Goal: Book appointment/travel/reservation

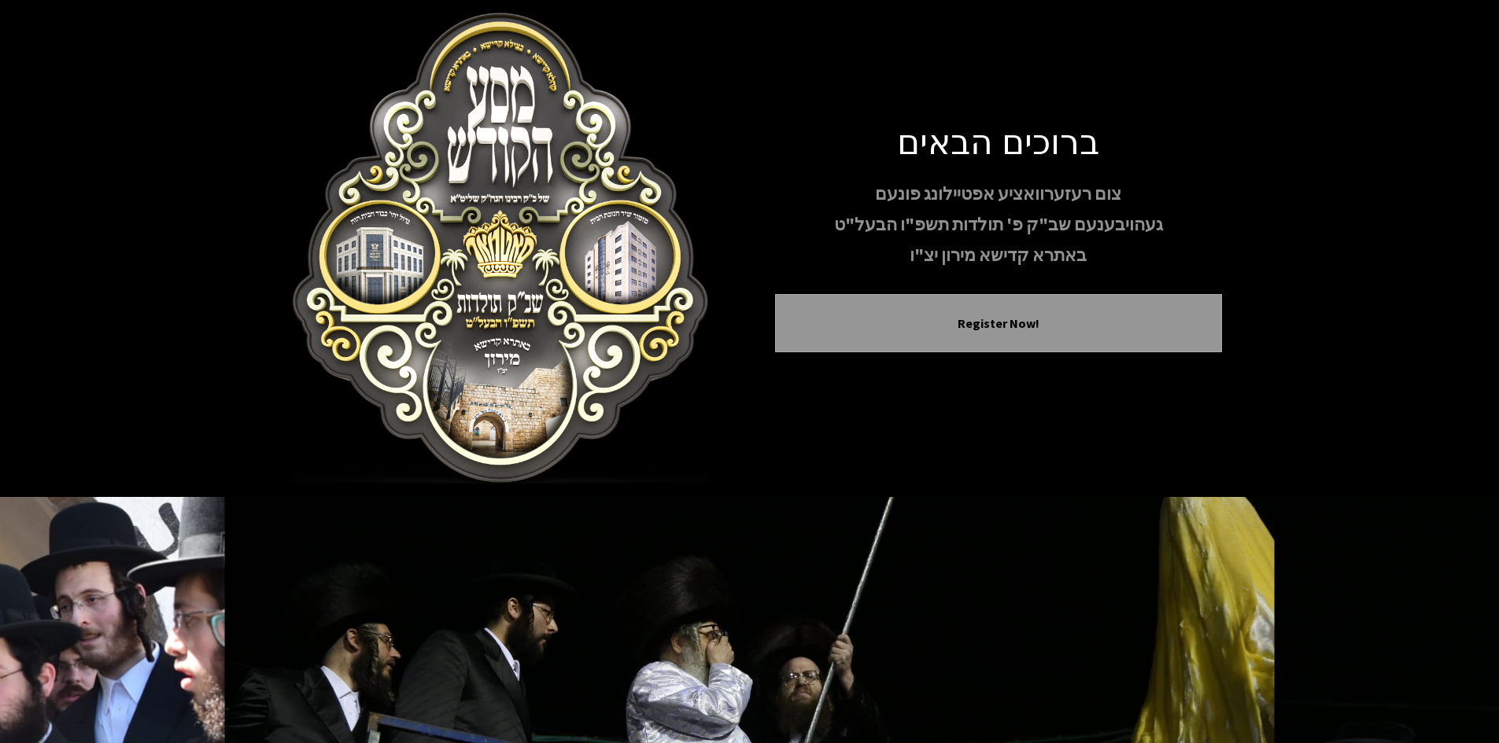
click at [633, 221] on div "ברוכים הבאים צום רעזערוואציע אפטיילונג פונעם געהויבענעם שב"ק פ' תולדות תשפ"ו הב…" at bounding box center [750, 249] width 944 height 472
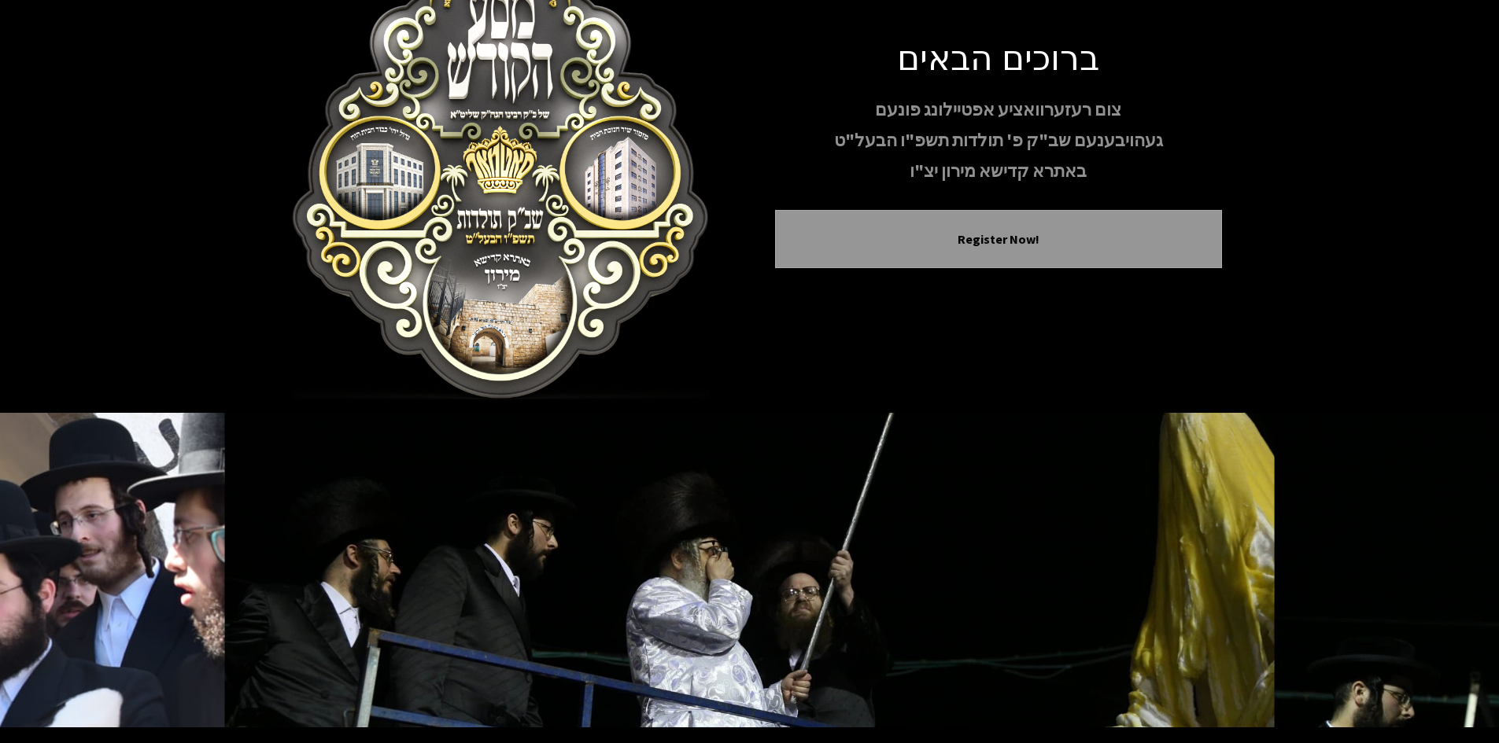
scroll to position [3, 0]
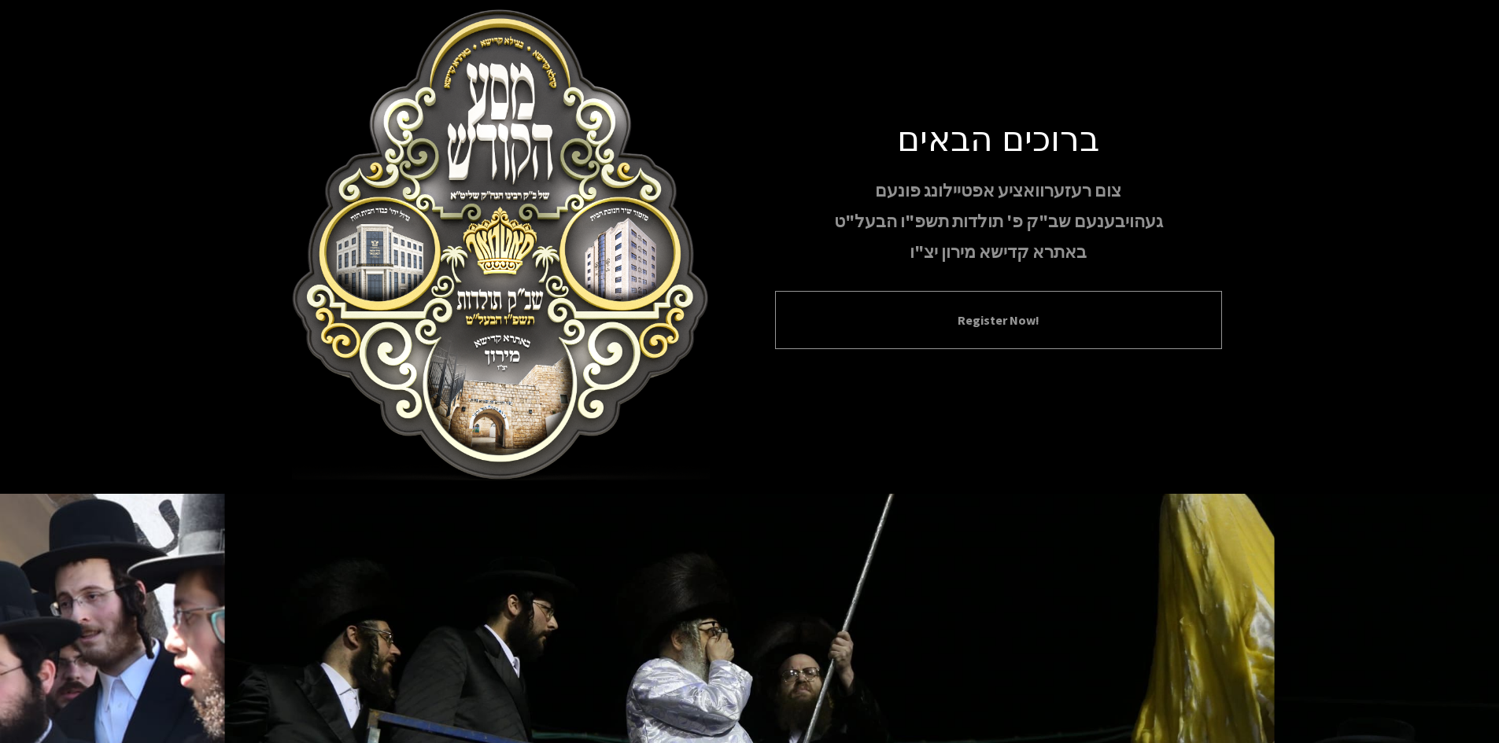
click at [963, 322] on button "Register Now!" at bounding box center [999, 320] width 408 height 19
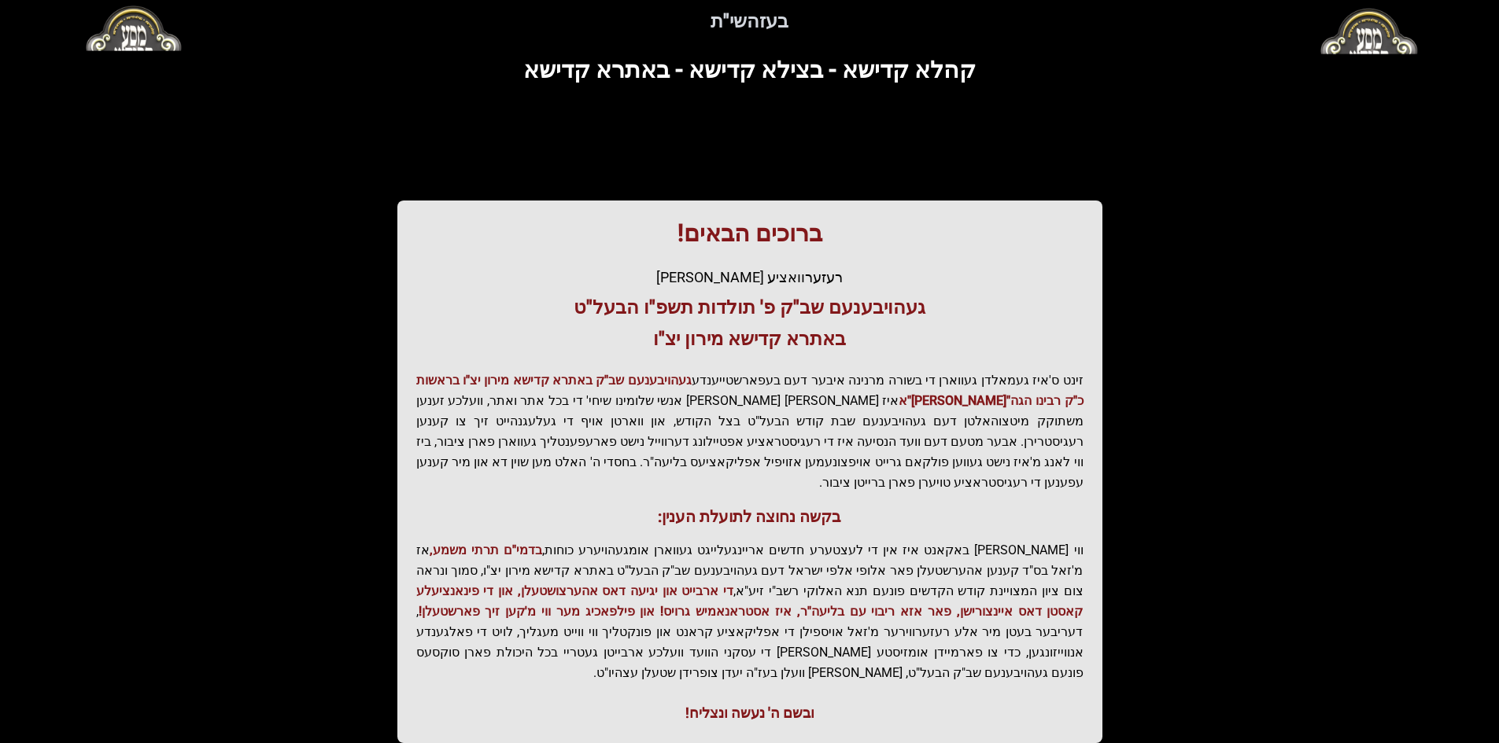
scroll to position [168, 0]
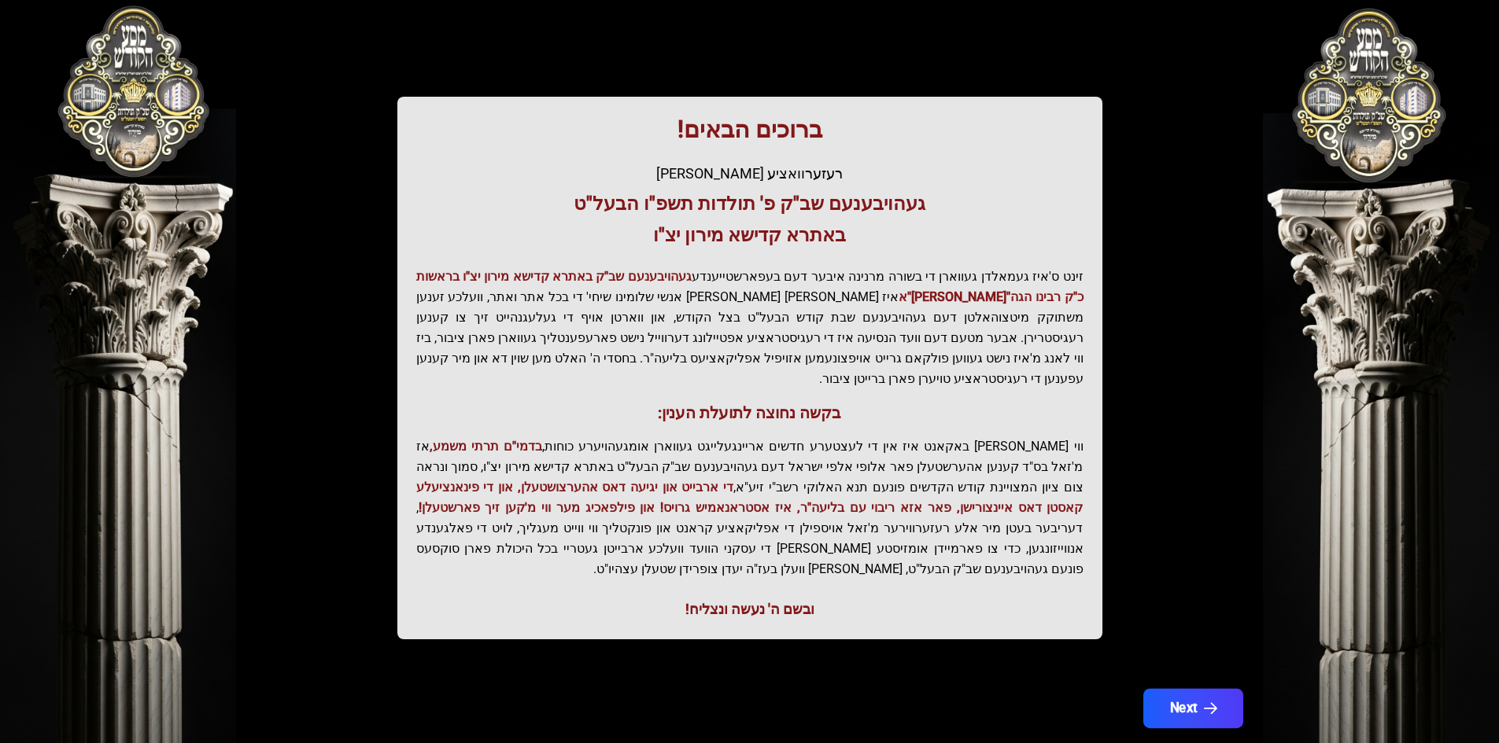
click at [1197, 689] on button "Next" at bounding box center [1192, 708] width 100 height 39
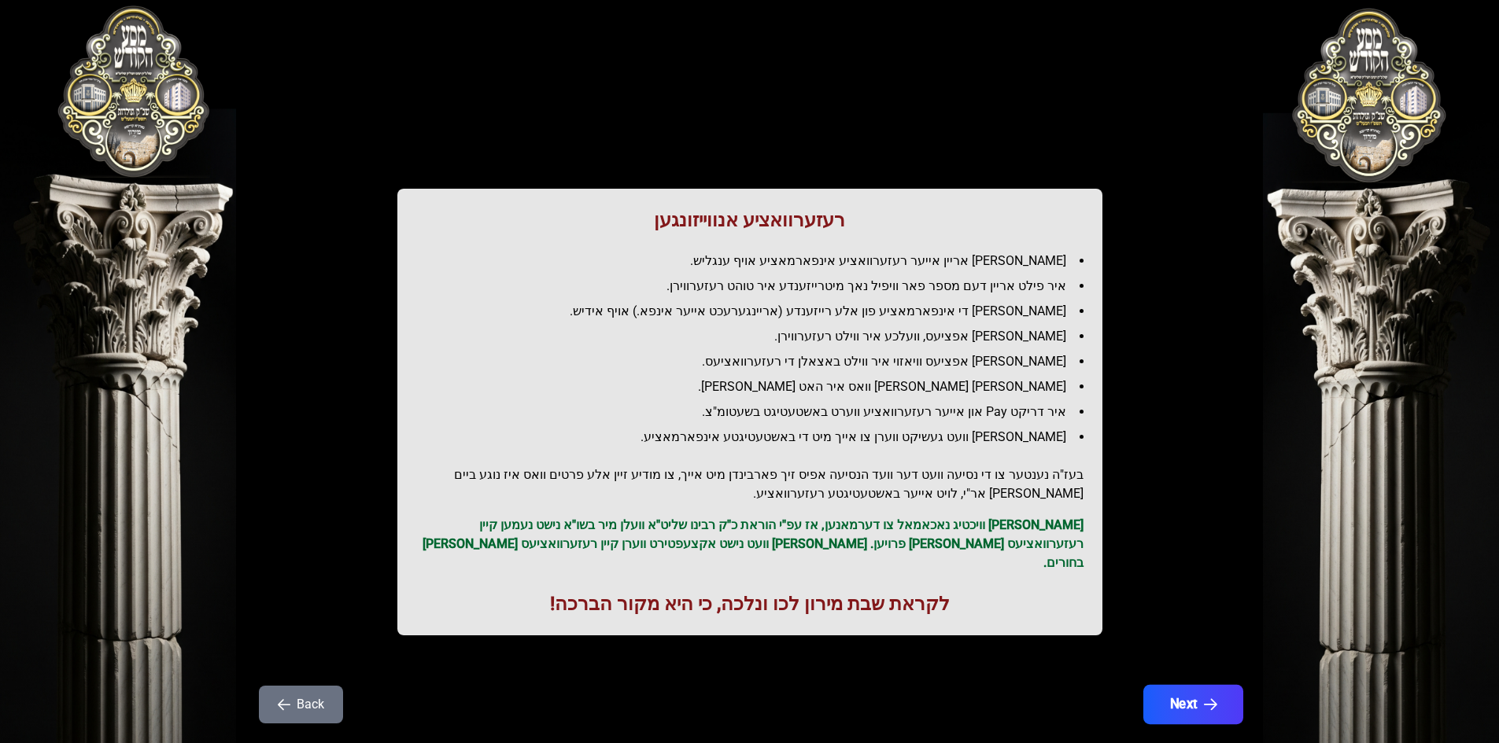
click at [1195, 687] on button "Next" at bounding box center [1192, 704] width 100 height 39
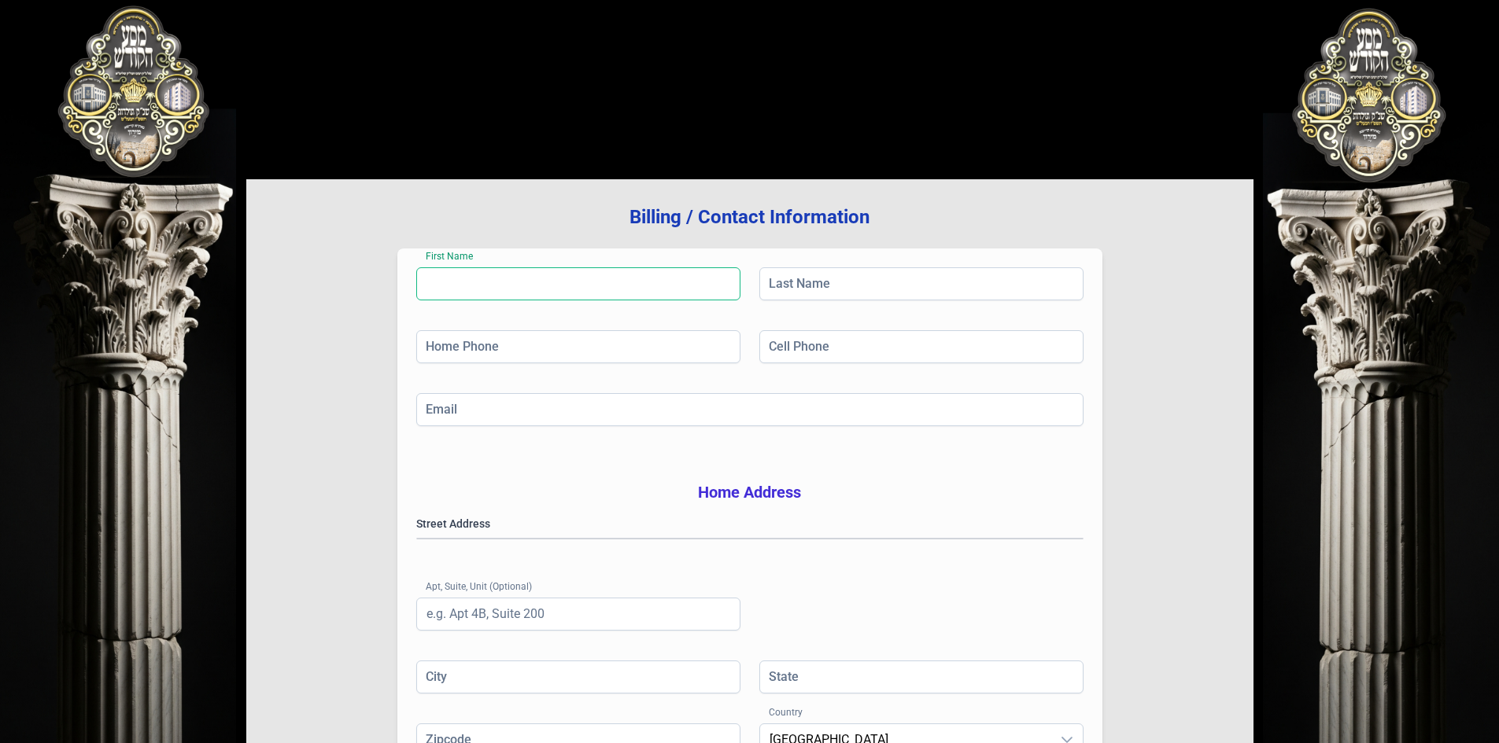
click at [498, 293] on input "First Name" at bounding box center [578, 284] width 324 height 33
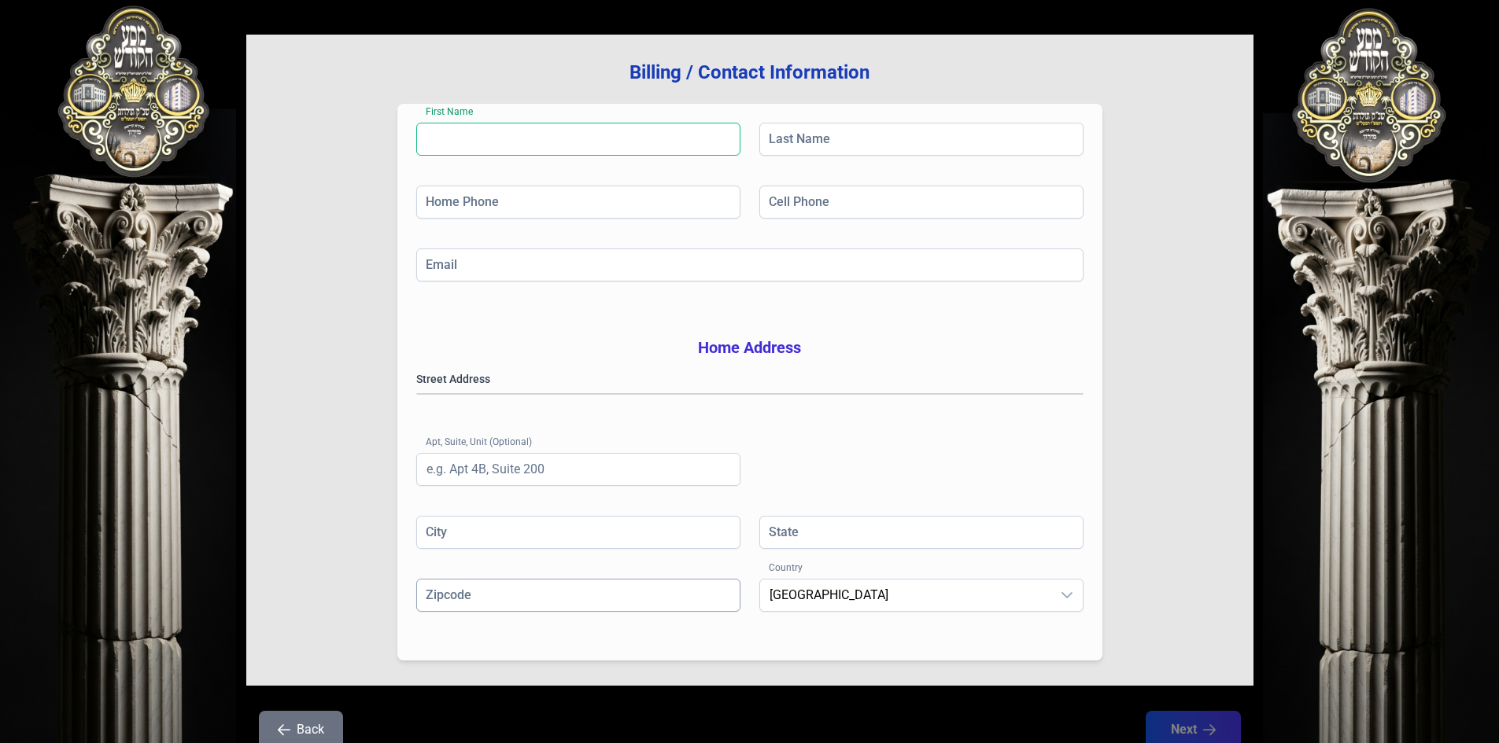
scroll to position [231, 0]
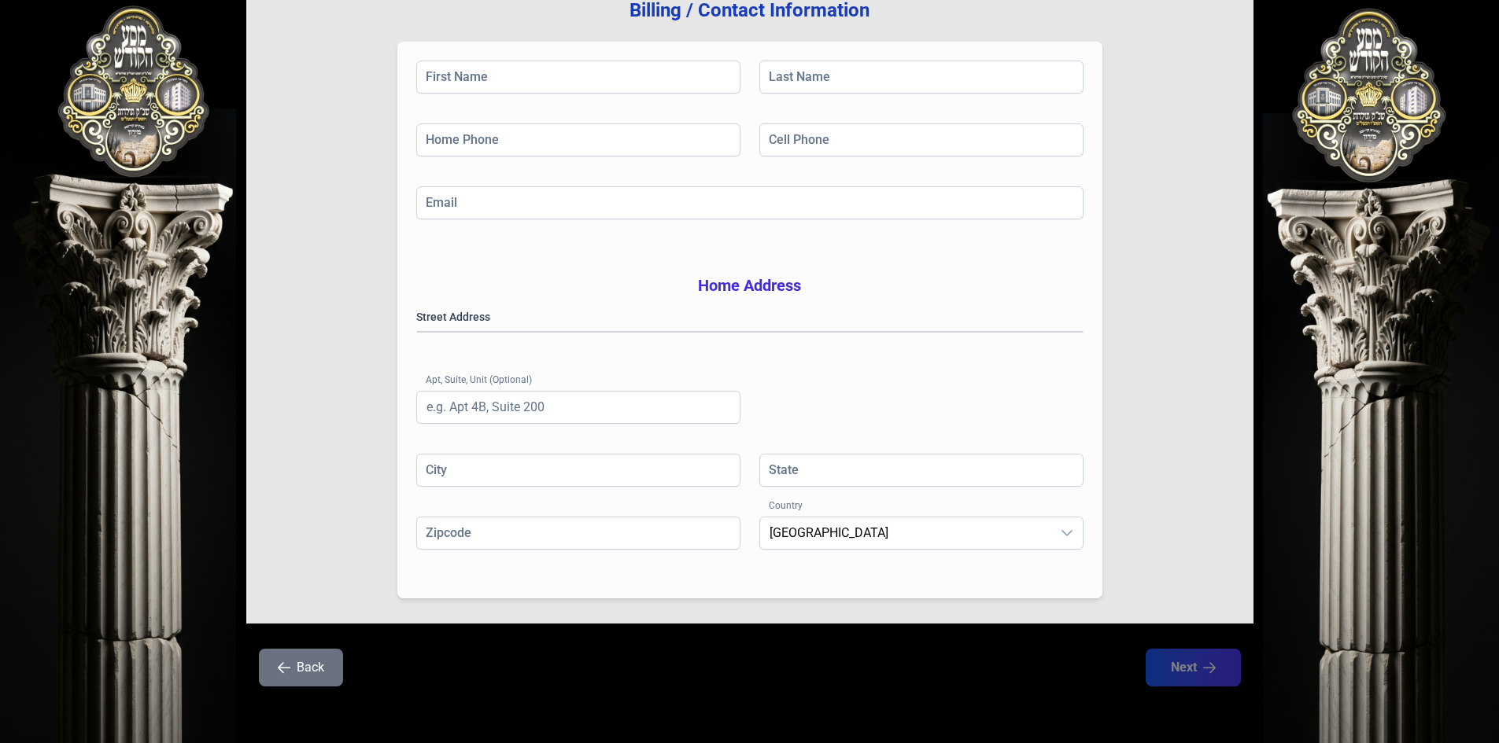
click at [282, 677] on button "Back" at bounding box center [301, 668] width 84 height 38
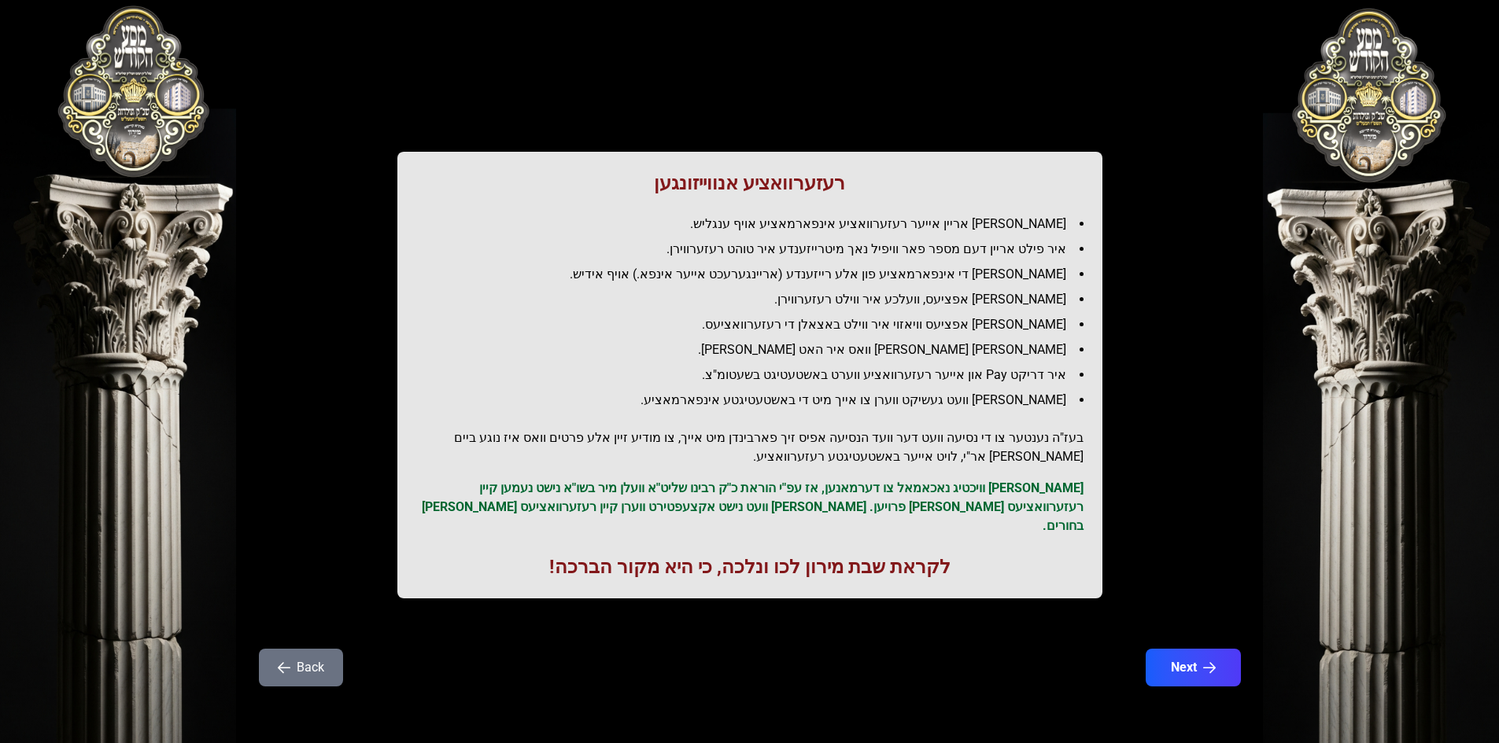
scroll to position [0, 0]
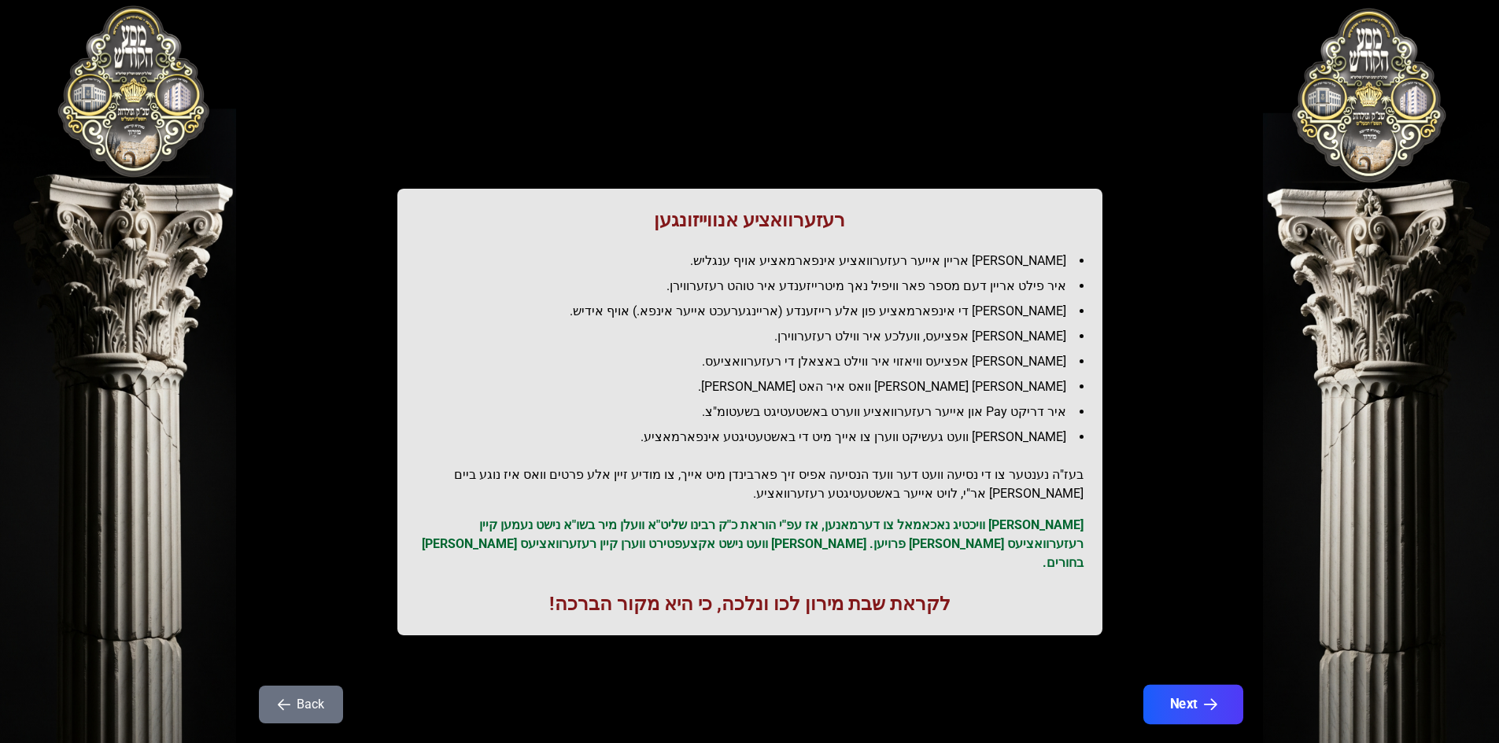
click at [1177, 685] on button "Next" at bounding box center [1192, 704] width 100 height 39
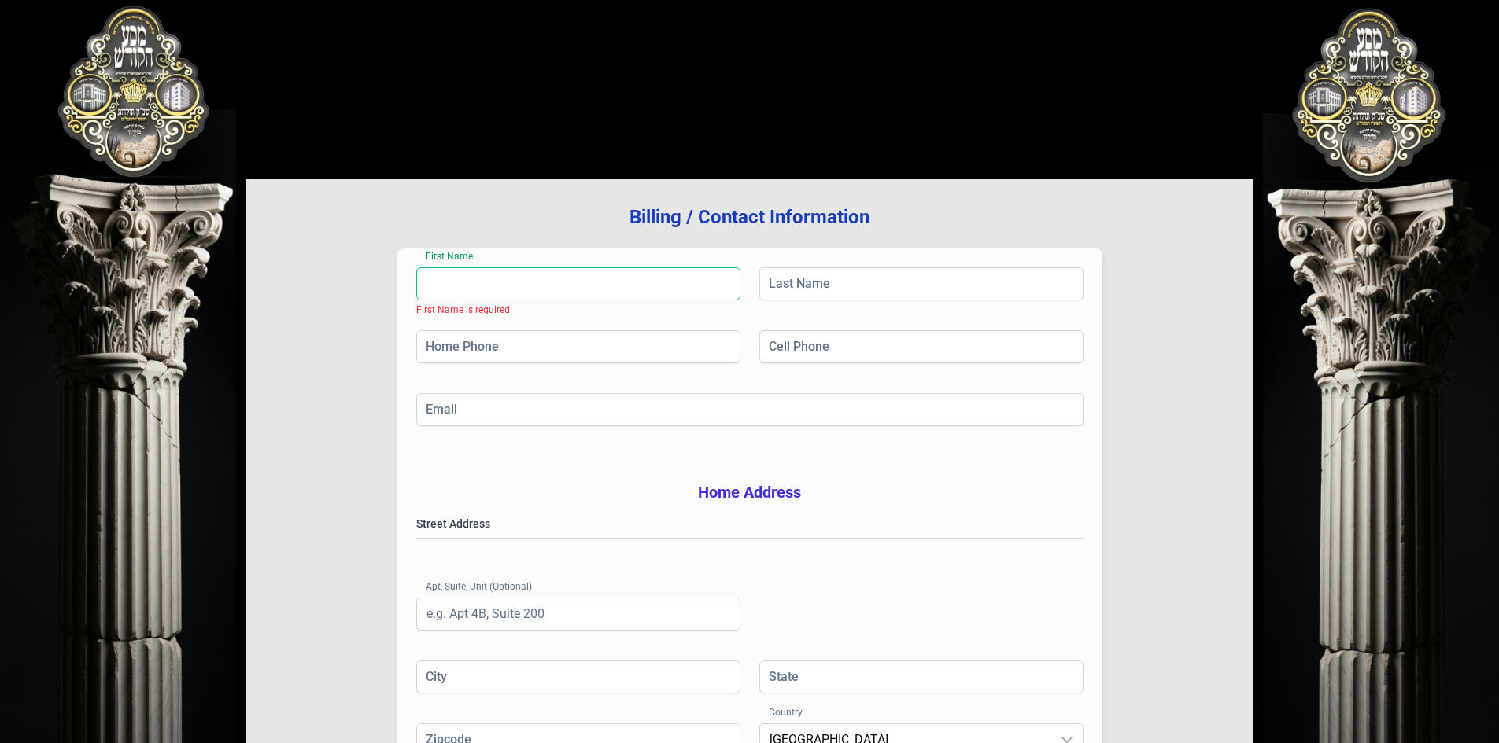
click at [513, 287] on input "First Name" at bounding box center [578, 284] width 324 height 33
click at [515, 287] on input "First Name" at bounding box center [578, 284] width 324 height 33
type input "[PERSON_NAME]"
click at [810, 286] on input "Last Name" at bounding box center [921, 284] width 324 height 33
type input "[PERSON_NAME]"
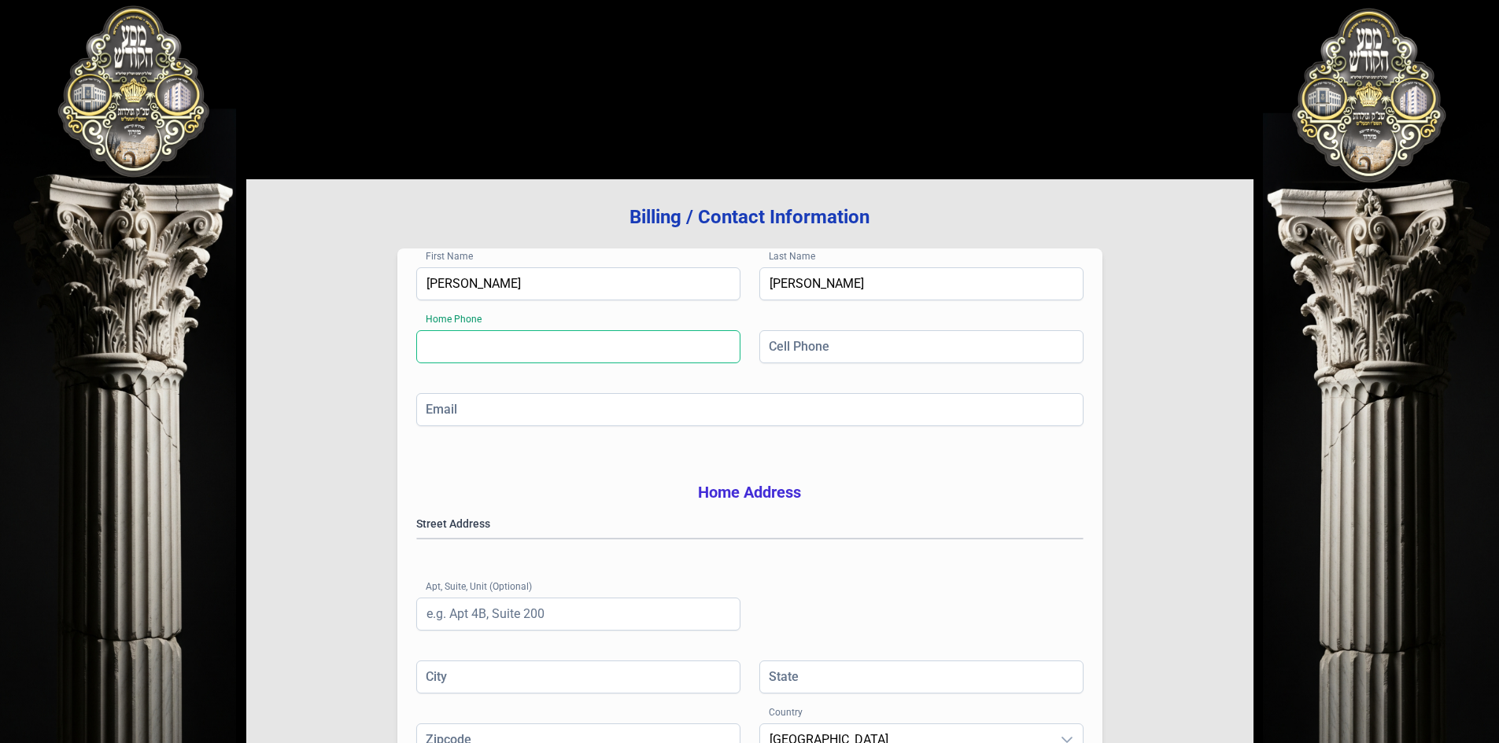
click at [605, 342] on input "Home Phone" at bounding box center [578, 346] width 324 height 33
click at [774, 339] on input "Cell Phone" at bounding box center [921, 346] width 324 height 33
type input "[PHONE_NUMBER]"
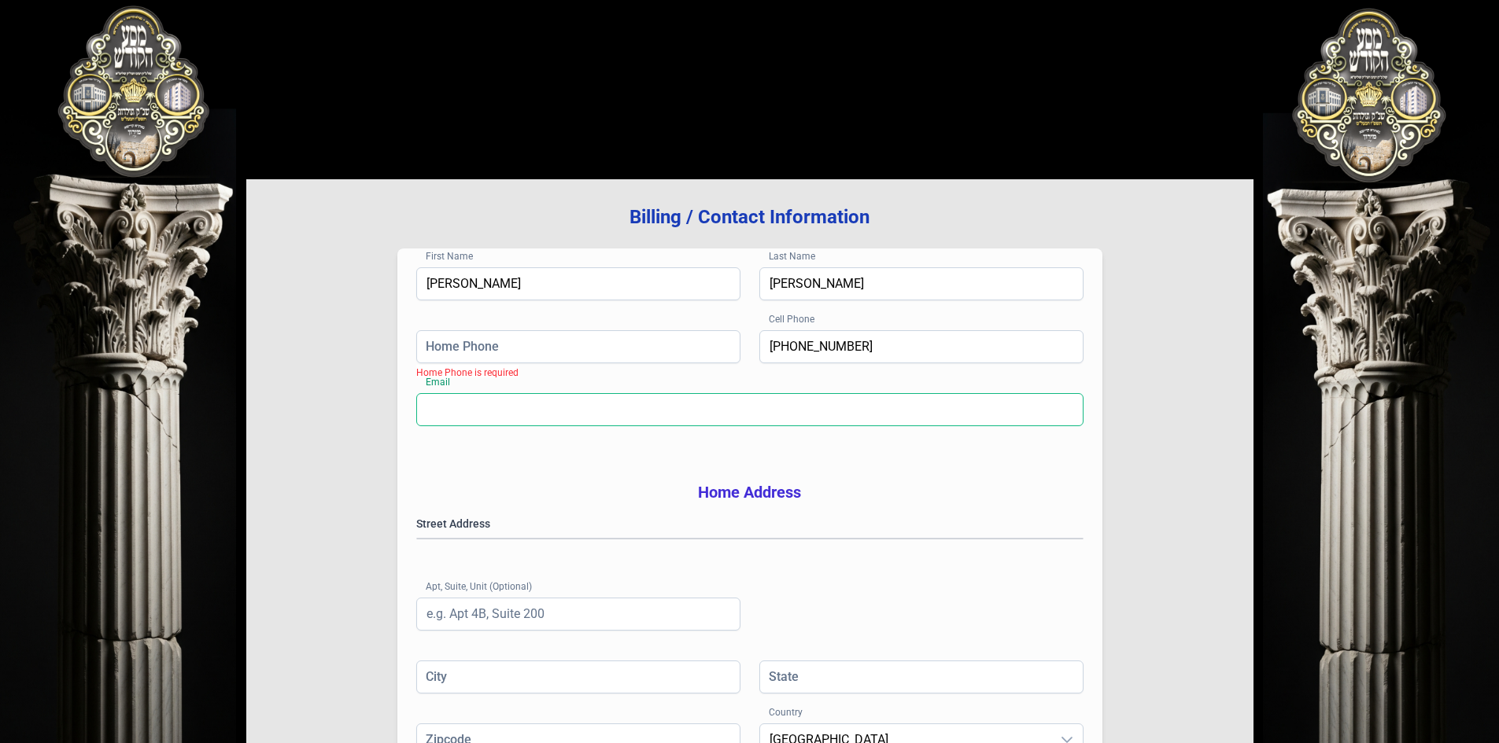
click at [469, 416] on input "Email" at bounding box center [749, 409] width 667 height 33
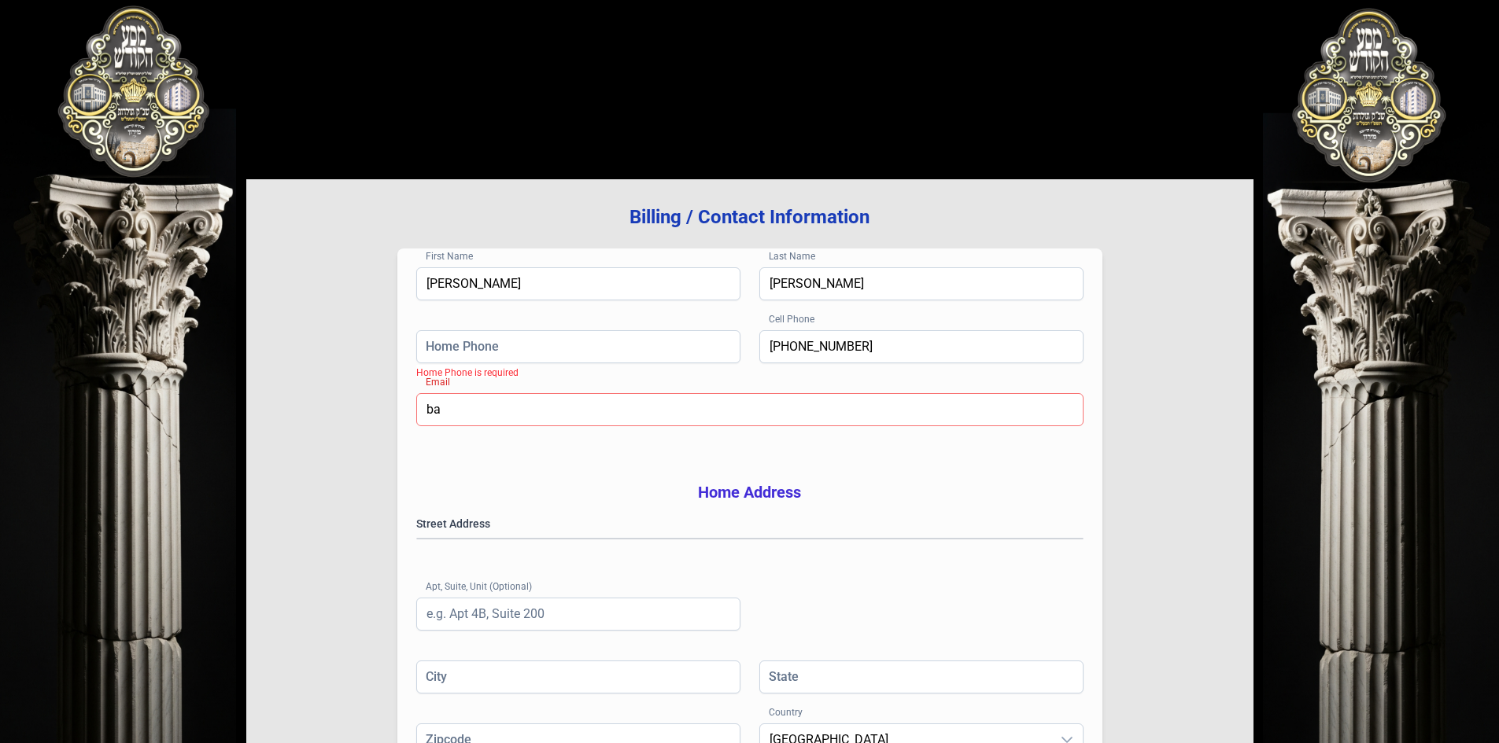
type input "b"
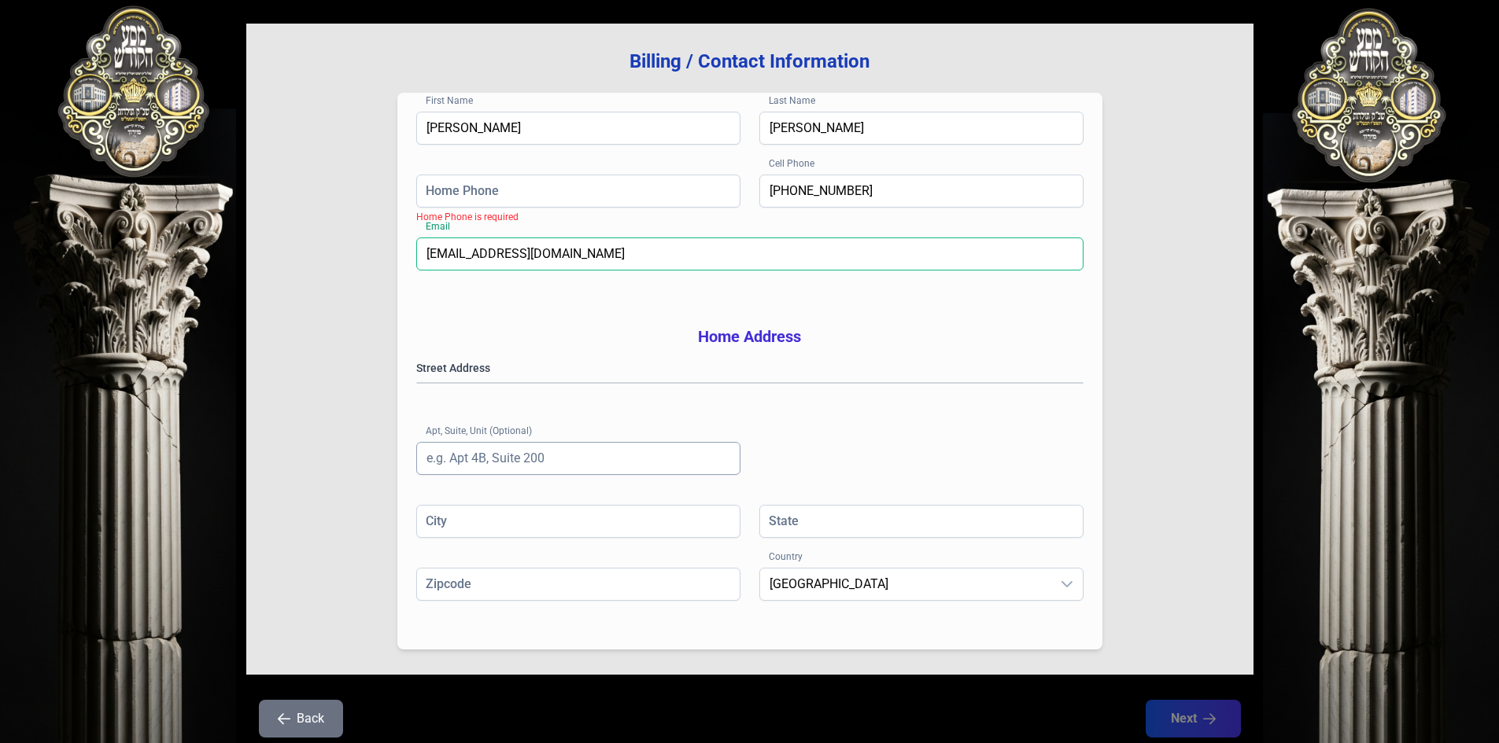
scroll to position [157, 0]
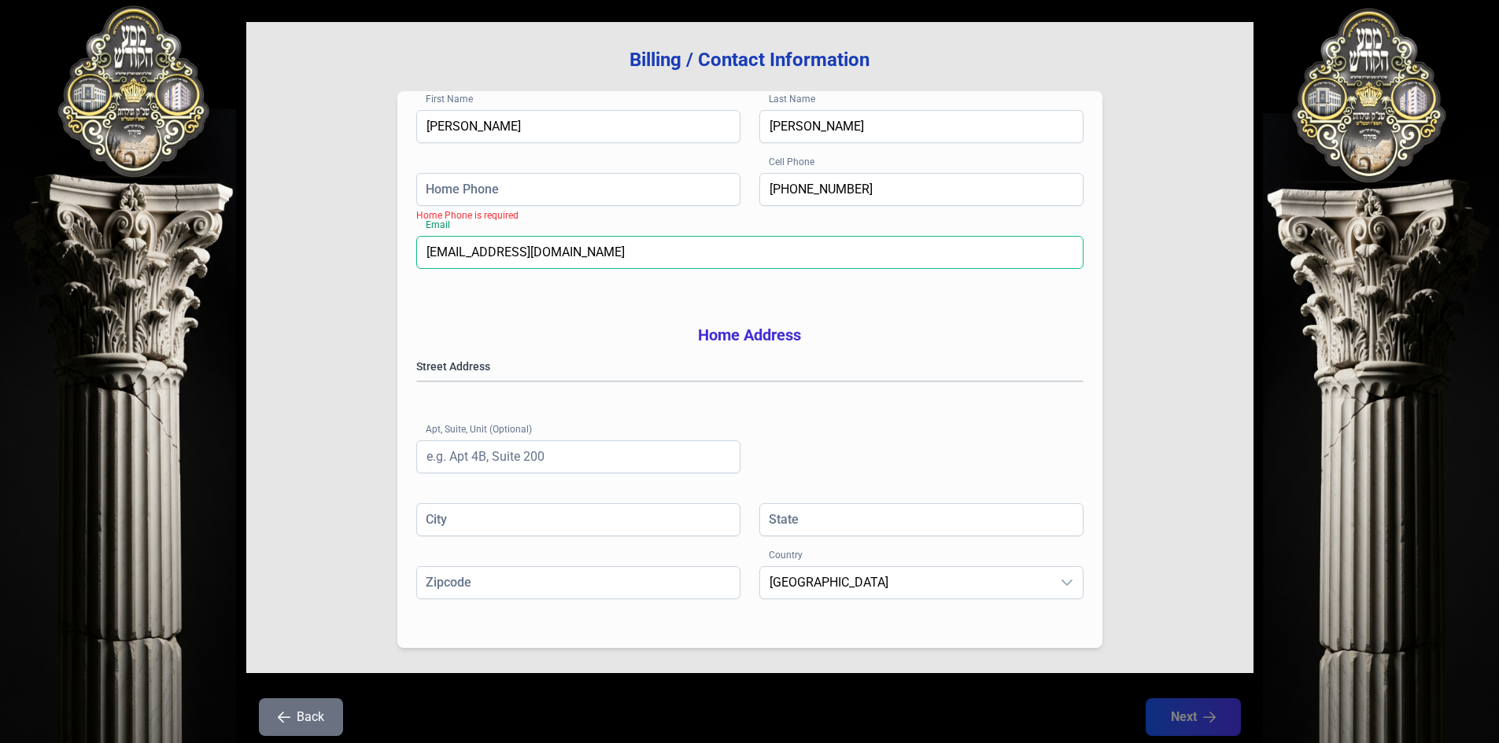
type input "[EMAIL_ADDRESS][DOMAIN_NAME]"
click at [417, 382] on gmp-place-autocomplete at bounding box center [417, 382] width 0 height 0
type input "[GEOGRAPHIC_DATA]"
type input "NY"
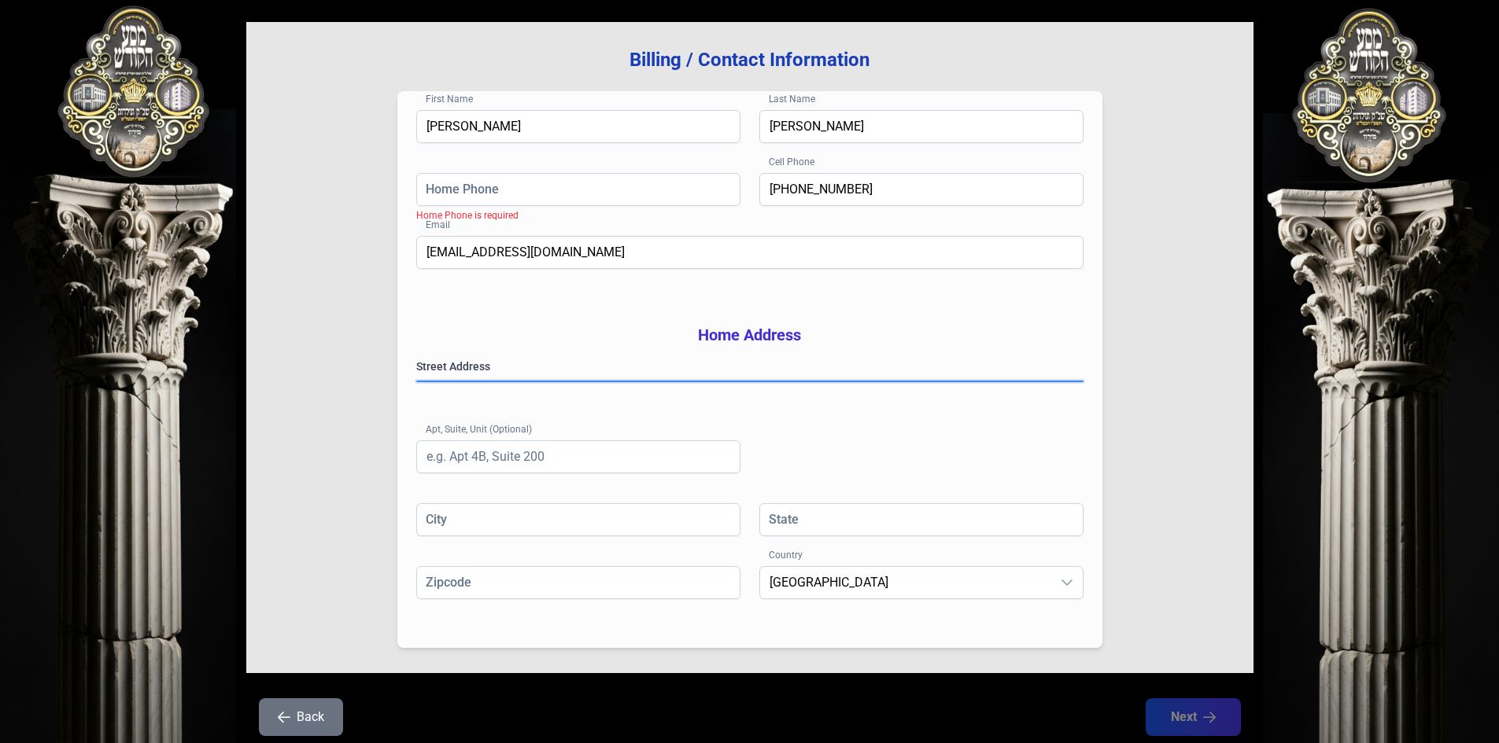
type input "11205"
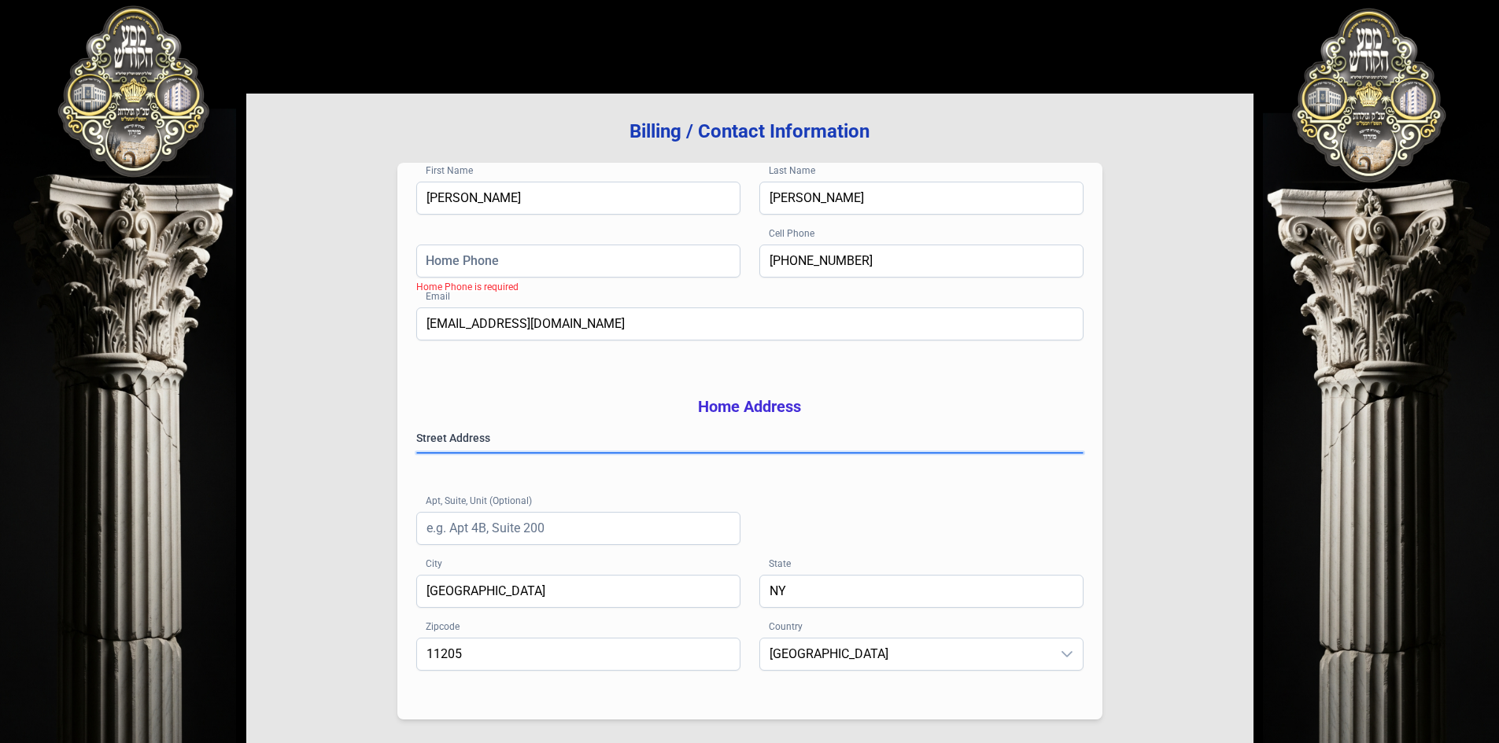
scroll to position [231, 0]
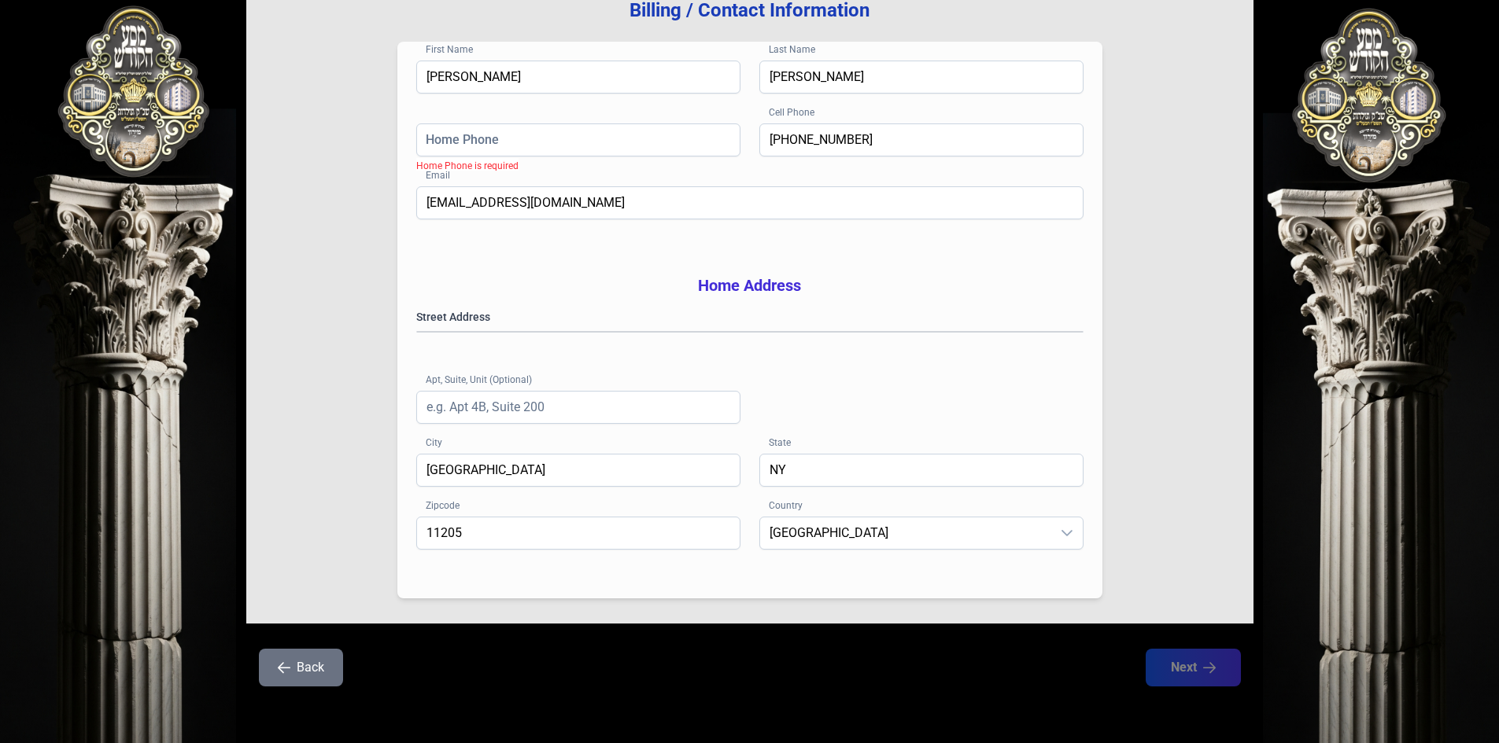
click at [847, 408] on div "Street Address [STREET_ADDRESS][PERSON_NAME] (Optional)" at bounding box center [749, 381] width 667 height 145
click at [504, 124] on input "Home Phone" at bounding box center [578, 140] width 324 height 33
type input "[PHONE_NUMBER]"
click at [485, 415] on input "Apt, Suite, Unit (Optional)" at bounding box center [578, 407] width 324 height 33
click at [864, 377] on div "Street Address [STREET_ADDRESS][PERSON_NAME] (Optional)" at bounding box center [749, 381] width 667 height 145
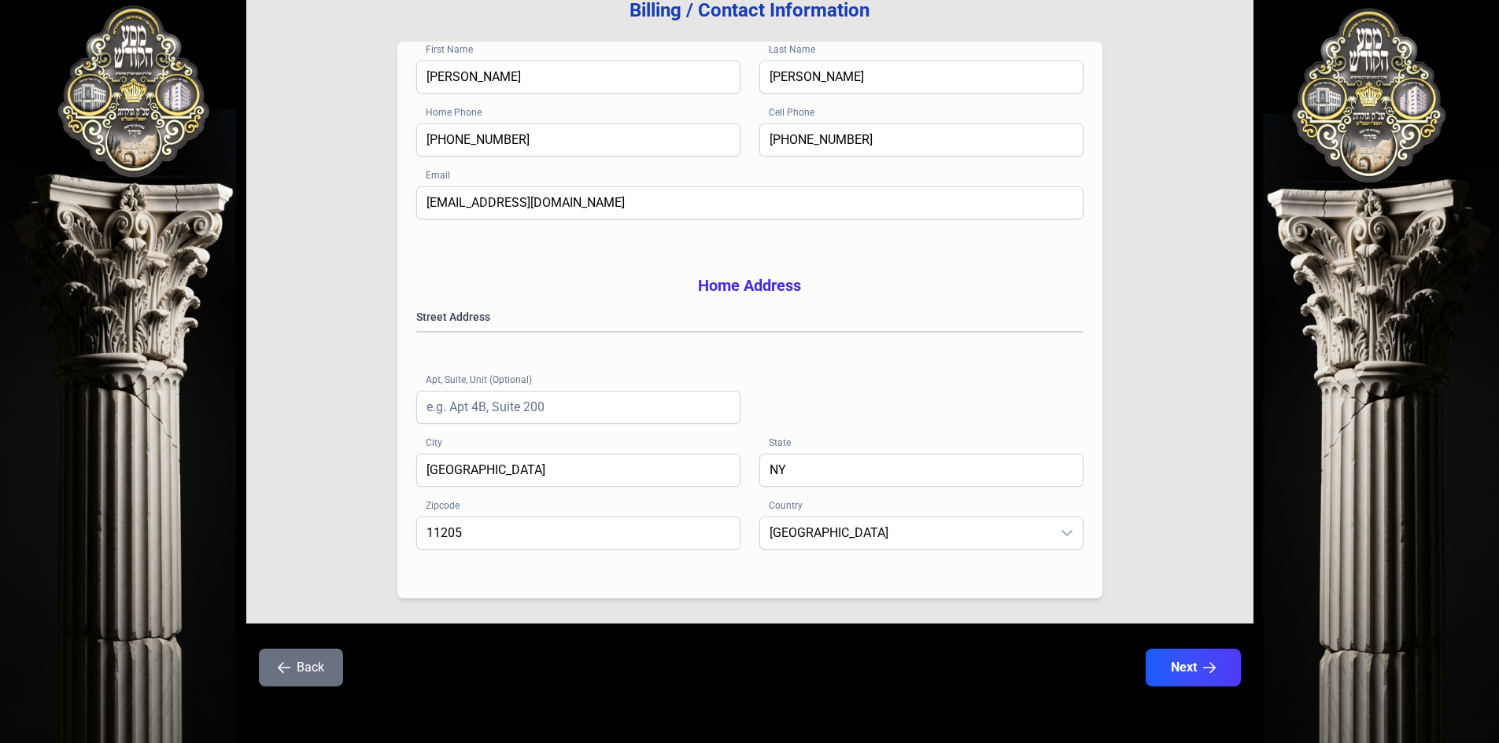
click at [1176, 667] on button "Next" at bounding box center [1193, 668] width 95 height 38
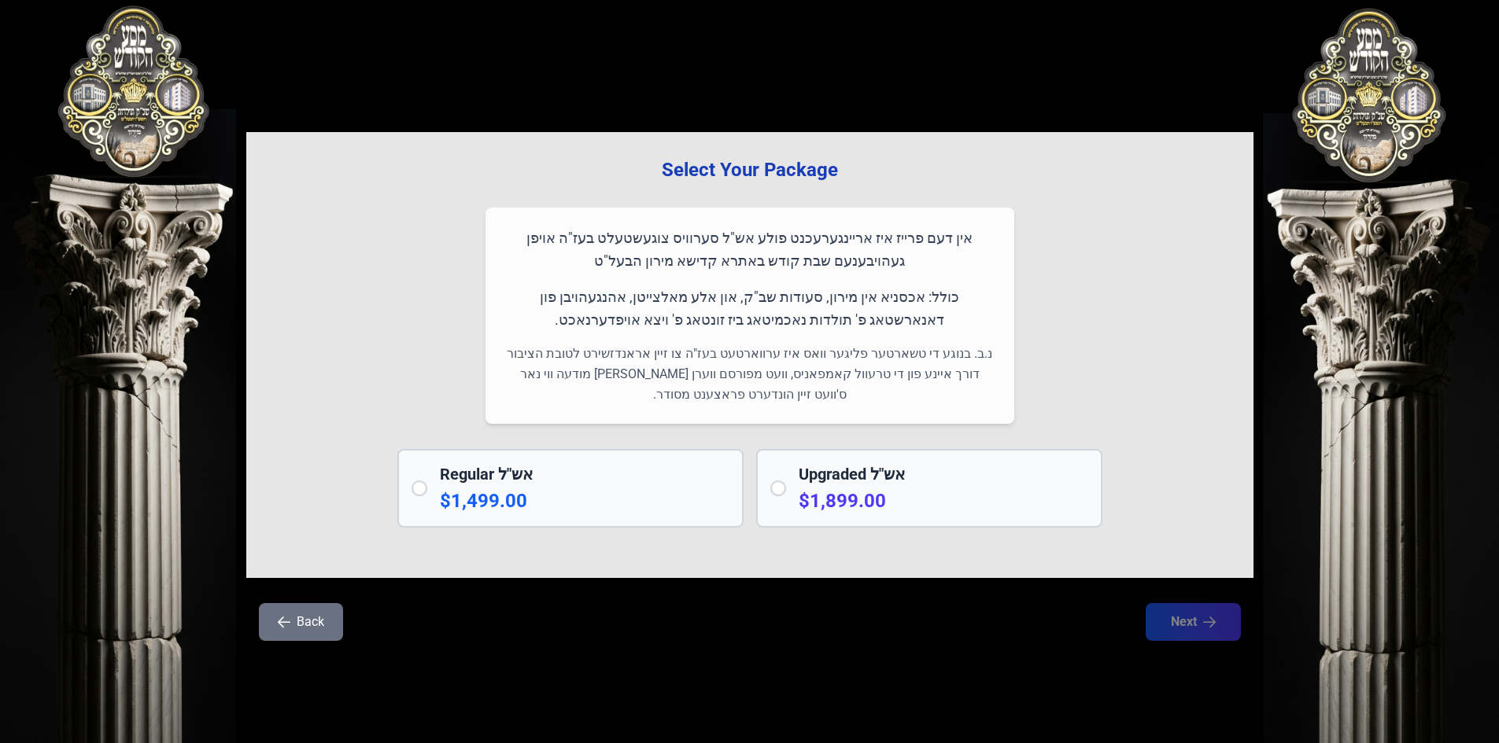
scroll to position [0, 0]
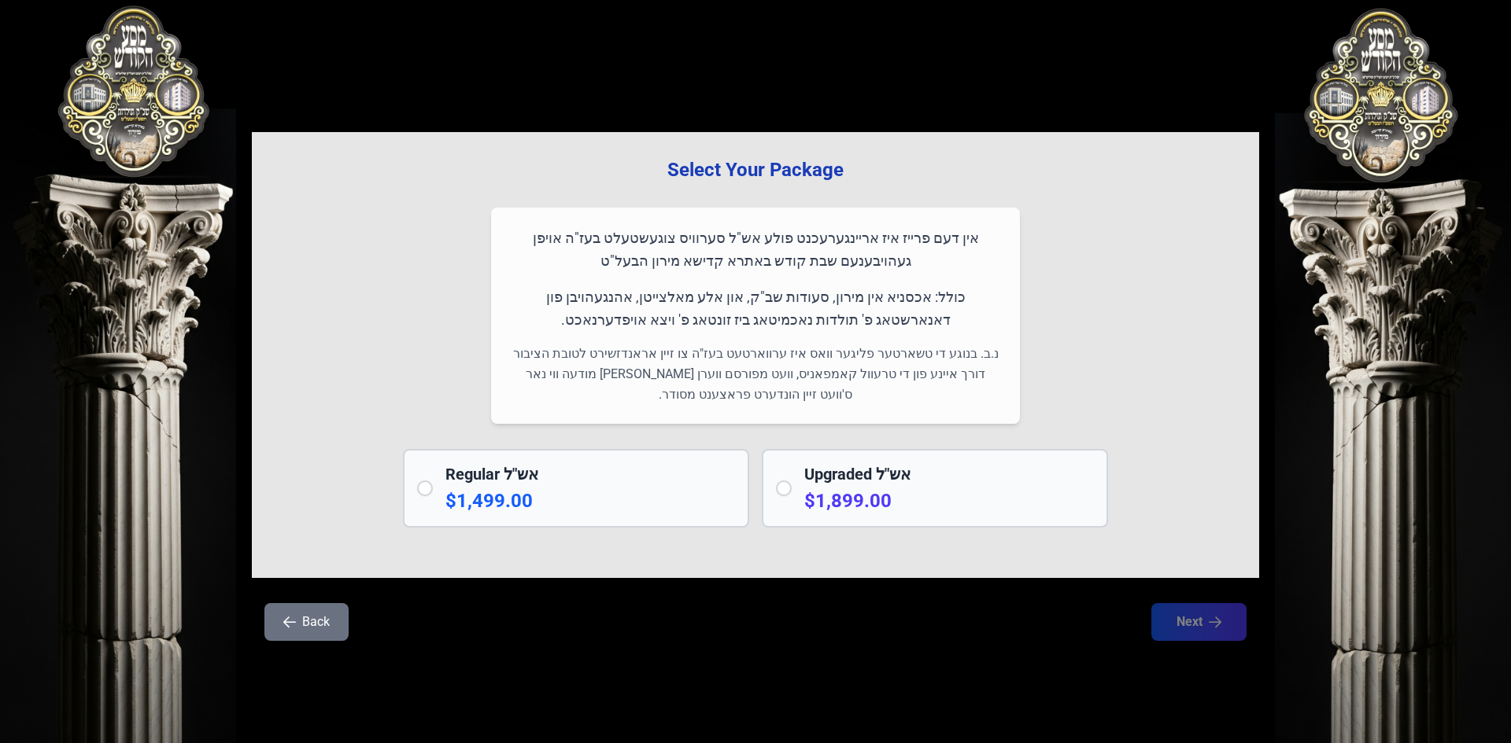
click at [844, 478] on h2 "Upgraded אש"ל" at bounding box center [949, 474] width 290 height 22
radio input "true"
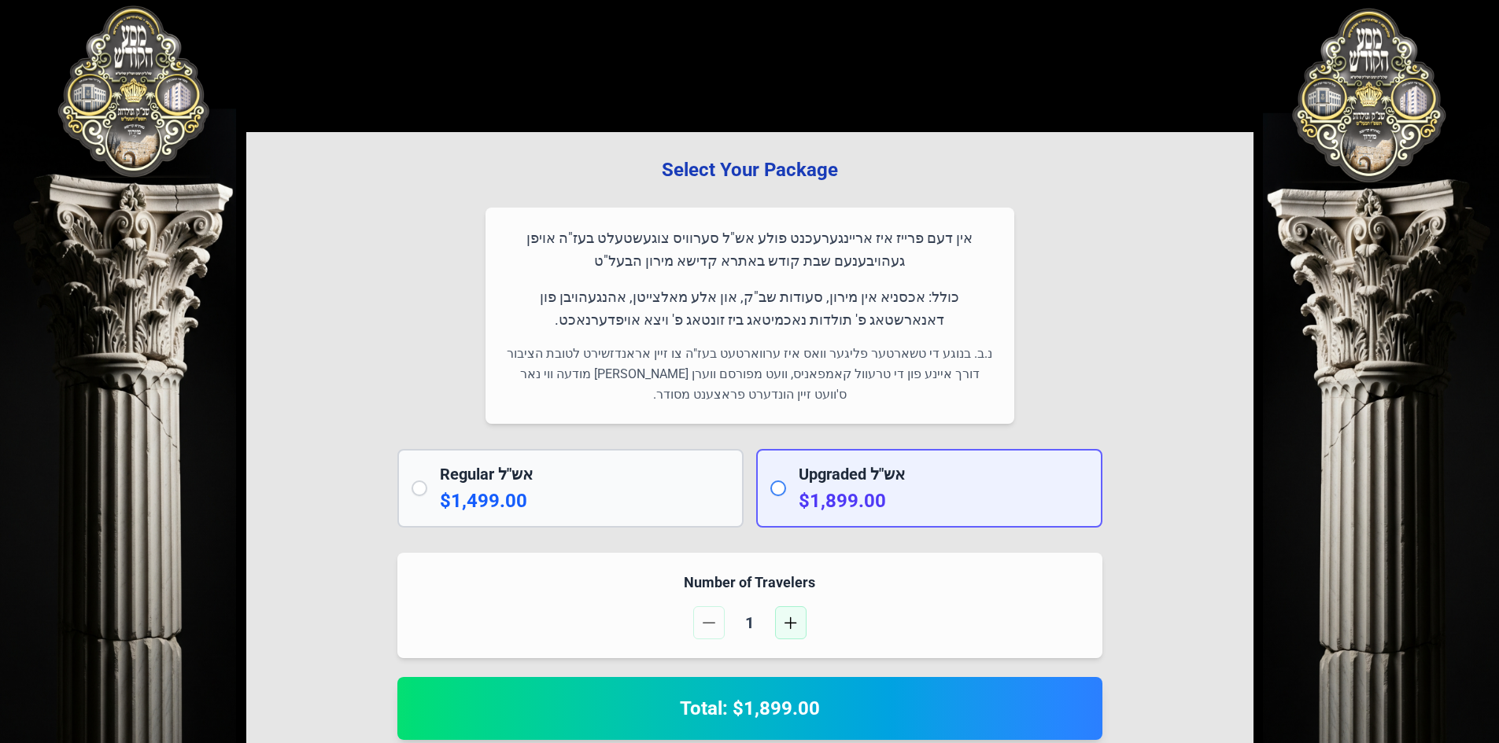
click at [789, 619] on span "button" at bounding box center [790, 623] width 13 height 13
click at [714, 620] on span "button" at bounding box center [709, 623] width 13 height 13
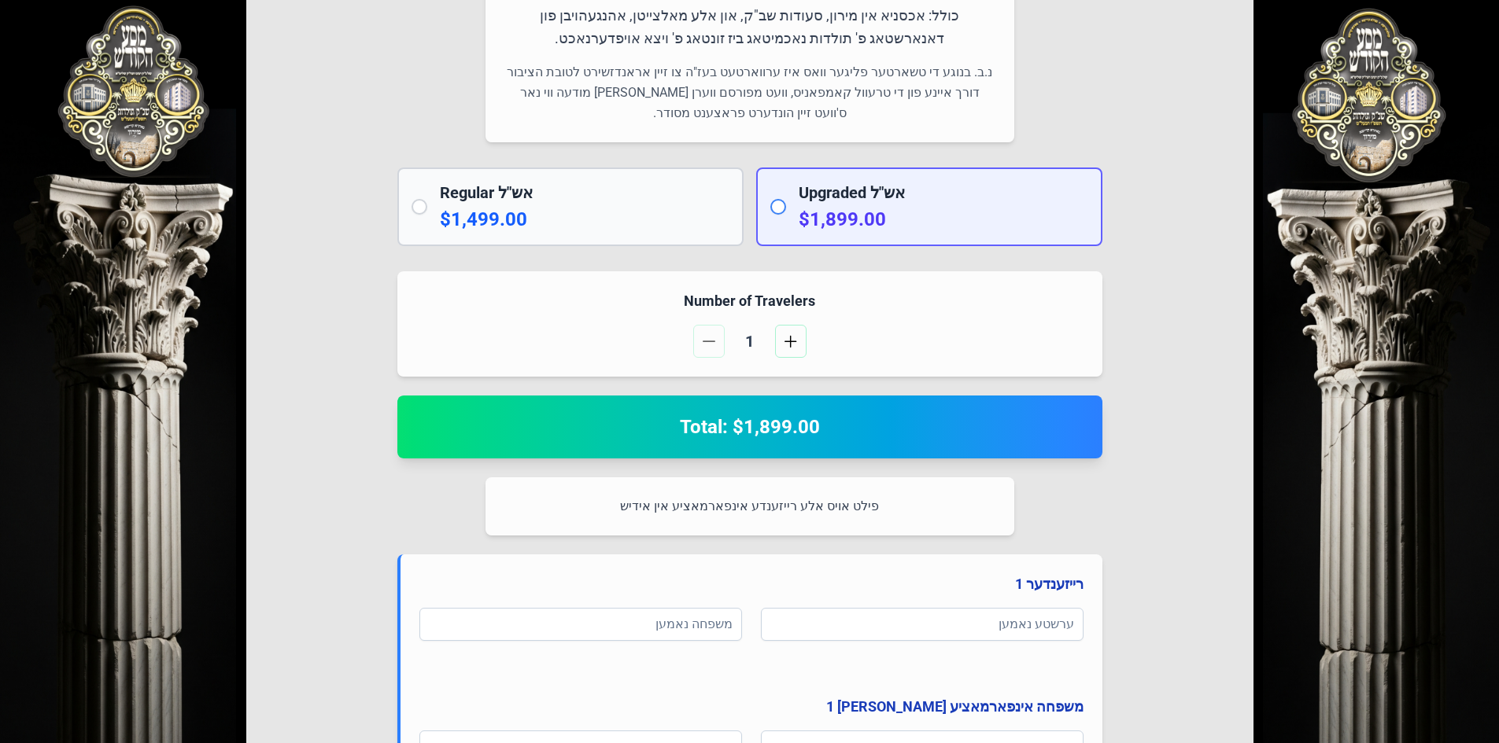
scroll to position [315, 0]
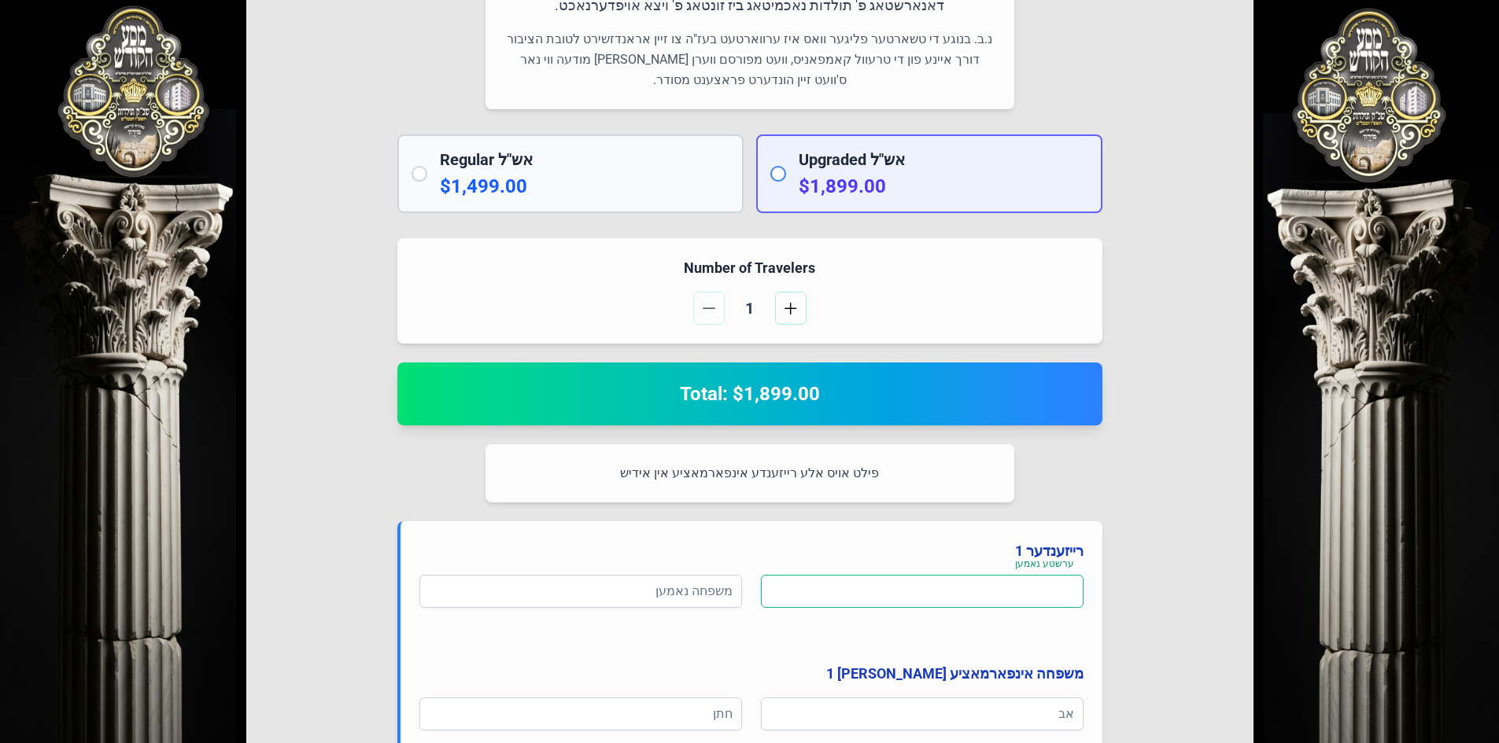
click at [843, 592] on input at bounding box center [922, 591] width 323 height 33
type input "H"
click at [788, 587] on input at bounding box center [922, 591] width 323 height 33
type input "b"
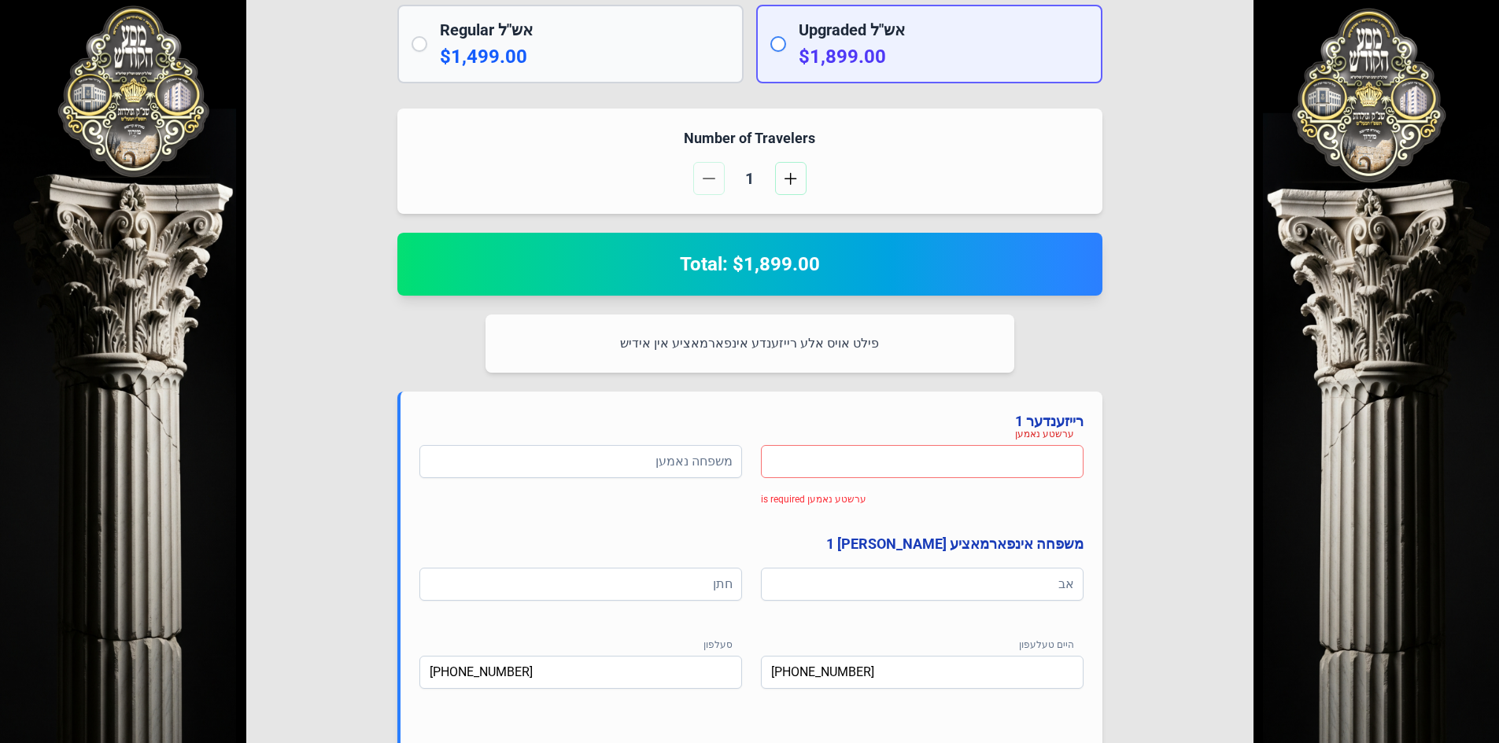
scroll to position [467, 0]
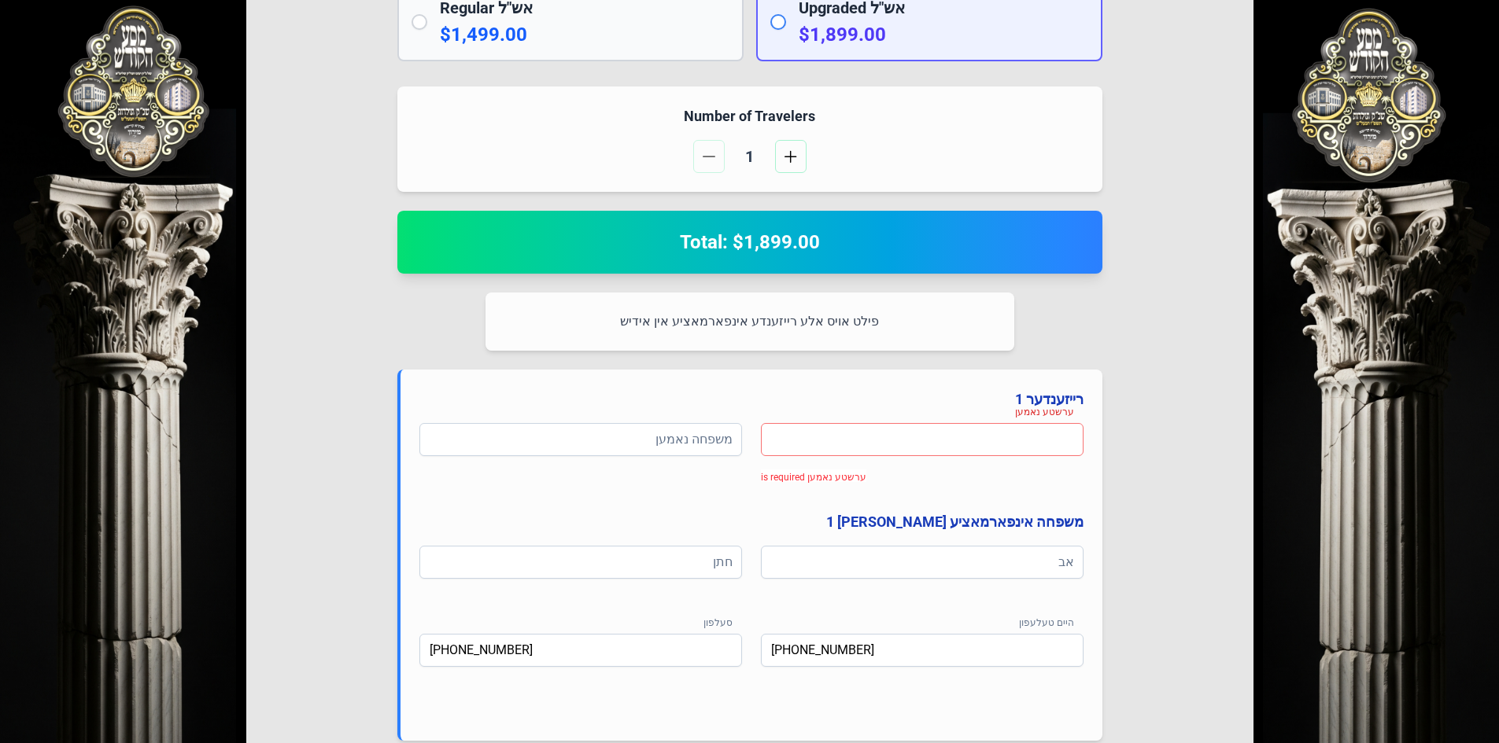
click at [802, 442] on input at bounding box center [922, 439] width 323 height 33
click at [910, 444] on input at bounding box center [922, 439] width 323 height 33
type input "נ"
type input "ע"
click at [941, 440] on input at bounding box center [922, 439] width 323 height 33
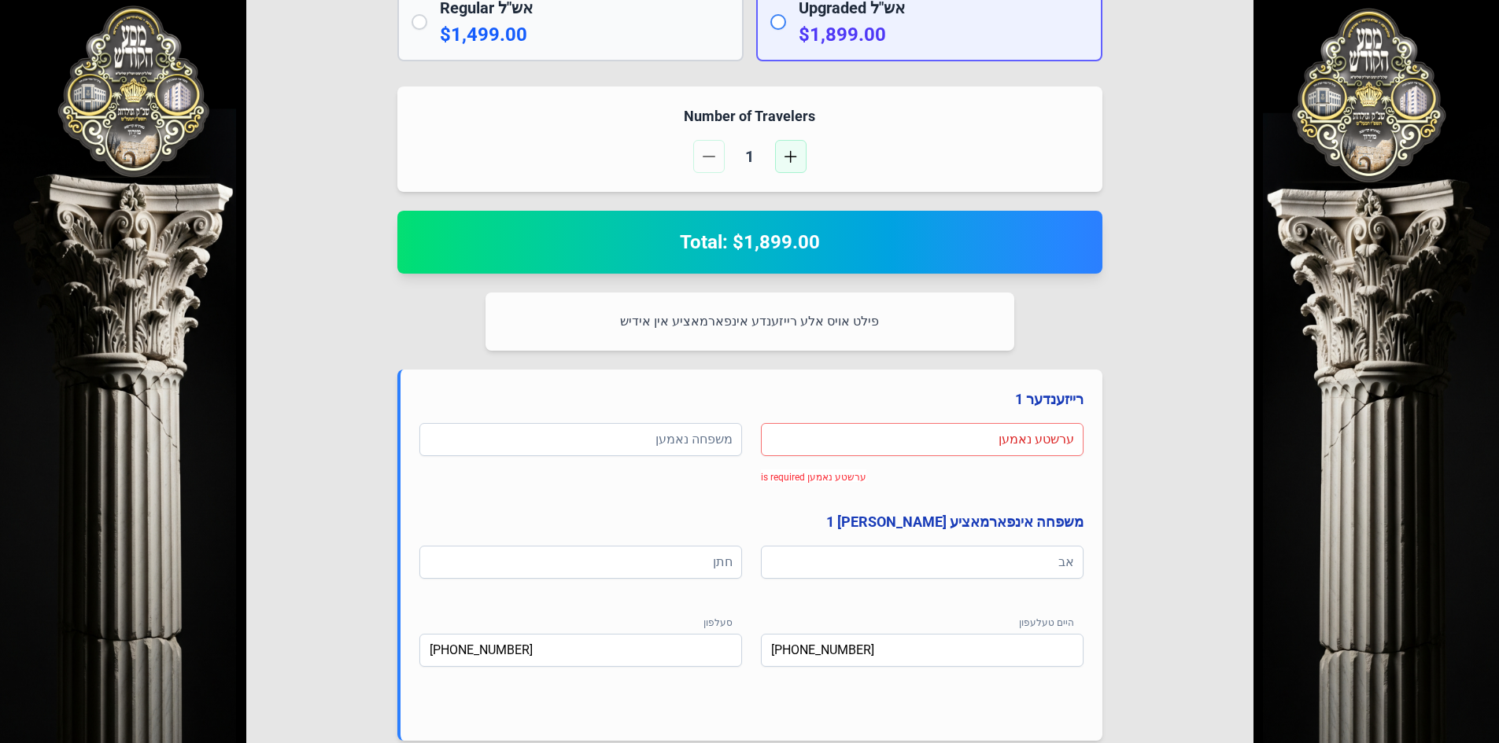
click at [792, 159] on span "button" at bounding box center [790, 156] width 13 height 13
click at [701, 151] on button "button" at bounding box center [708, 156] width 31 height 33
click at [993, 439] on input at bounding box center [922, 439] width 323 height 33
type input "חיים"
click at [562, 437] on input at bounding box center [580, 439] width 323 height 33
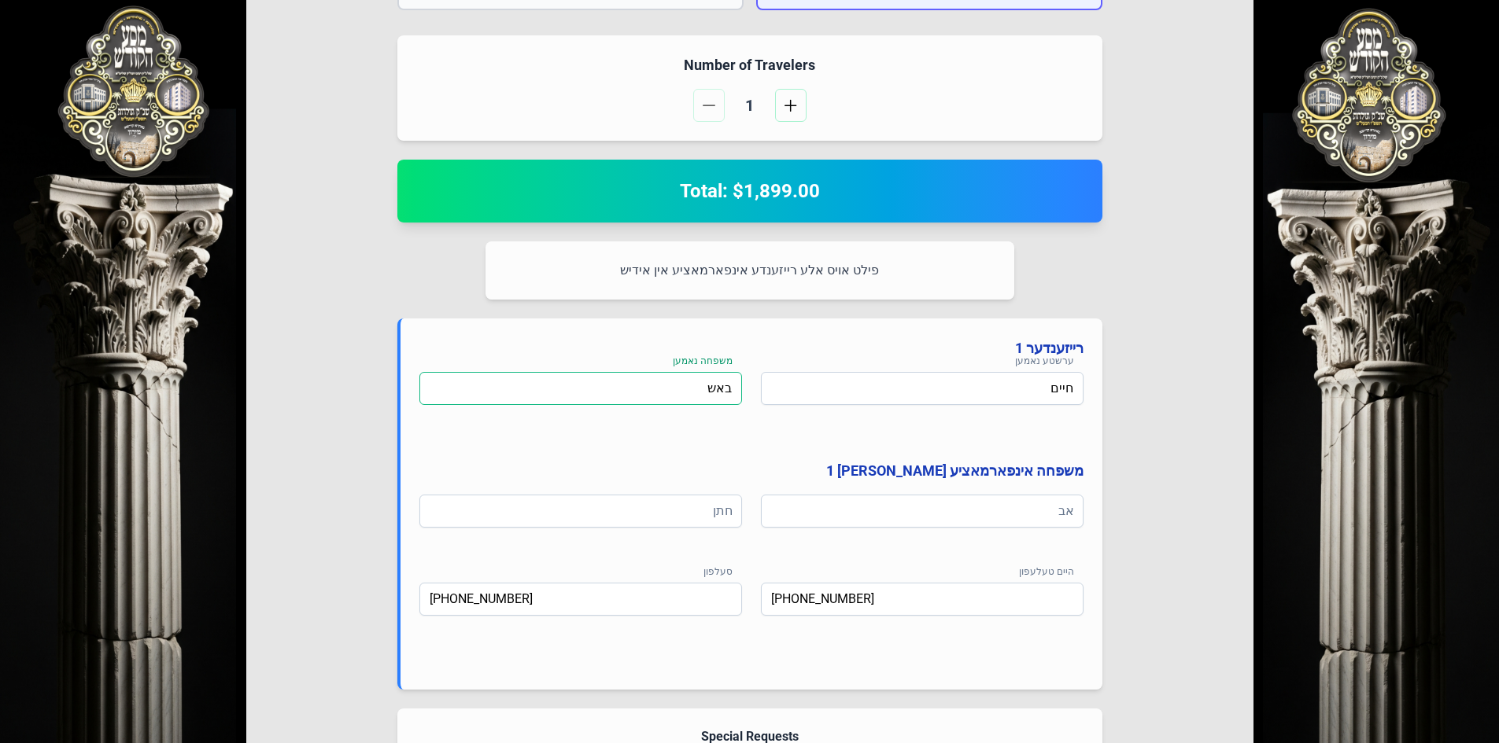
scroll to position [545, 0]
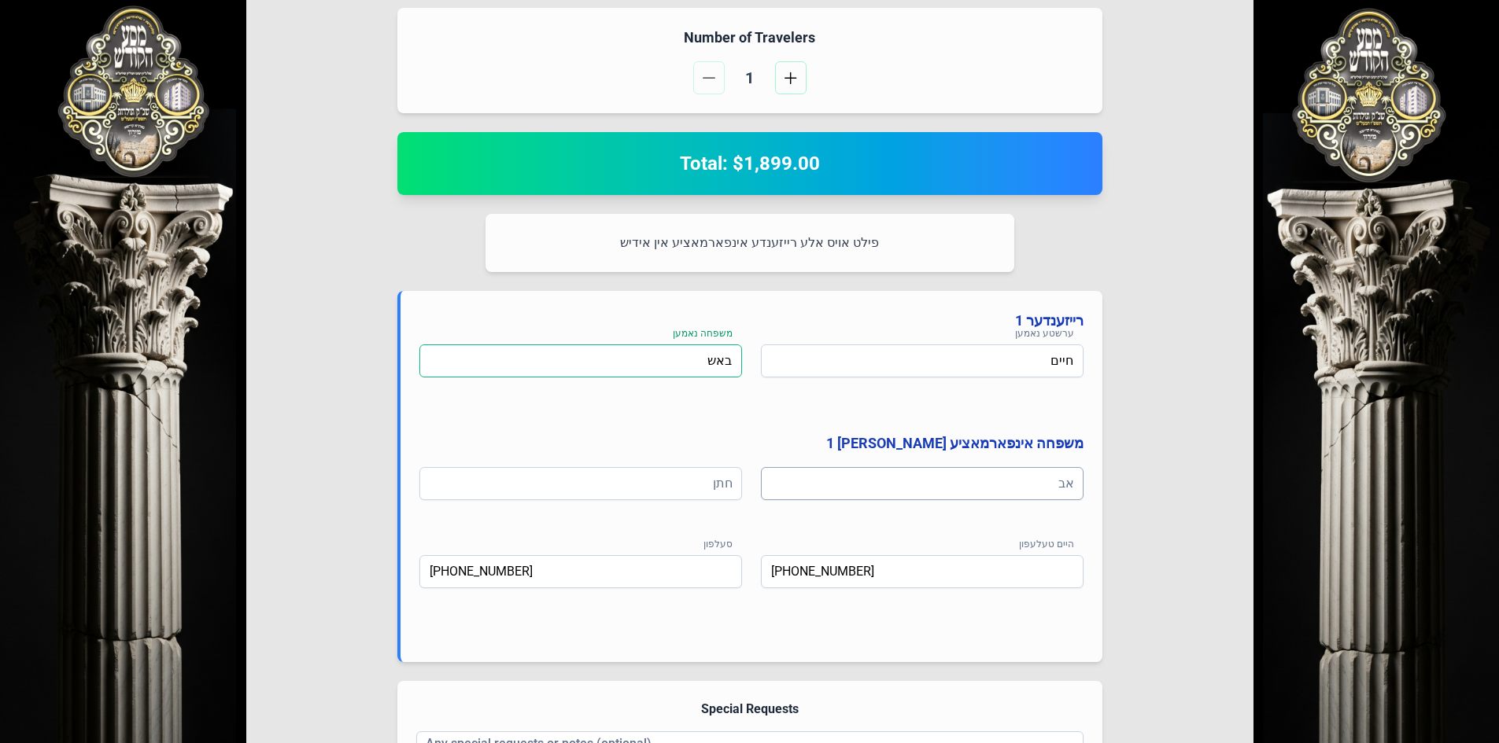
type input "באש"
click at [906, 481] on input at bounding box center [922, 483] width 323 height 33
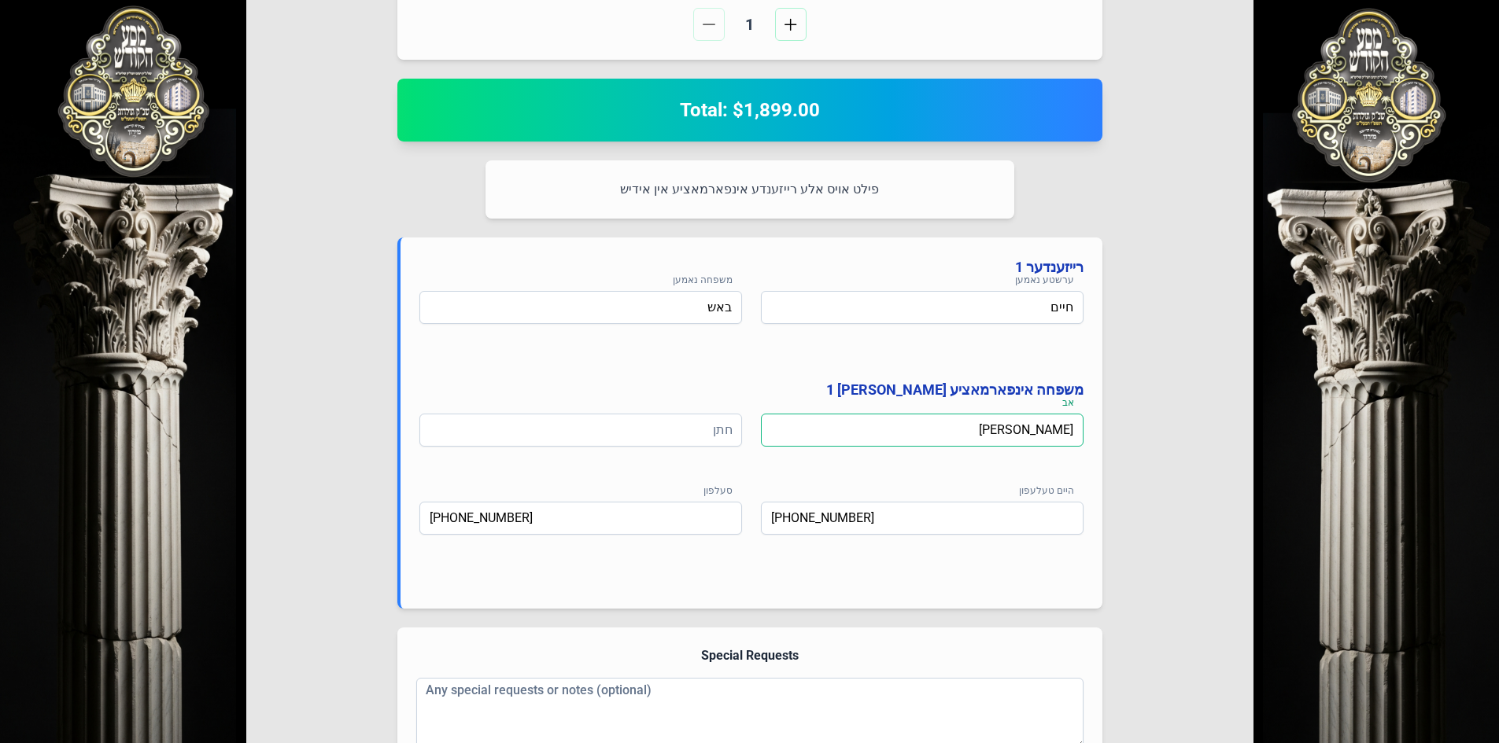
scroll to position [624, 0]
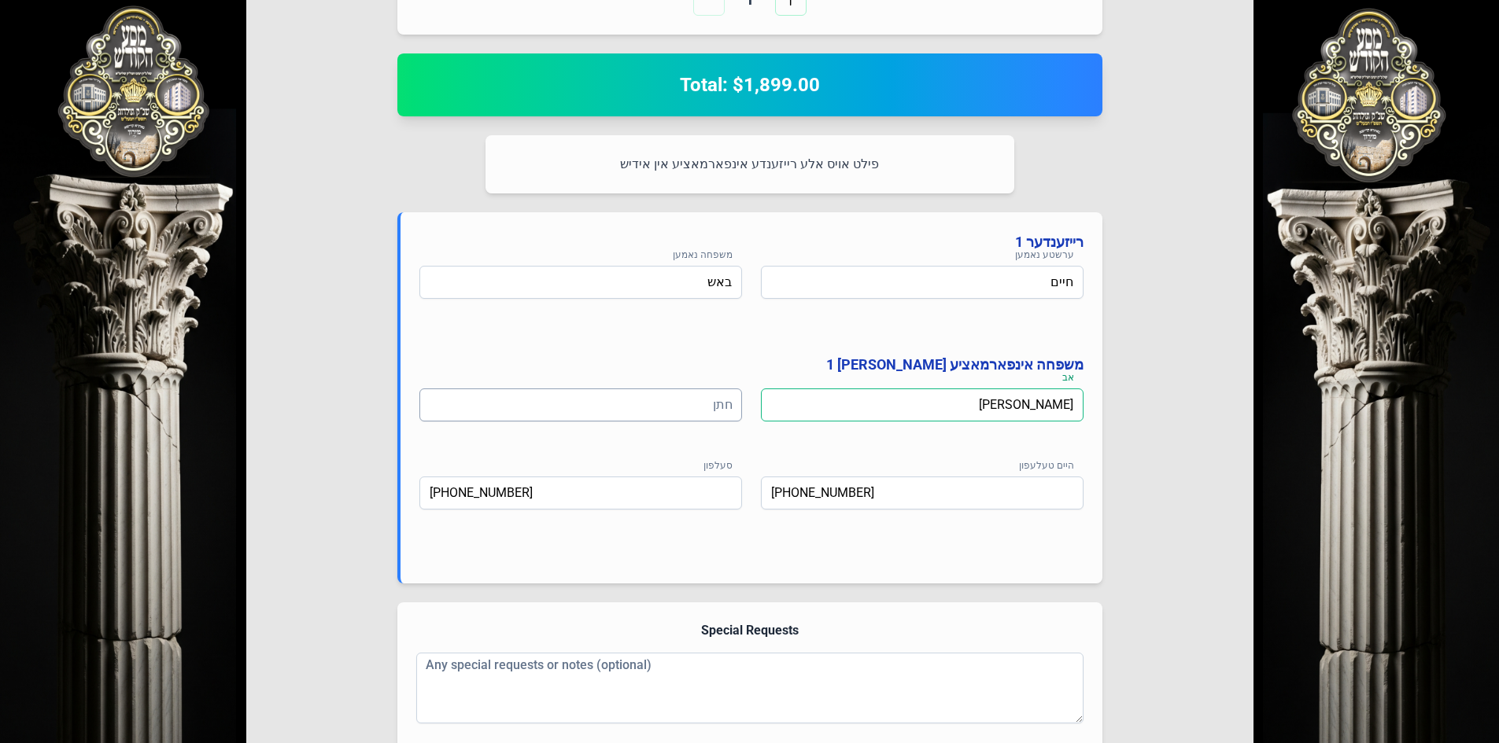
type input "[PERSON_NAME]"
click at [688, 408] on input at bounding box center [580, 405] width 323 height 33
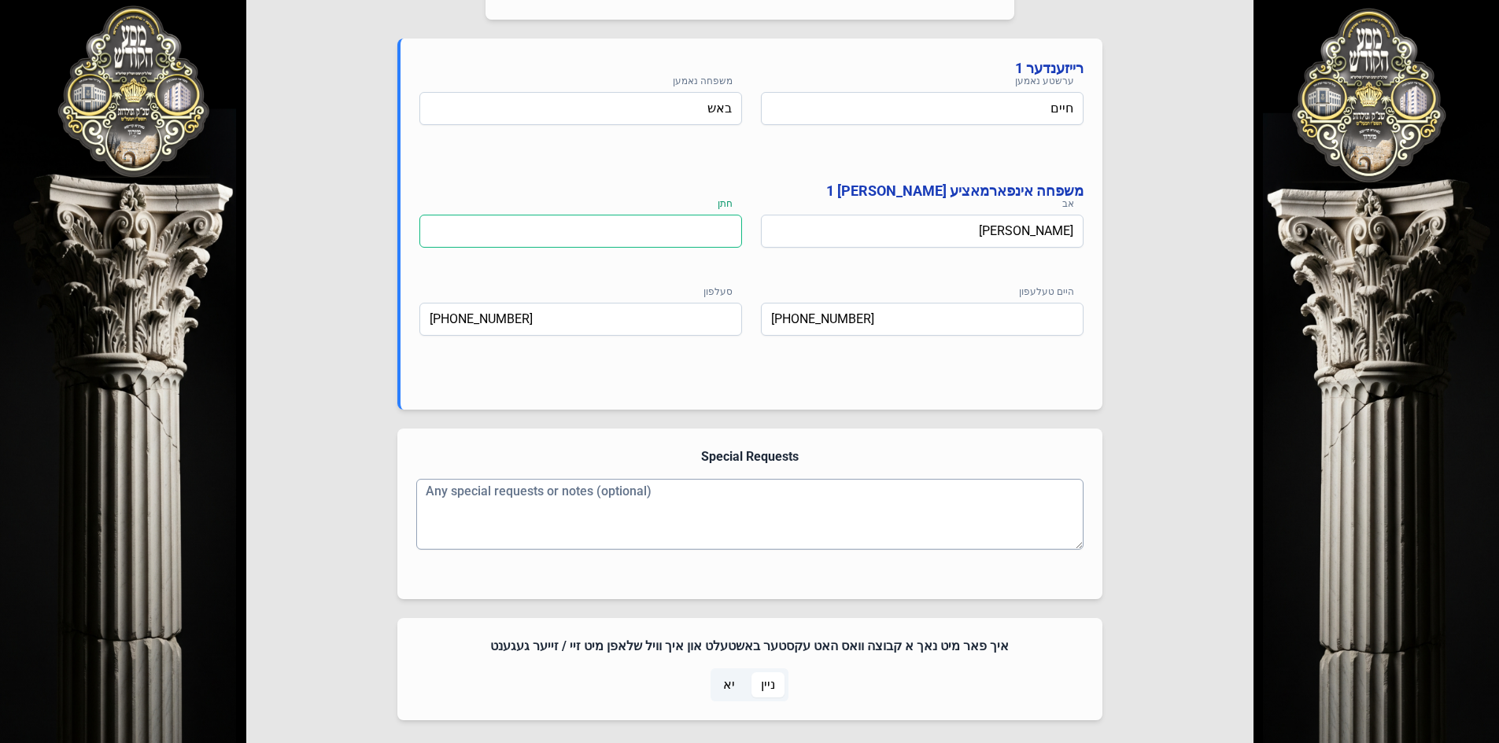
scroll to position [860, 0]
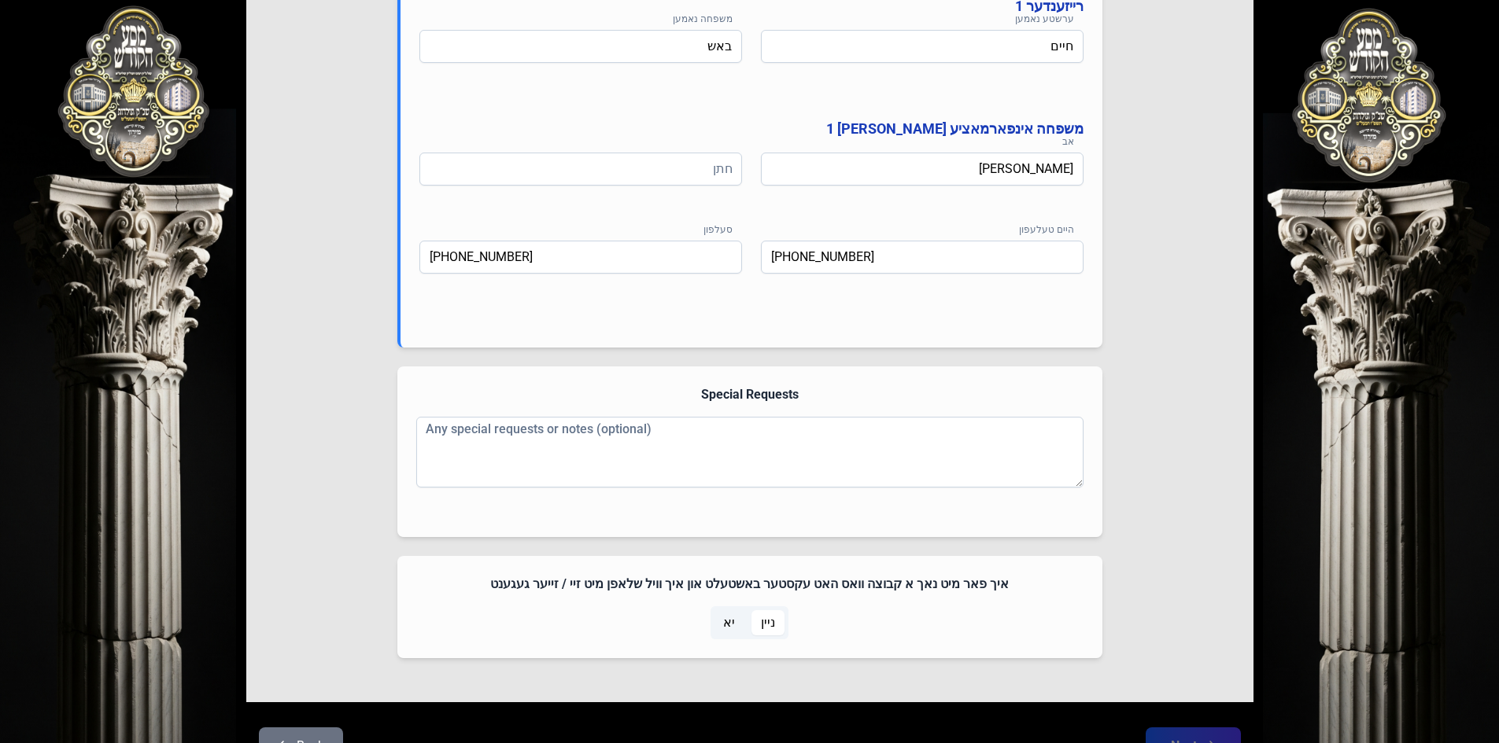
click at [725, 621] on span "יא" at bounding box center [729, 623] width 12 height 19
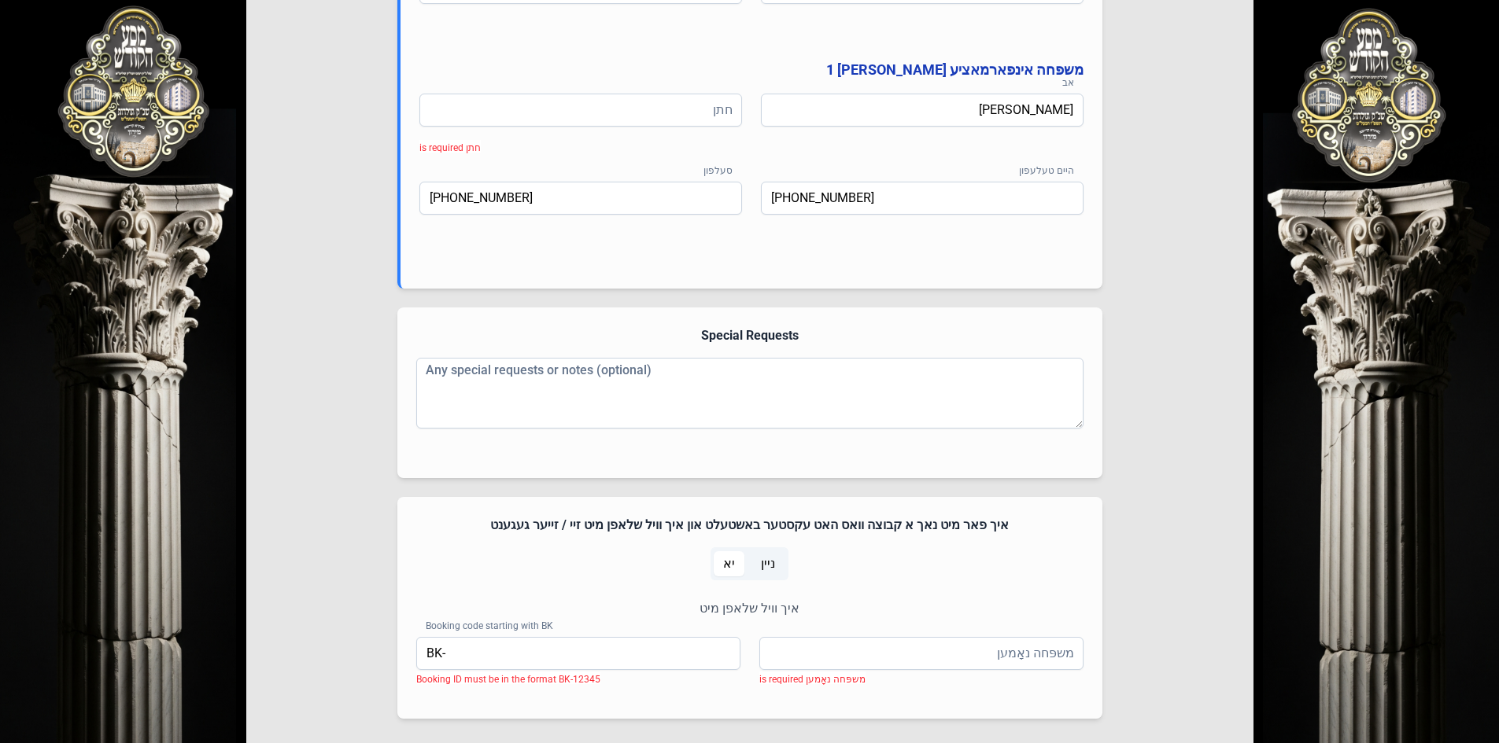
scroll to position [1058, 0]
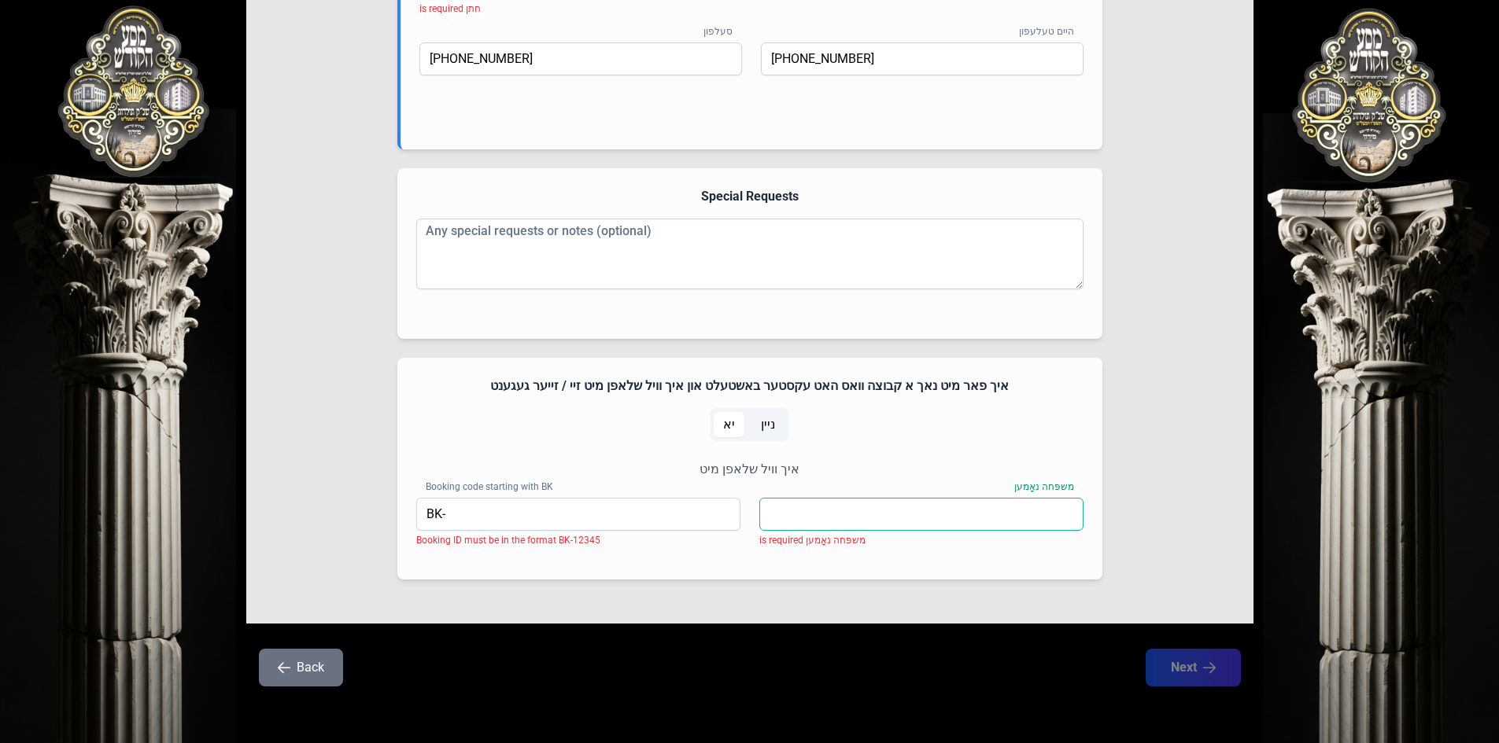
click at [800, 514] on input "משפּחה נאָמען" at bounding box center [921, 514] width 324 height 33
click at [696, 515] on input "BK-" at bounding box center [578, 514] width 324 height 33
click at [850, 518] on input "משפּחה נאָמען" at bounding box center [921, 514] width 324 height 33
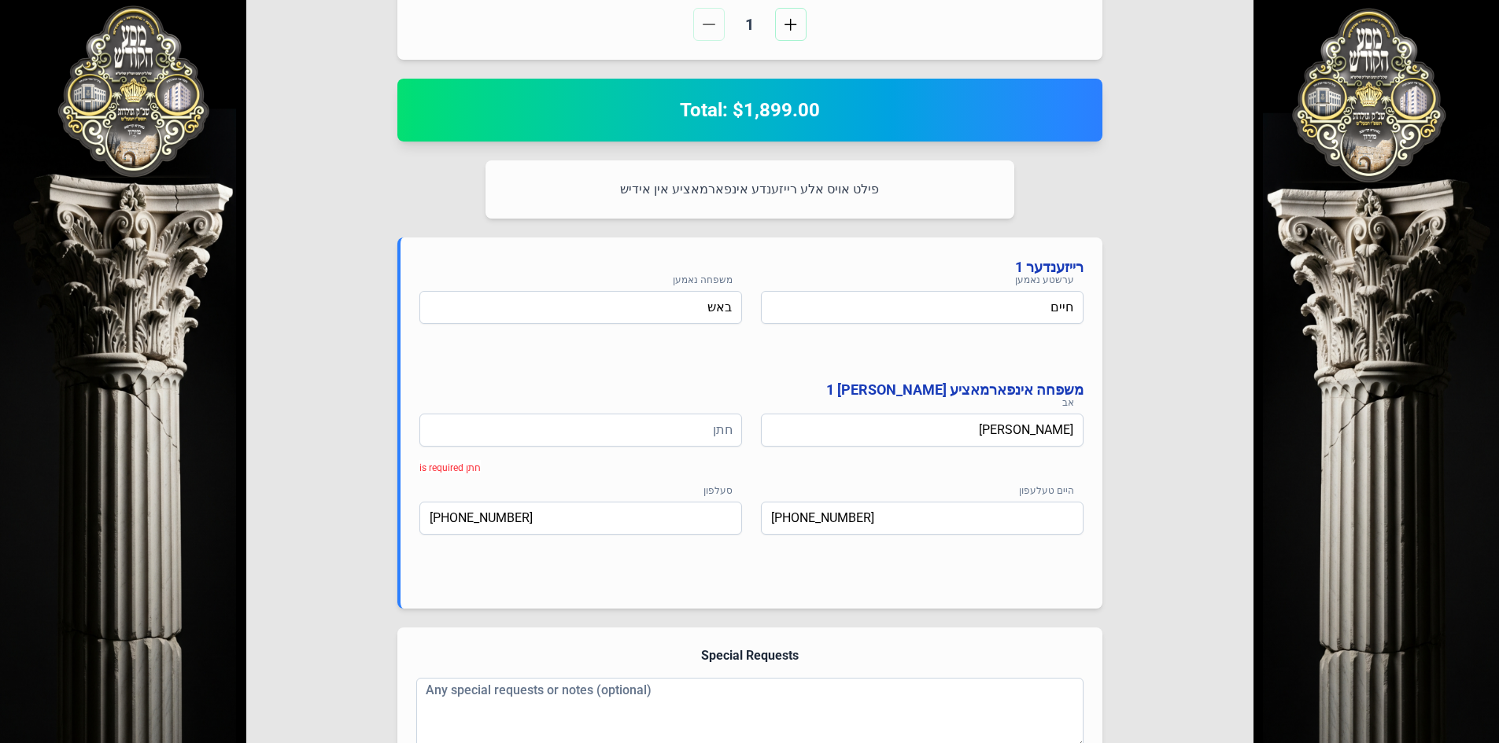
scroll to position [507, 0]
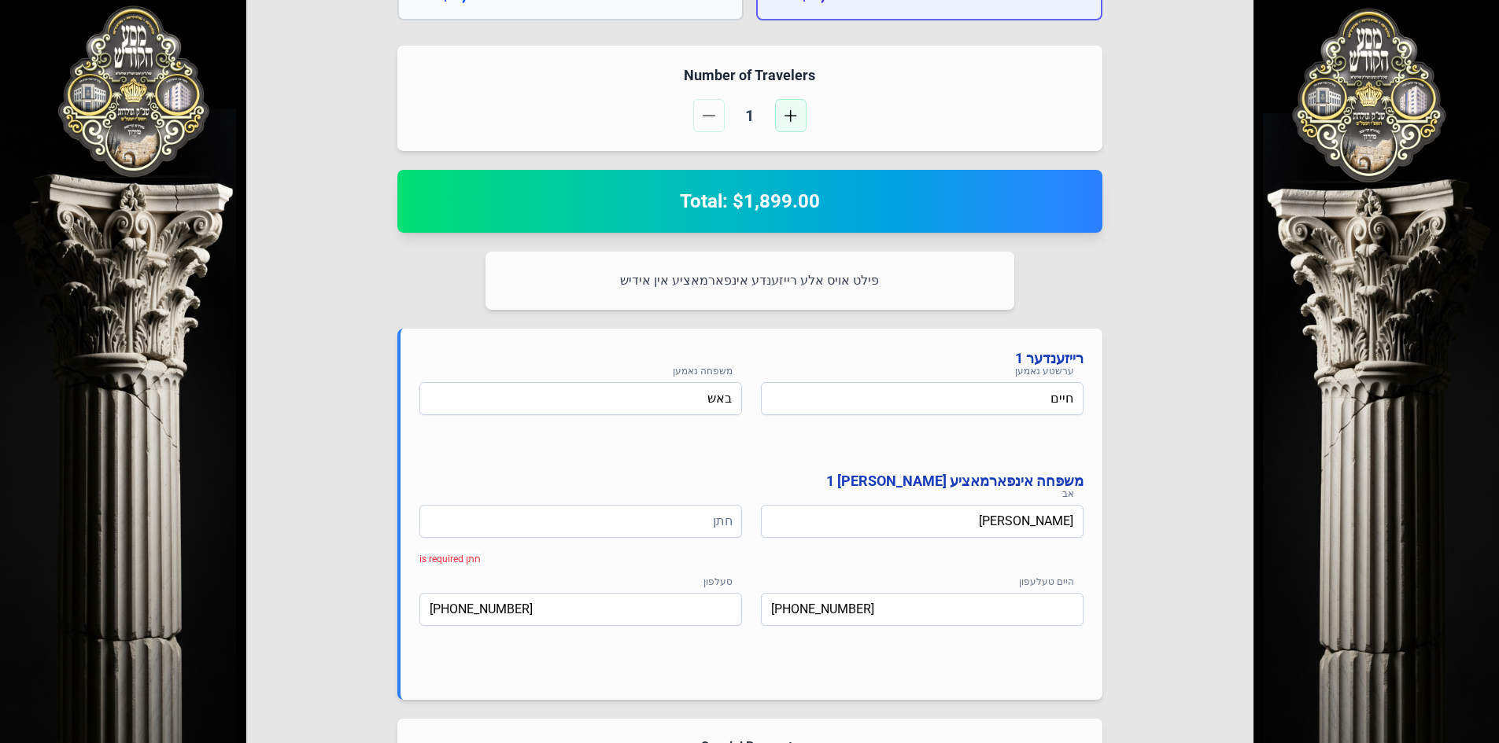
click at [784, 116] on span "button" at bounding box center [790, 115] width 13 height 13
click at [717, 108] on button "button" at bounding box center [708, 115] width 31 height 33
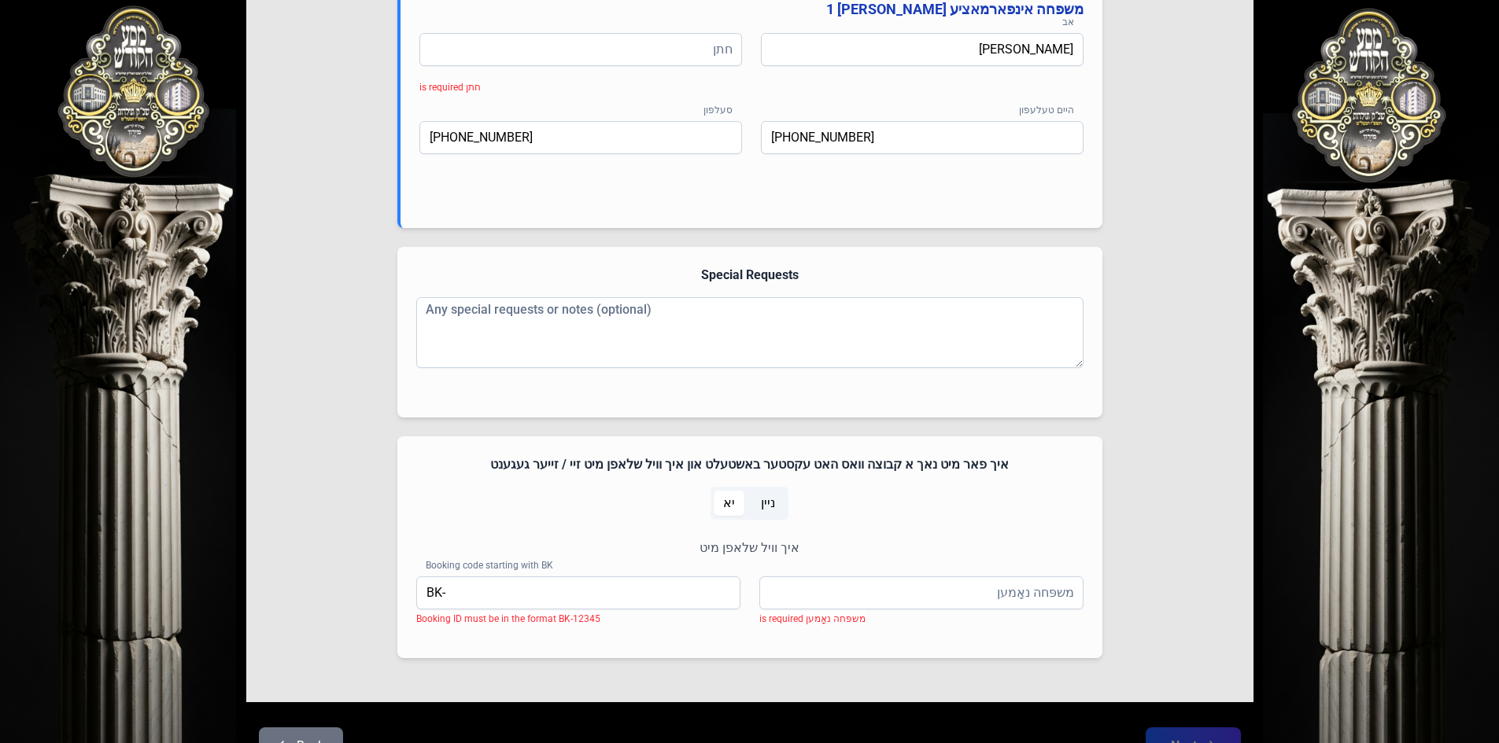
scroll to position [1058, 0]
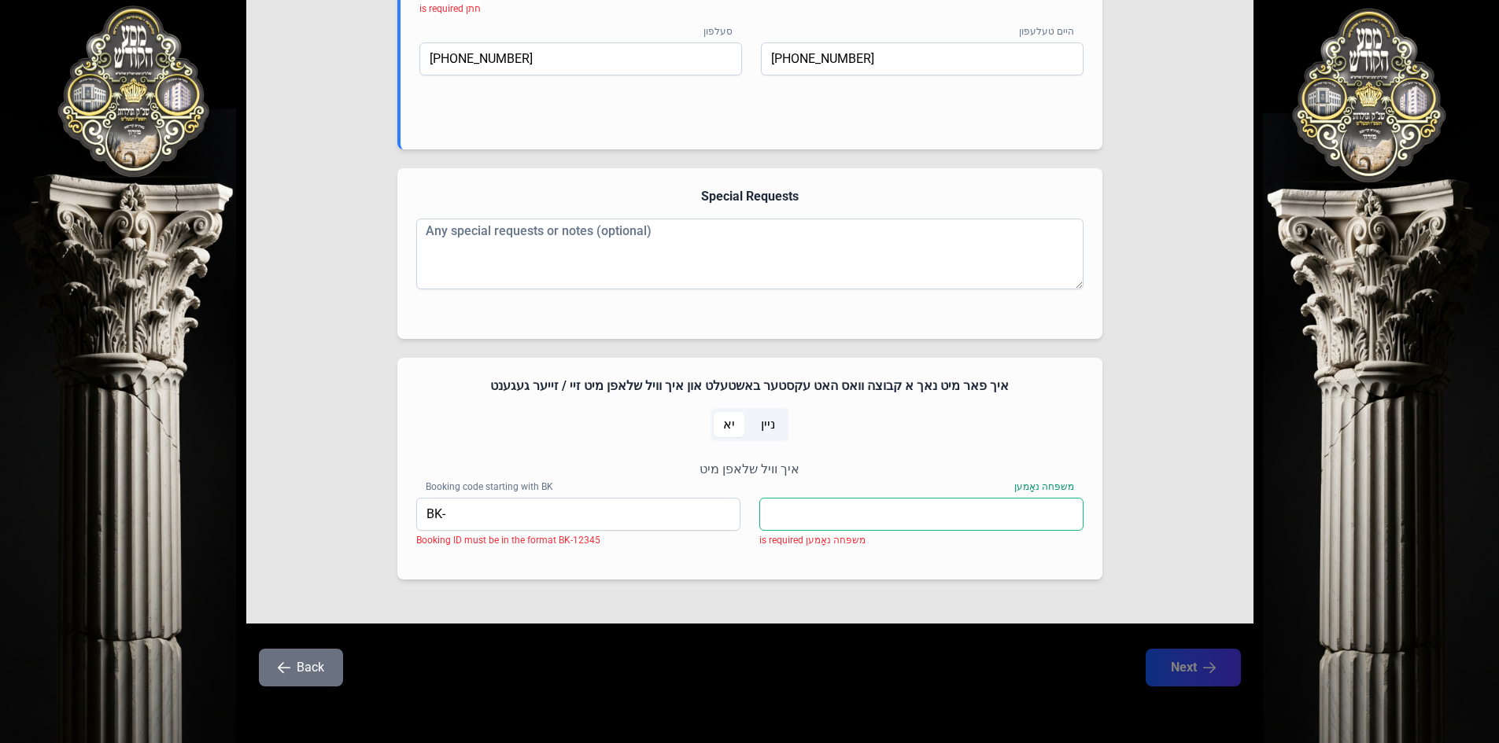
click at [873, 517] on input "משפּחה נאָמען" at bounding box center [921, 514] width 324 height 33
type input "באש"
click at [483, 518] on input "BK-" at bounding box center [578, 514] width 324 height 33
click at [759, 431] on span "ניין" at bounding box center [767, 424] width 33 height 25
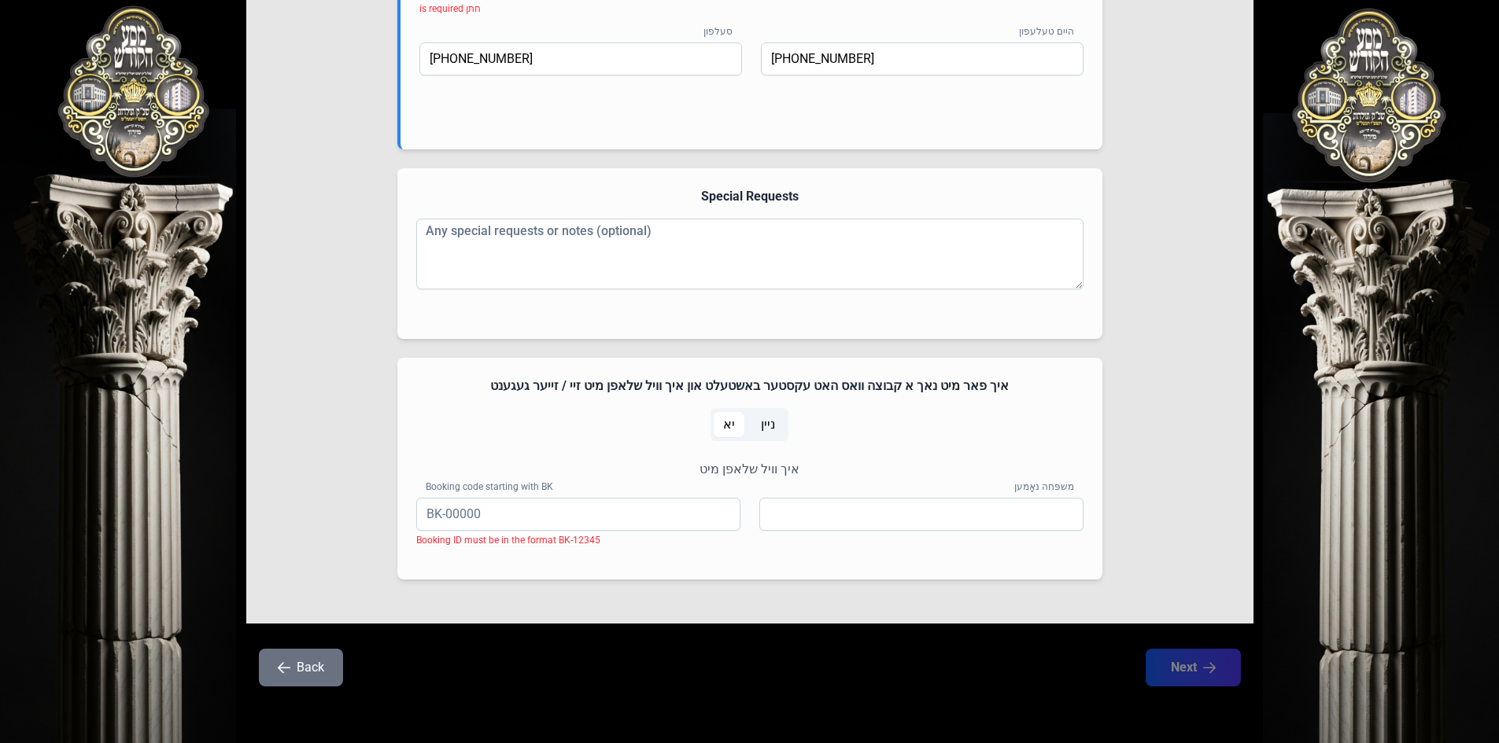
scroll to position [939, 0]
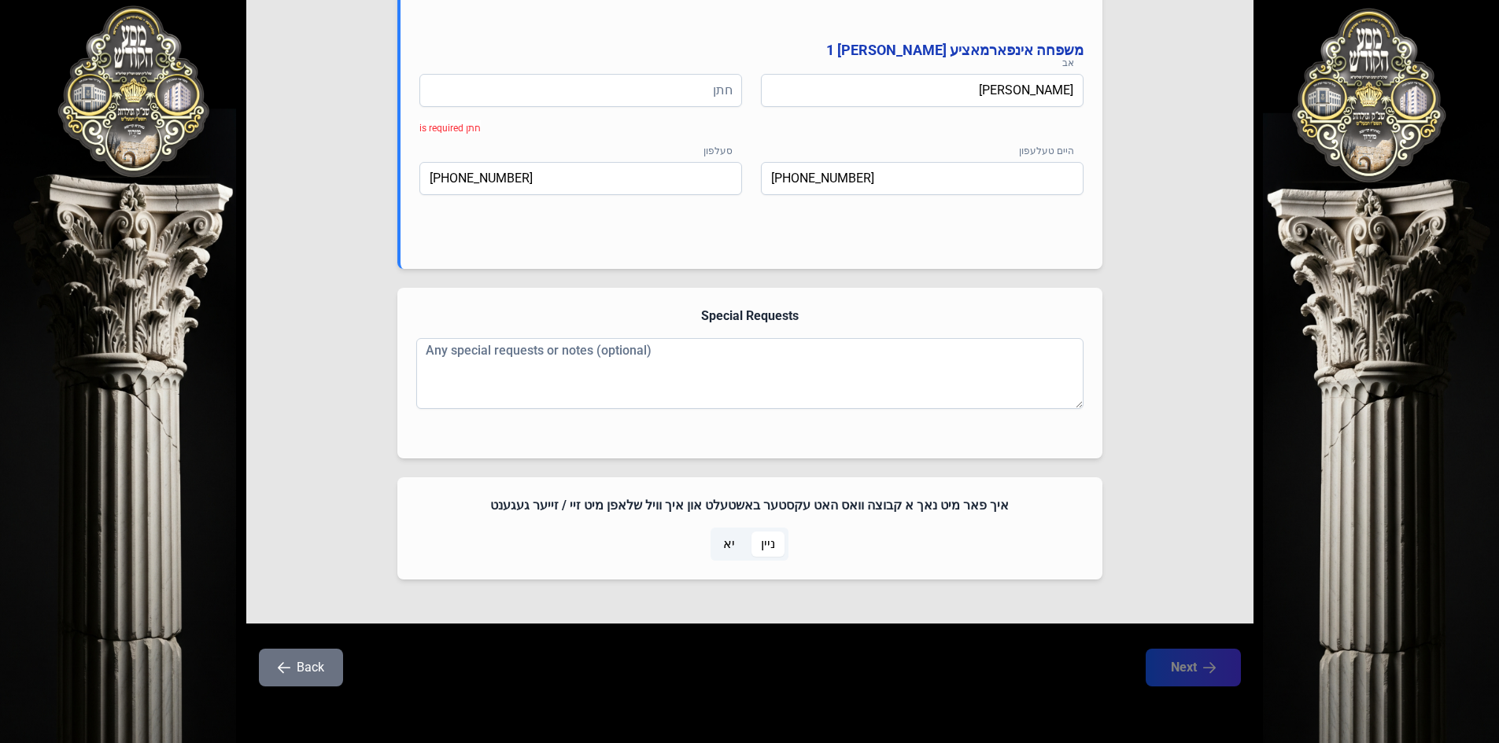
click at [729, 540] on span "יא" at bounding box center [729, 544] width 12 height 19
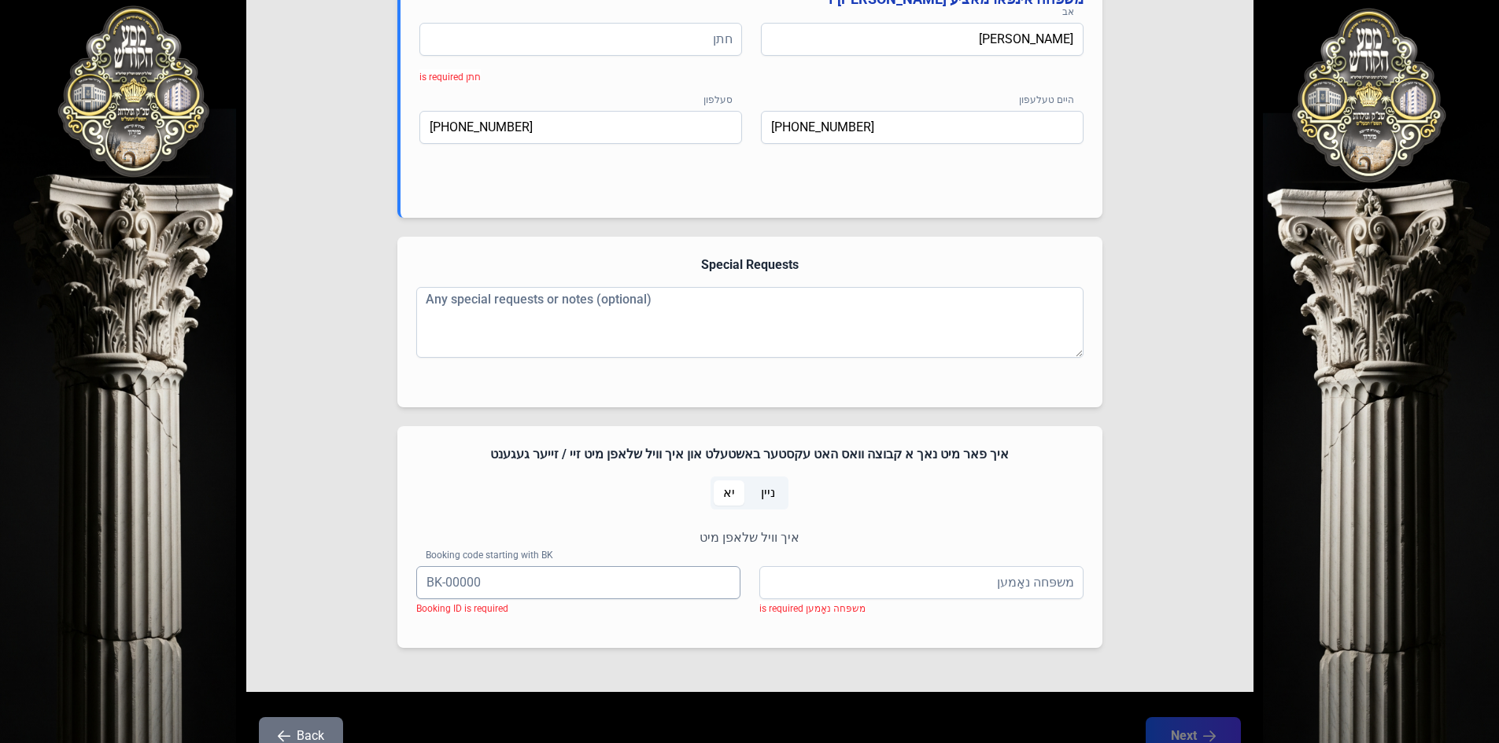
scroll to position [1017, 0]
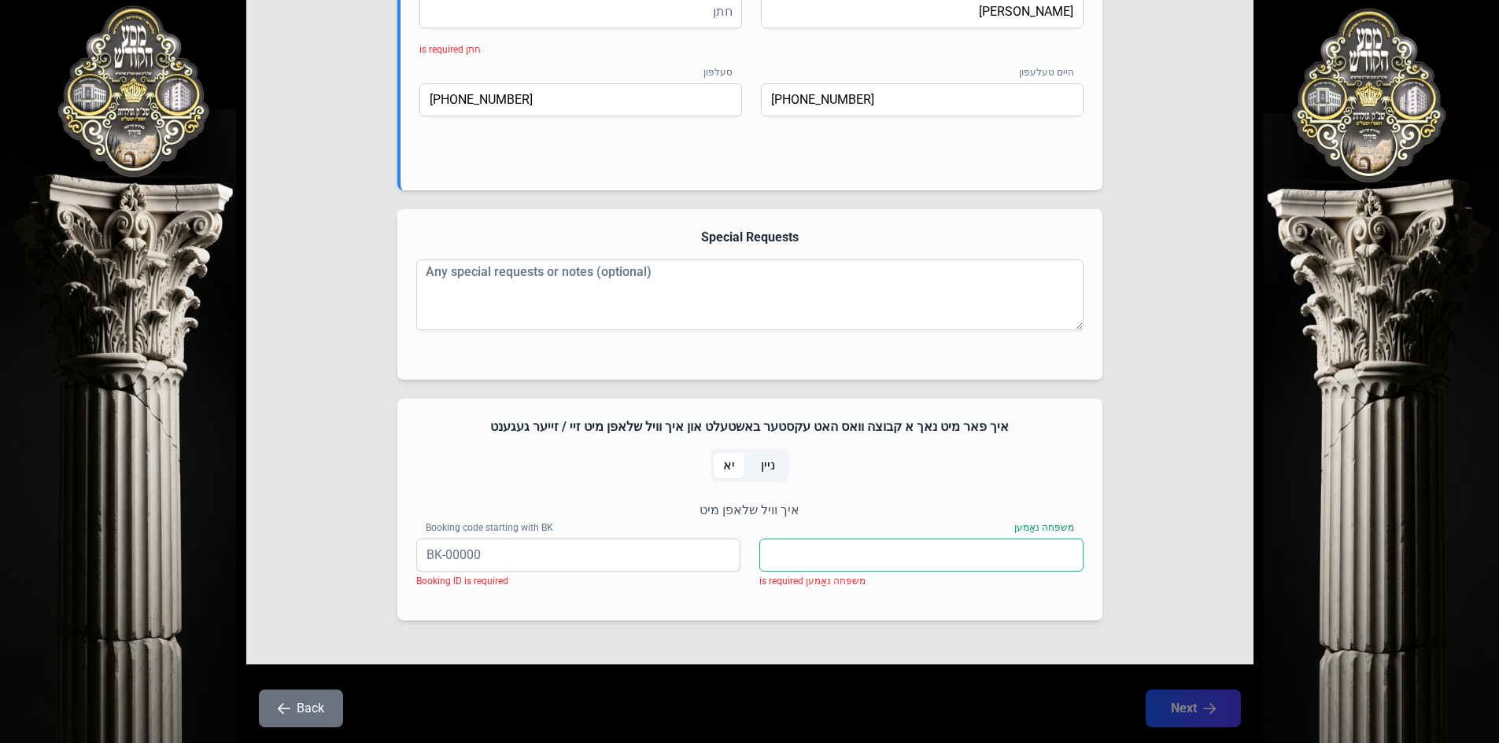
click at [954, 561] on input "משפּחה נאָמען" at bounding box center [921, 555] width 324 height 33
type input "באש"
click at [609, 544] on input "Booking code starting with BK" at bounding box center [578, 555] width 324 height 33
click at [516, 552] on input "BK-" at bounding box center [578, 555] width 324 height 33
type input "BK-05265"
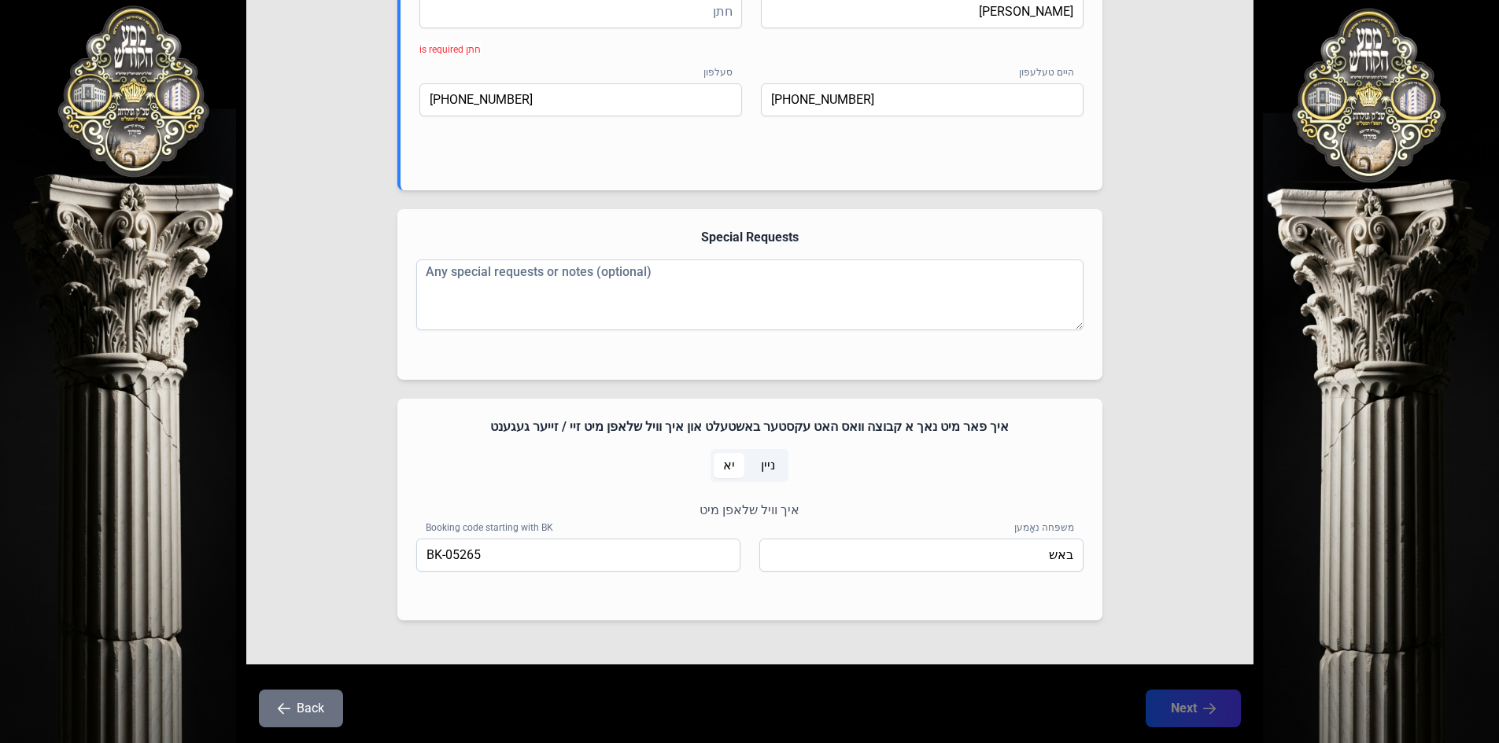
click at [551, 477] on div "ניין יא" at bounding box center [749, 465] width 667 height 33
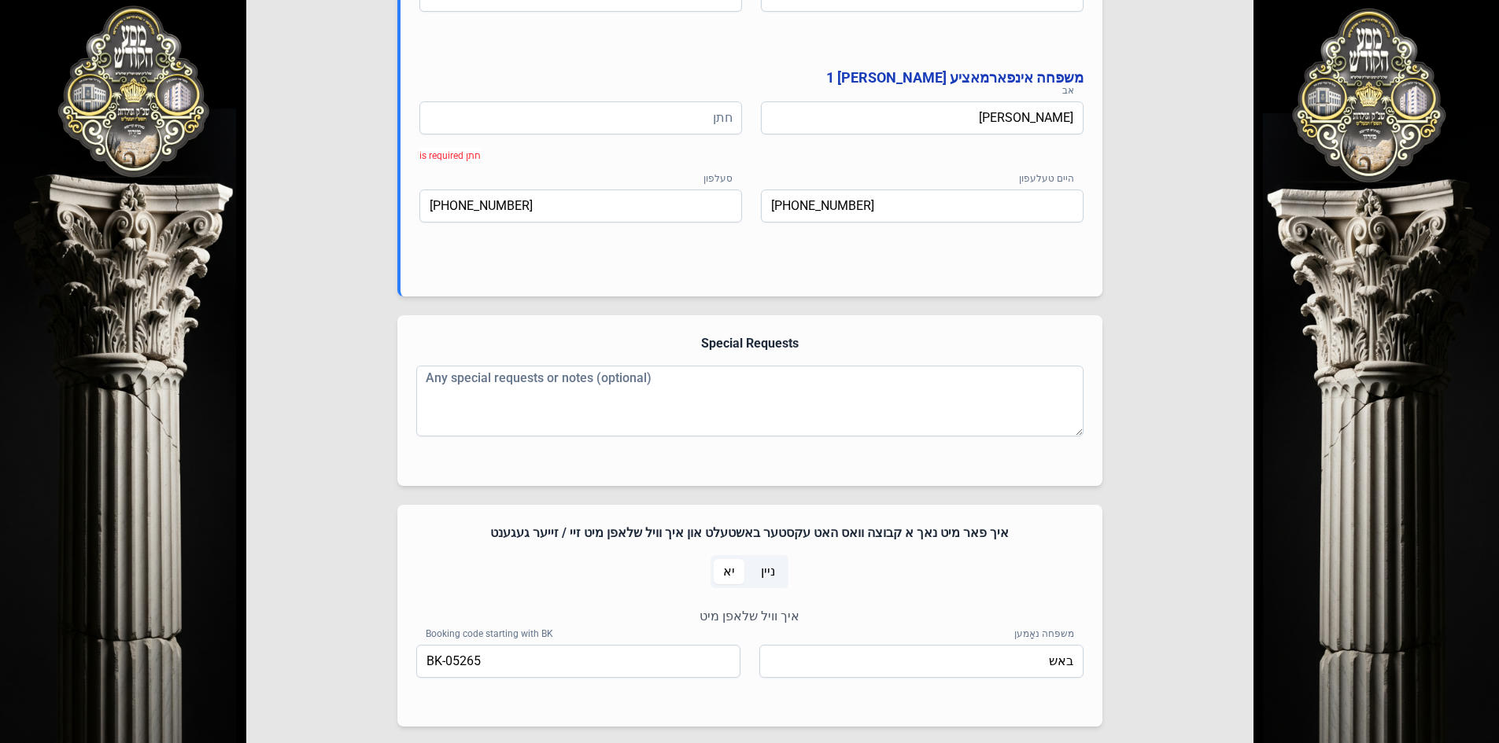
scroll to position [939, 0]
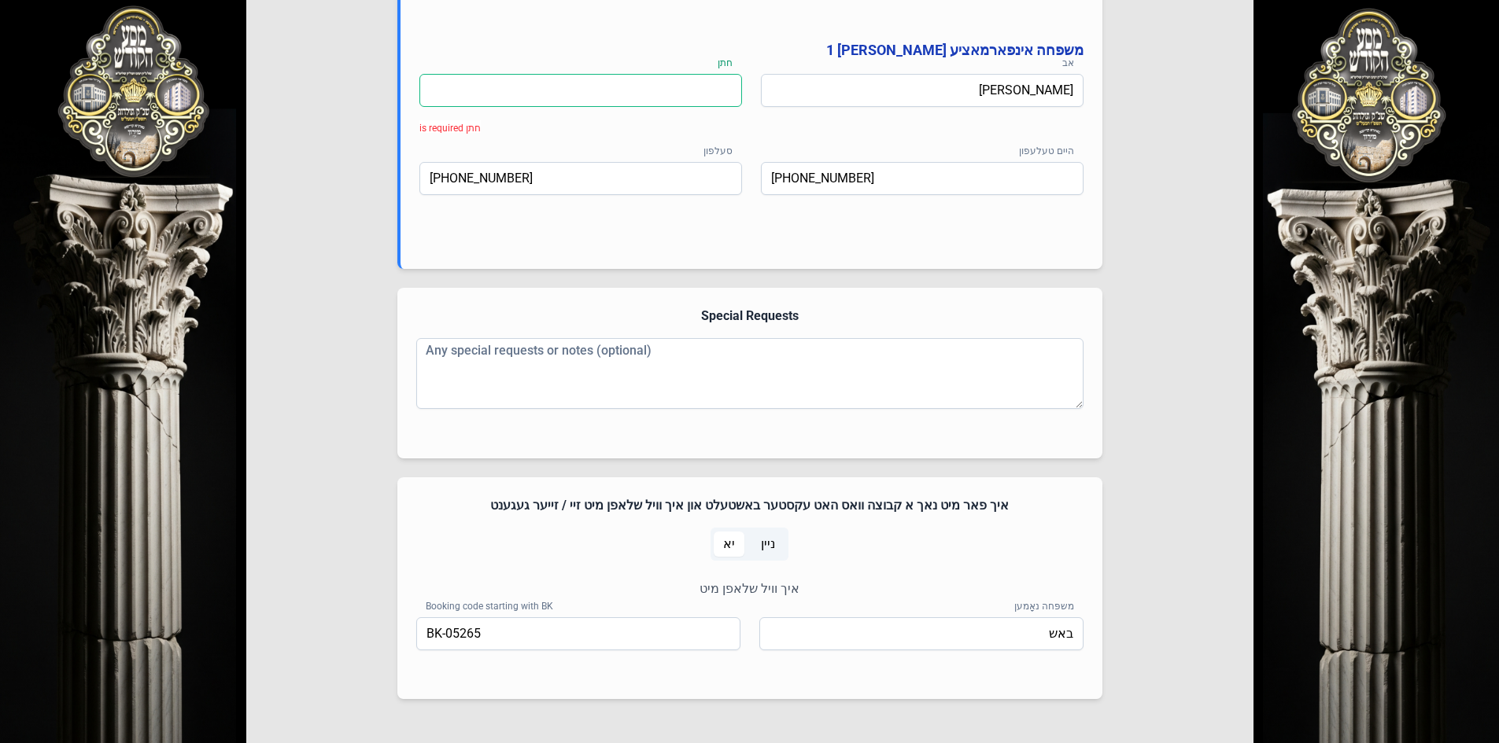
click at [585, 96] on input at bounding box center [580, 90] width 323 height 33
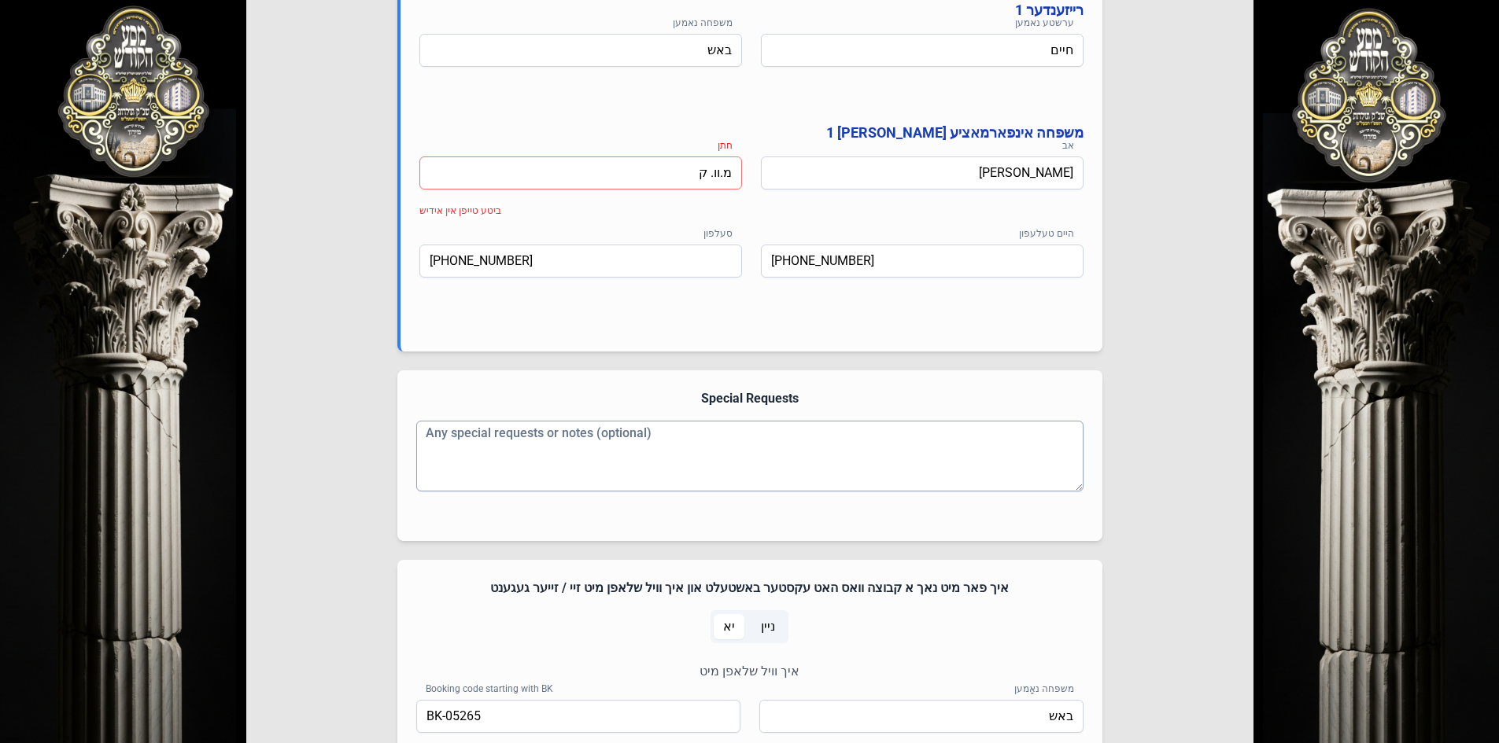
scroll to position [822, 0]
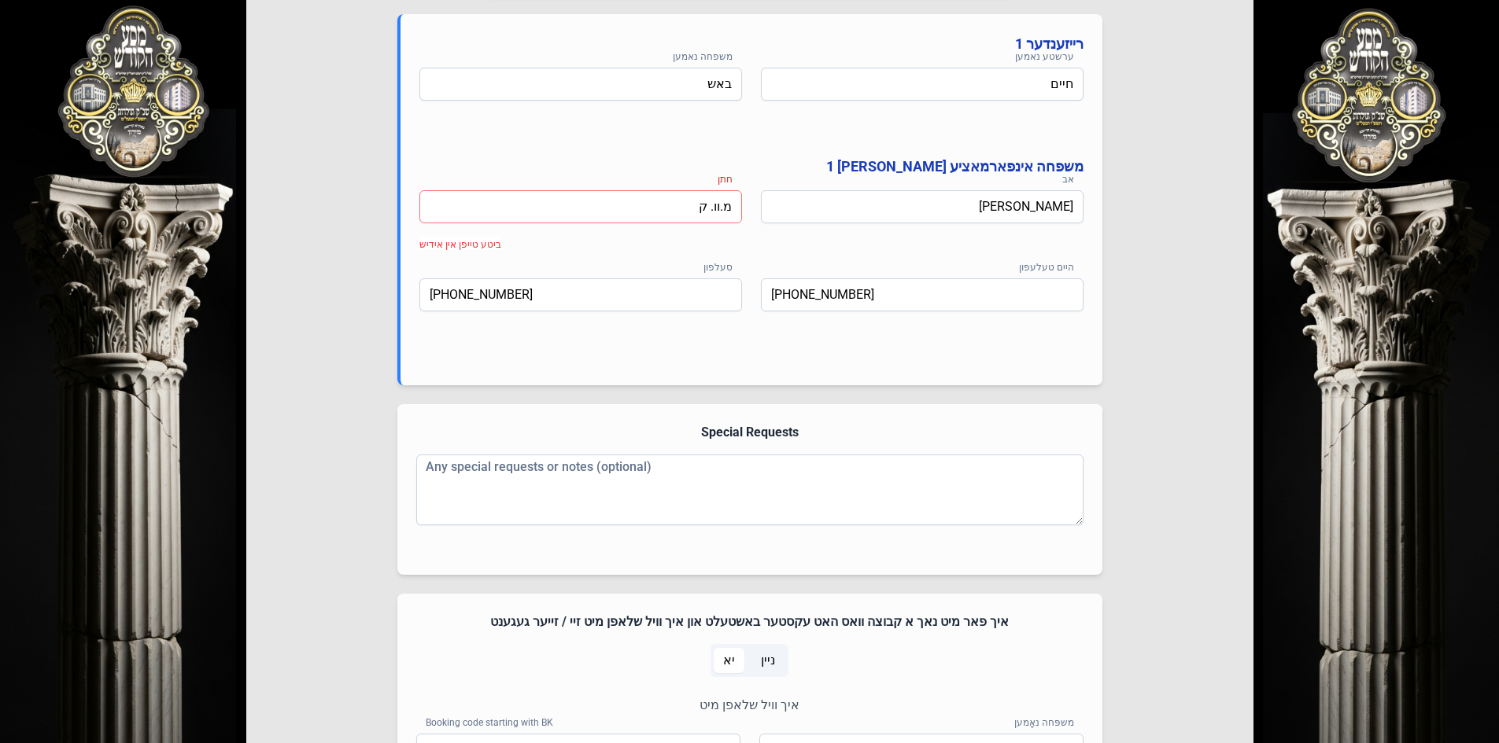
click at [681, 202] on input "מ.וו. ק" at bounding box center [580, 206] width 323 height 33
type input "מ"
click at [733, 210] on input "תמחה" at bounding box center [580, 206] width 323 height 33
click at [718, 206] on input "תמחה" at bounding box center [580, 206] width 323 height 33
type input "ת"
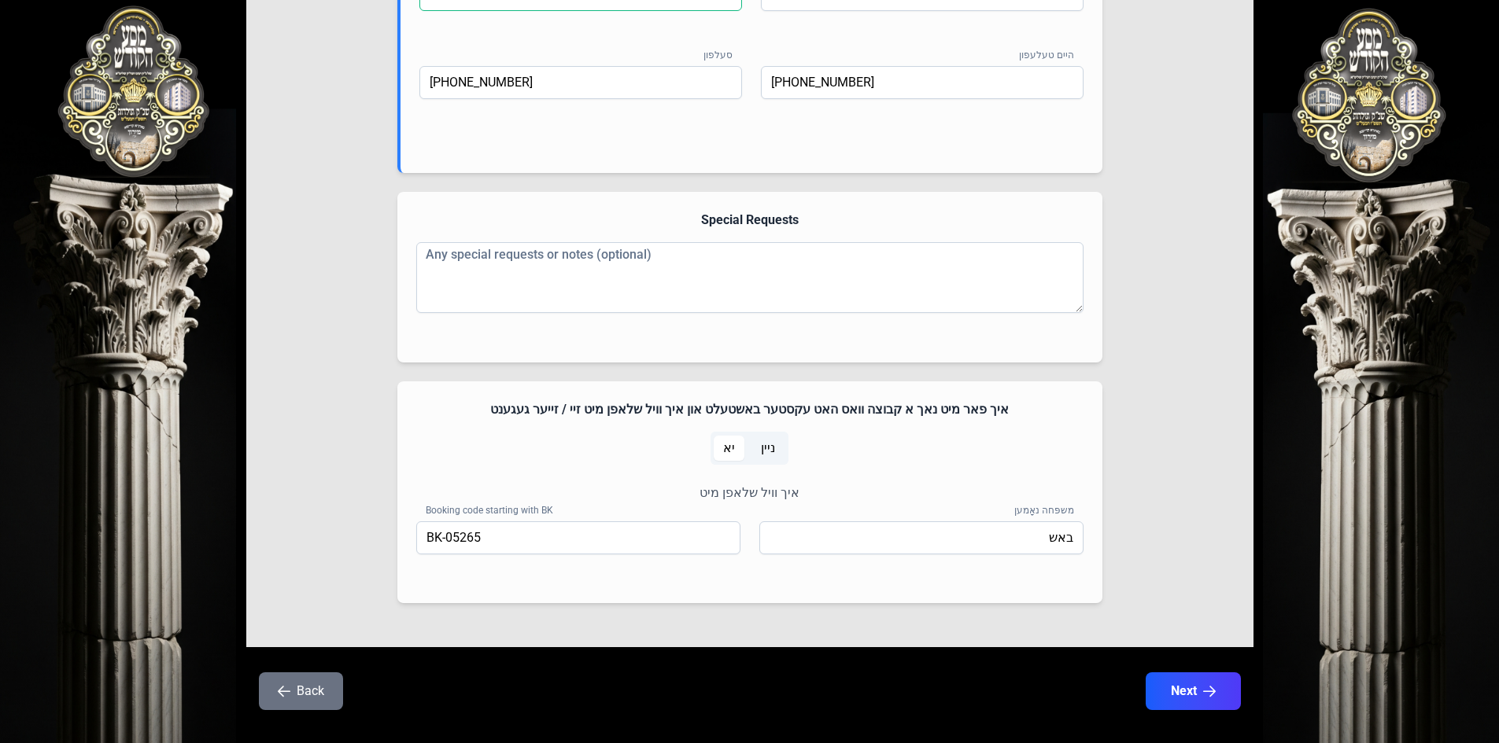
scroll to position [1058, 0]
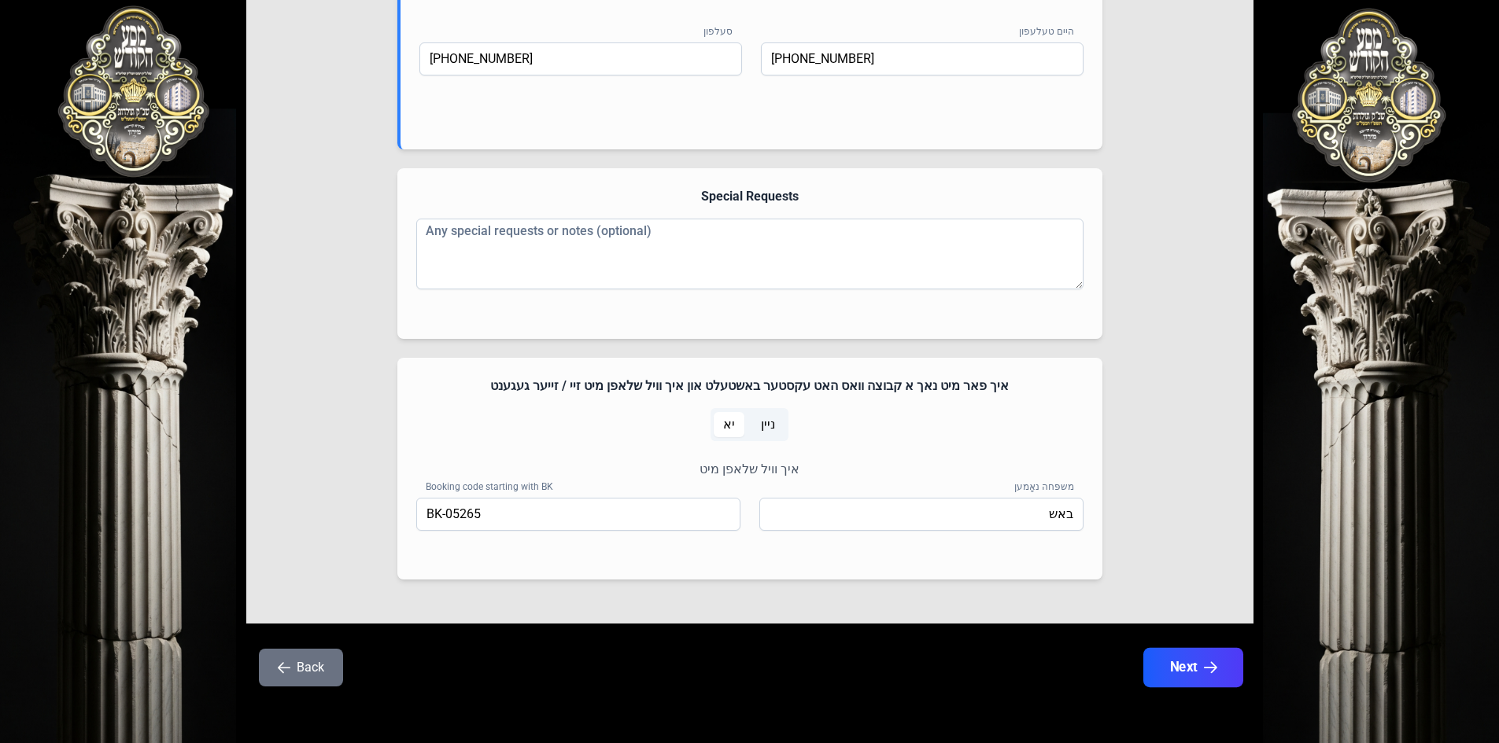
type input "[PERSON_NAME]"
click at [1186, 673] on button "Next" at bounding box center [1192, 667] width 100 height 39
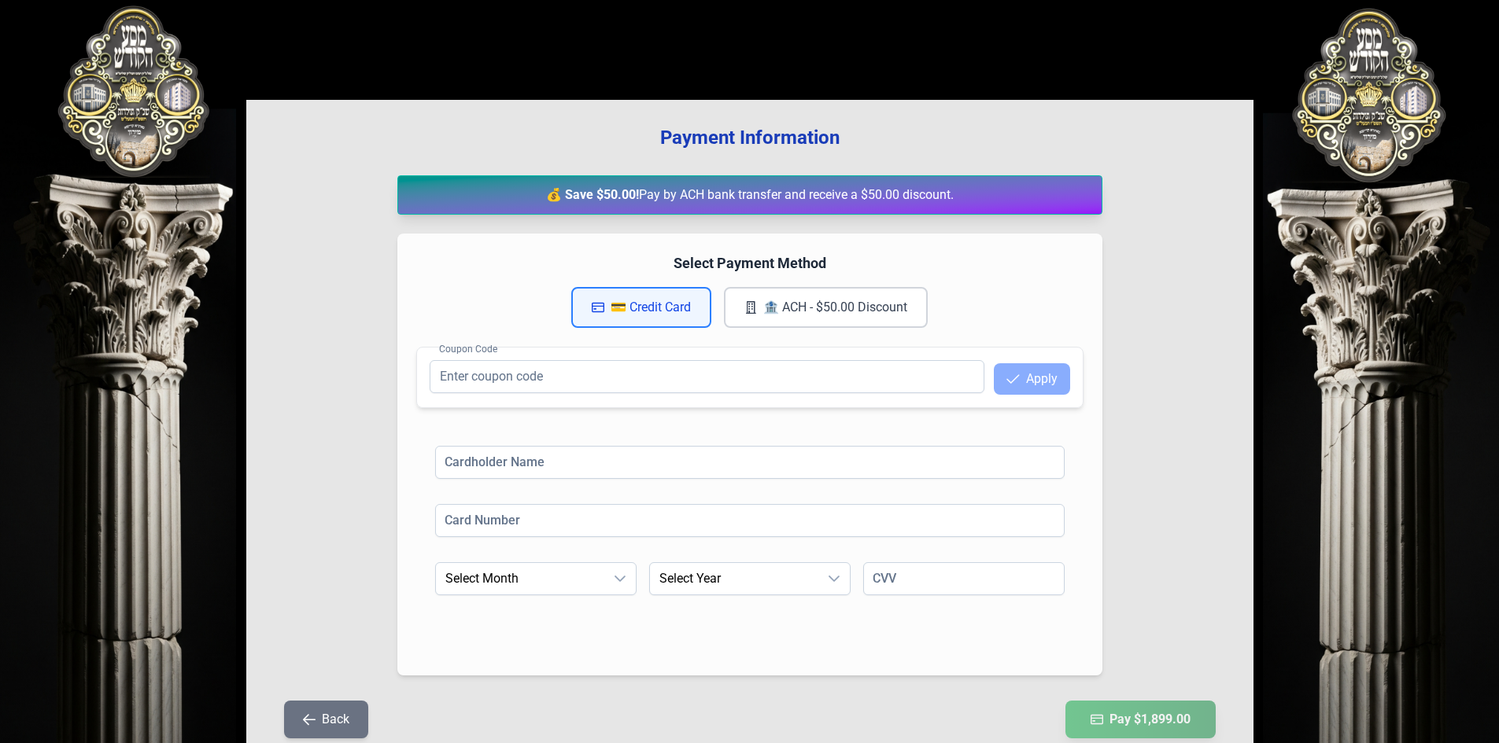
scroll to position [0, 0]
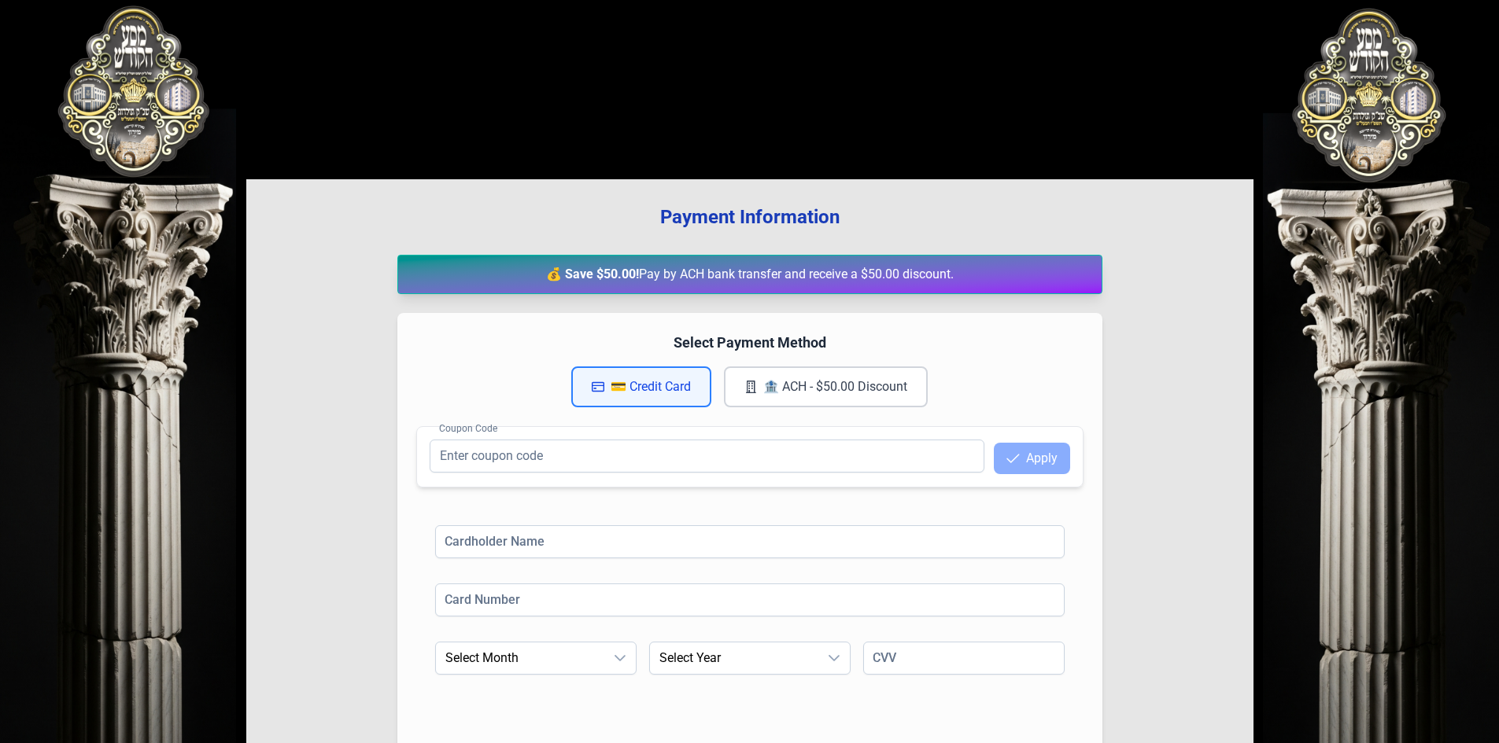
click at [795, 386] on button "🏦 ACH - $50.00 Discount" at bounding box center [826, 387] width 204 height 41
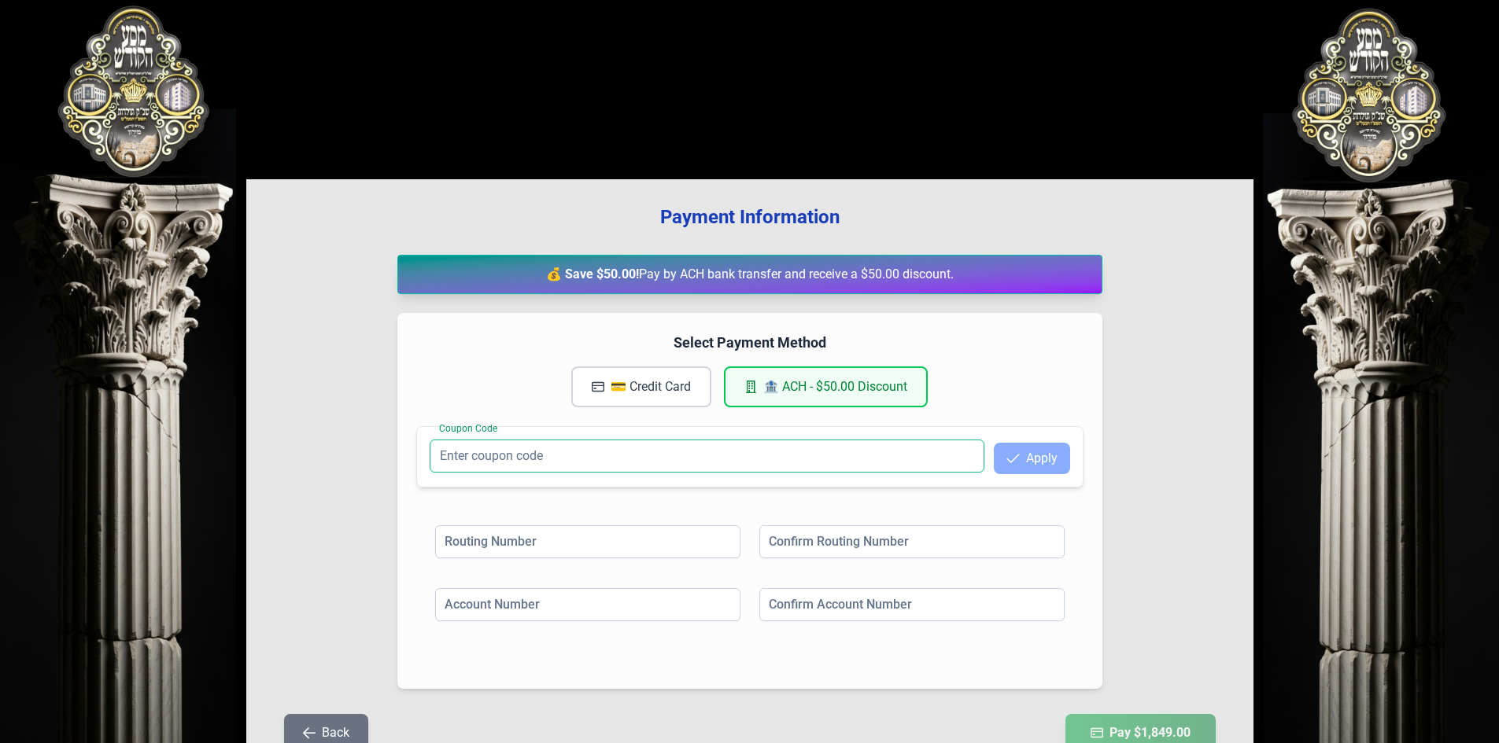
click at [544, 460] on input "Coupon Code" at bounding box center [707, 456] width 555 height 33
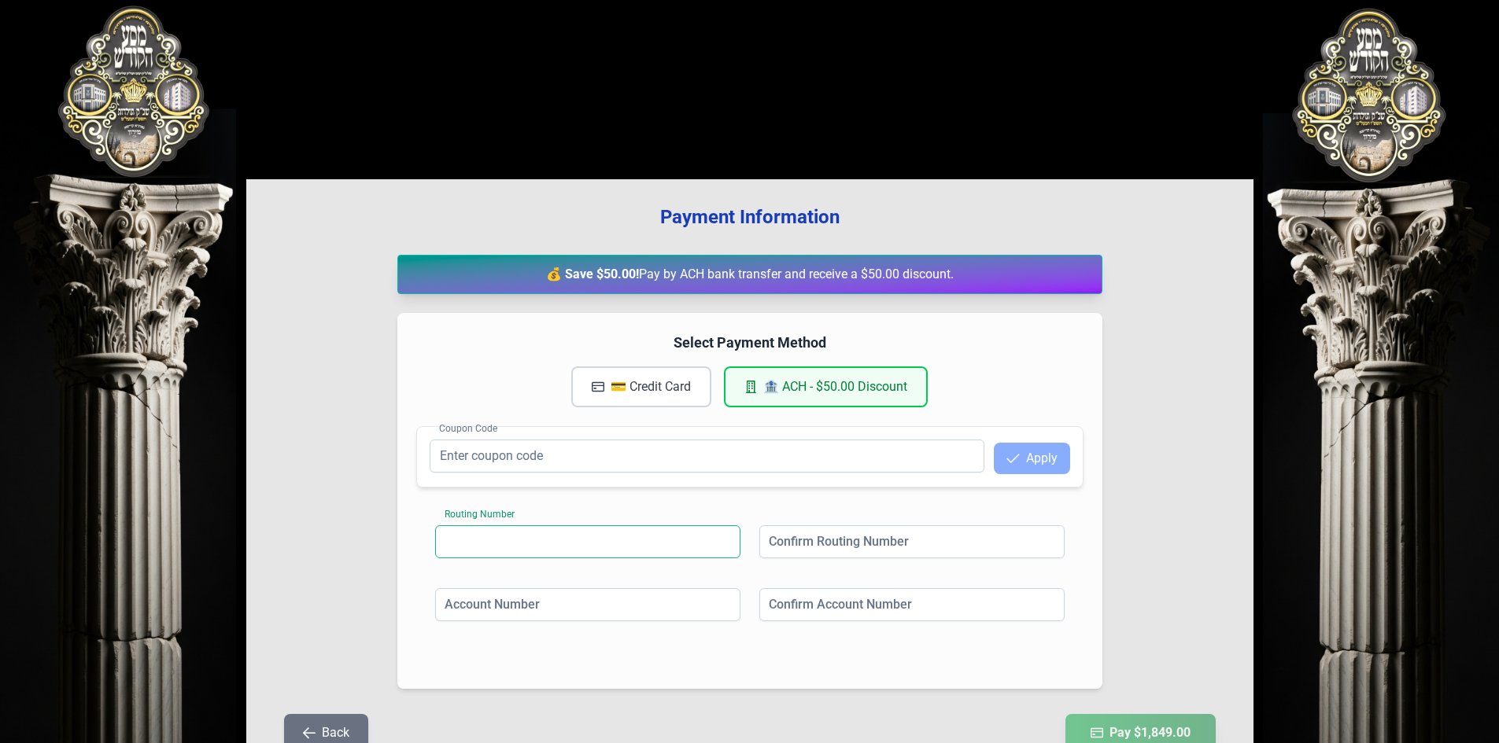
click at [608, 550] on input at bounding box center [587, 542] width 305 height 33
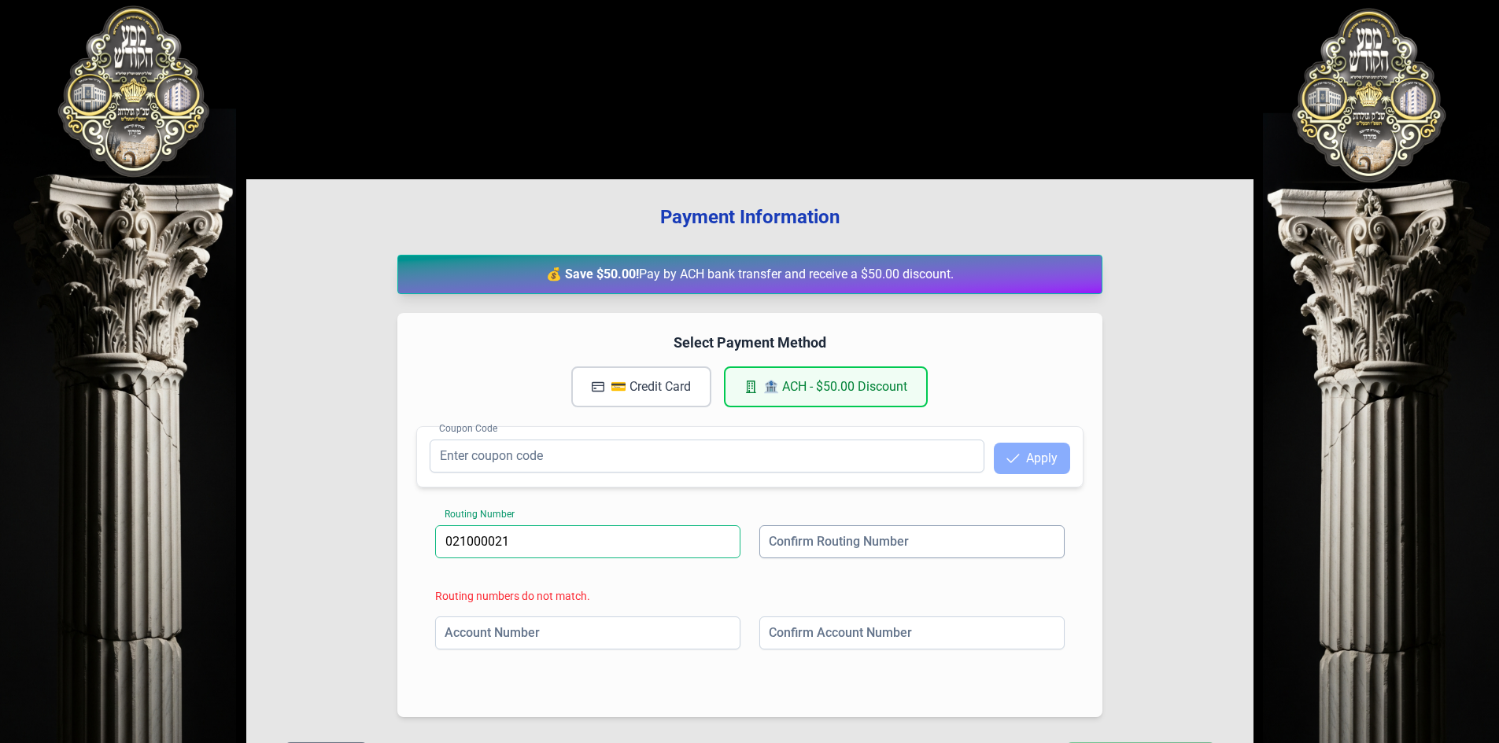
type input "021000021"
click at [791, 541] on input at bounding box center [911, 542] width 305 height 33
type input "02100021"
click at [585, 629] on input at bounding box center [587, 633] width 305 height 33
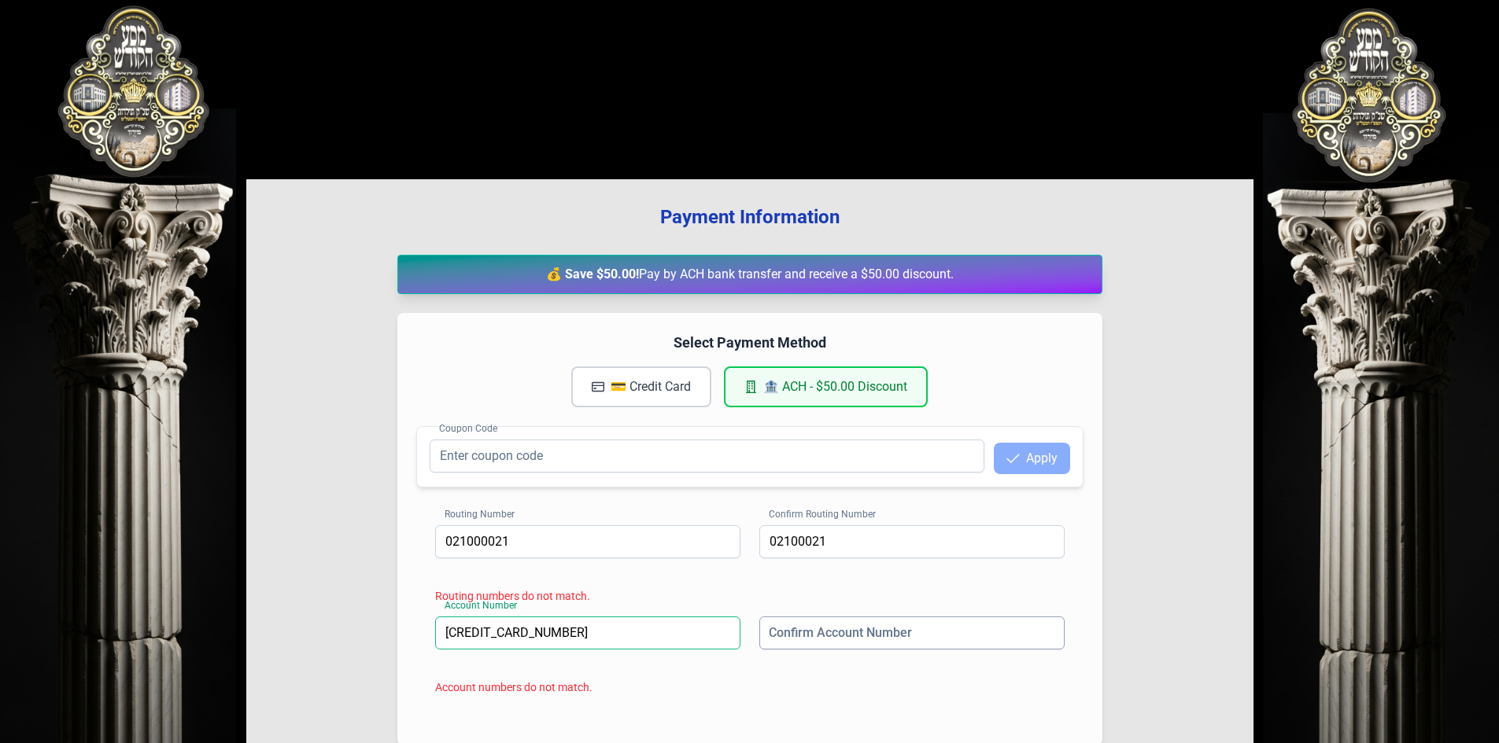
type input "[CREDIT_CARD_NUMBER]"
click at [814, 640] on input at bounding box center [911, 633] width 305 height 33
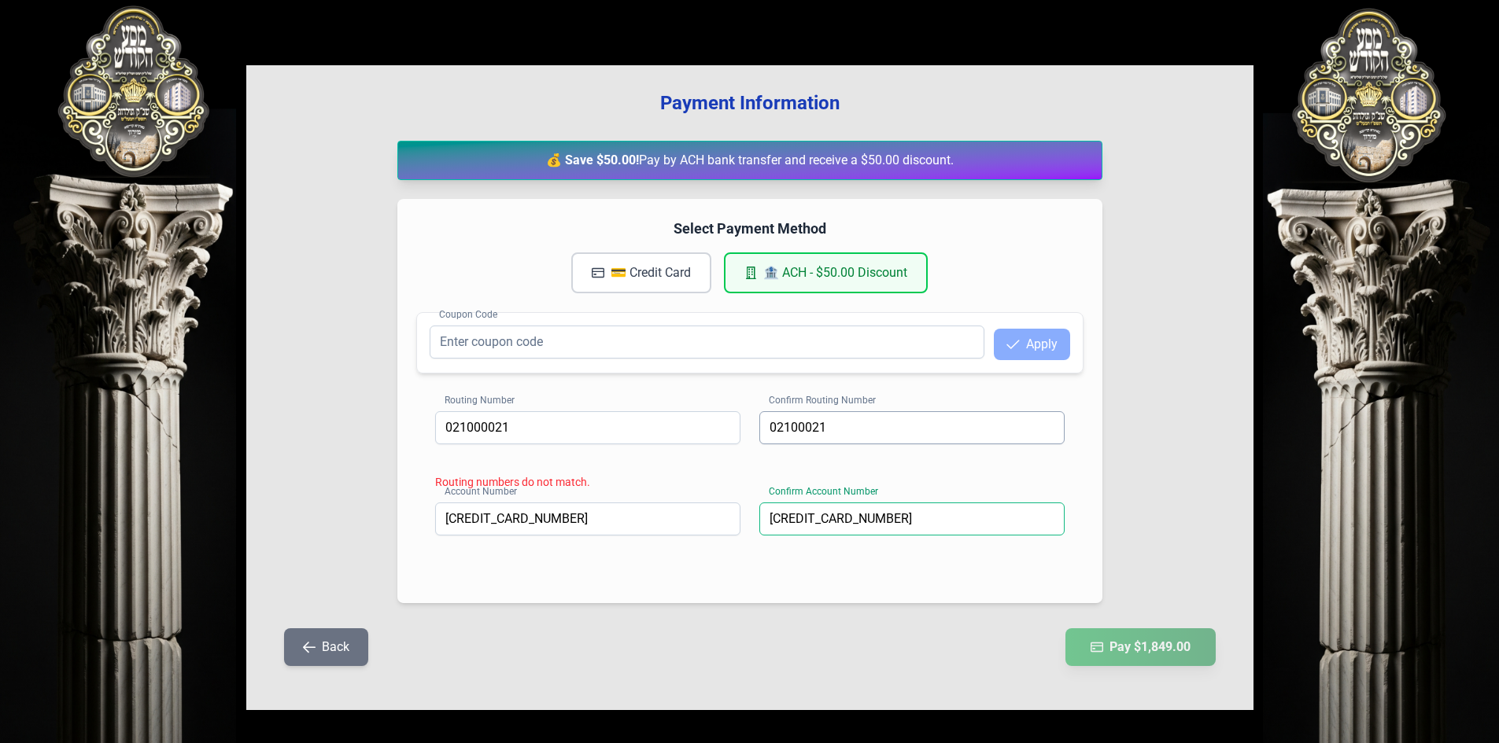
scroll to position [119, 0]
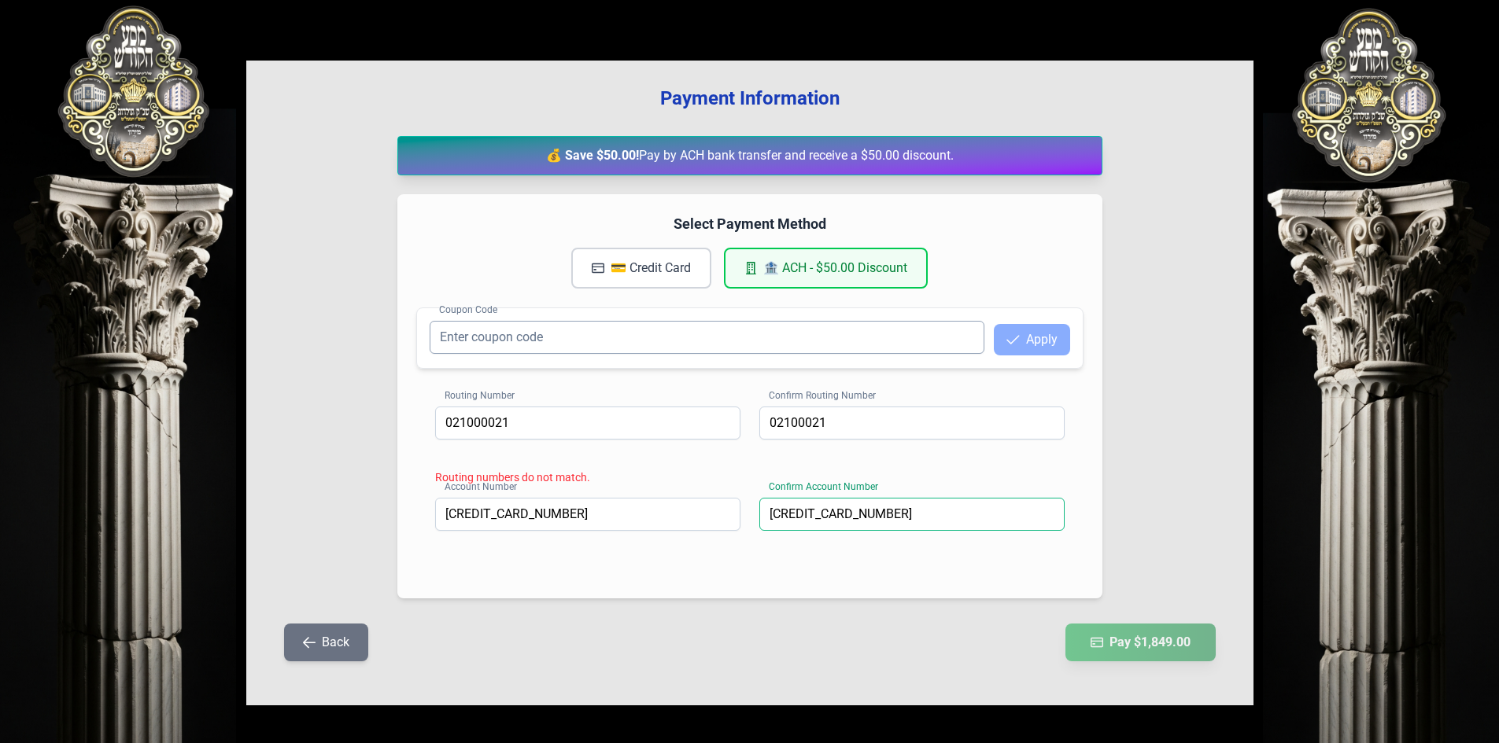
type input "[CREDIT_CARD_NUMBER]"
click at [703, 339] on input "Coupon Code" at bounding box center [707, 337] width 555 height 33
click at [704, 338] on input "Coupon Code" at bounding box center [707, 337] width 555 height 33
click at [610, 489] on div "Routing Number [US_BANK_ROUTING_MICR] Confirm Routing Number [FINANCIAL_ID] Rou…" at bounding box center [749, 484] width 667 height 192
click at [541, 318] on div "Coupon Code Apply" at bounding box center [749, 338] width 667 height 61
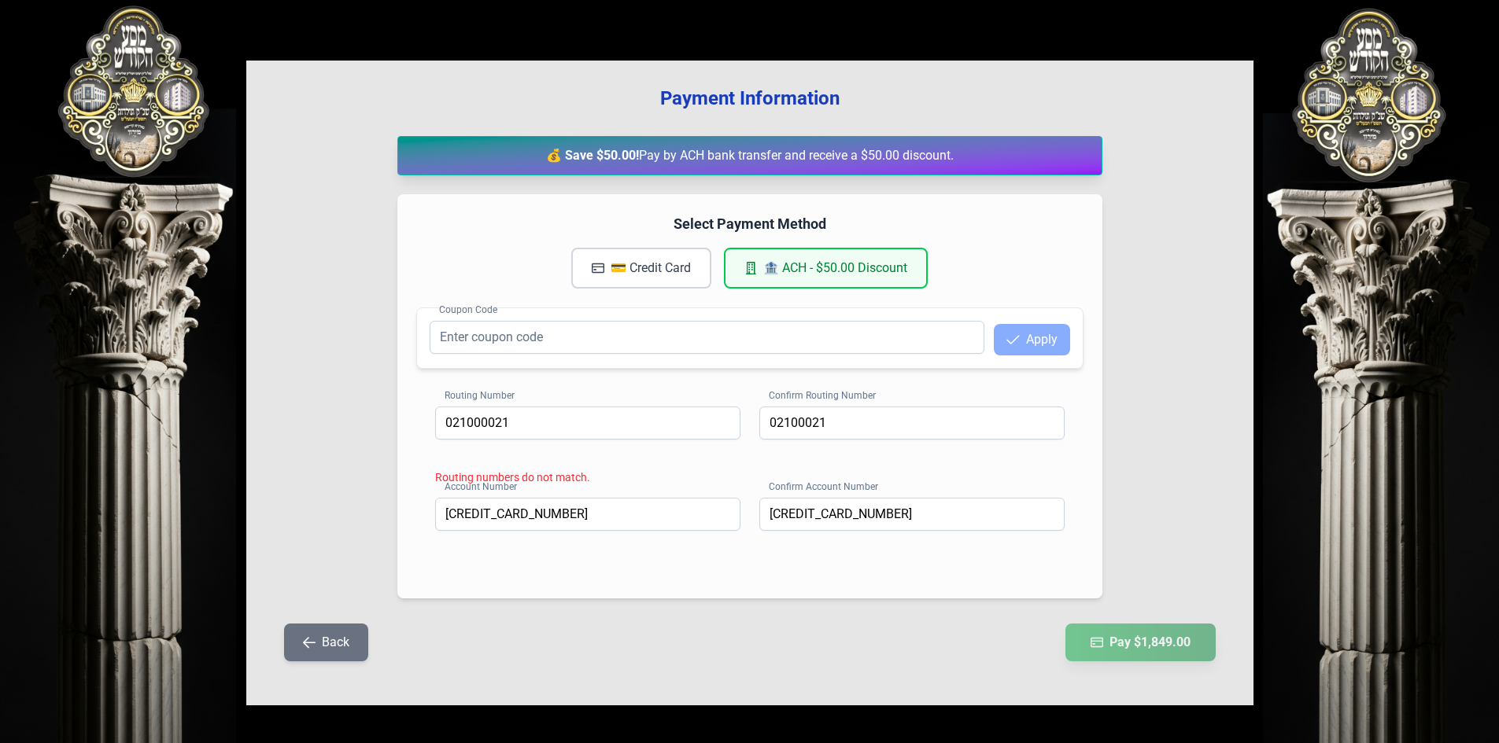
click at [686, 260] on button "💳 Credit Card" at bounding box center [641, 268] width 140 height 41
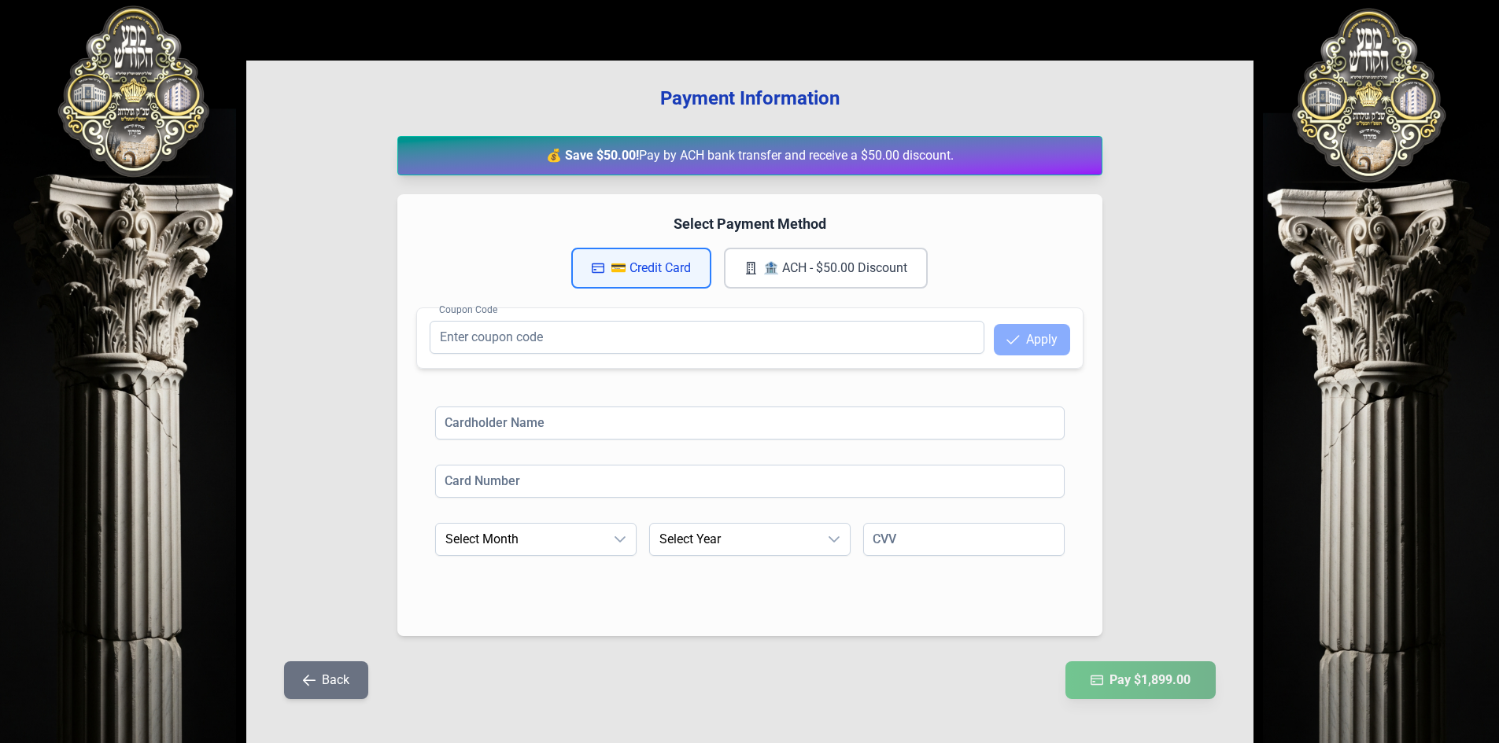
click at [785, 271] on button "🏦 ACH - $50.00 Discount" at bounding box center [826, 268] width 204 height 41
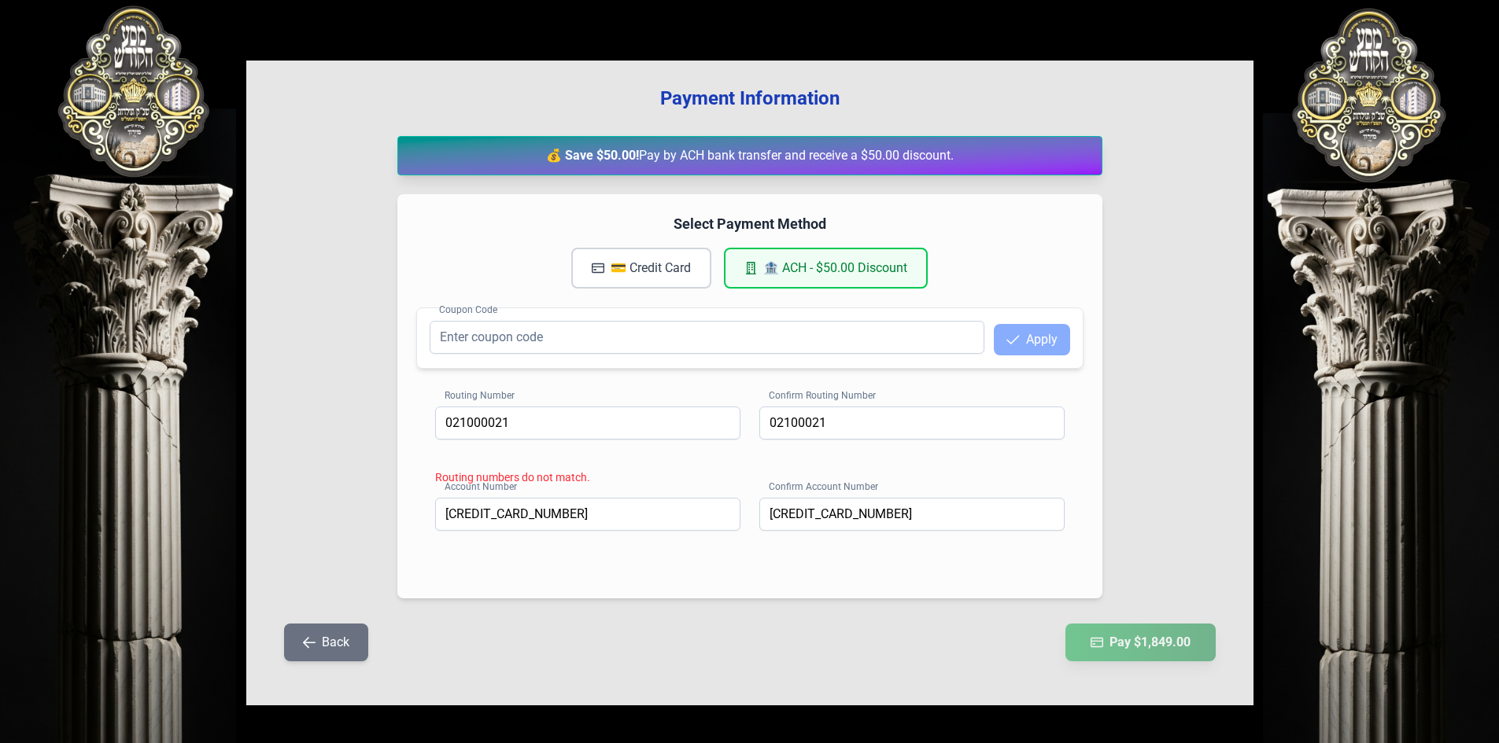
click at [659, 264] on button "💳 Credit Card" at bounding box center [641, 268] width 140 height 41
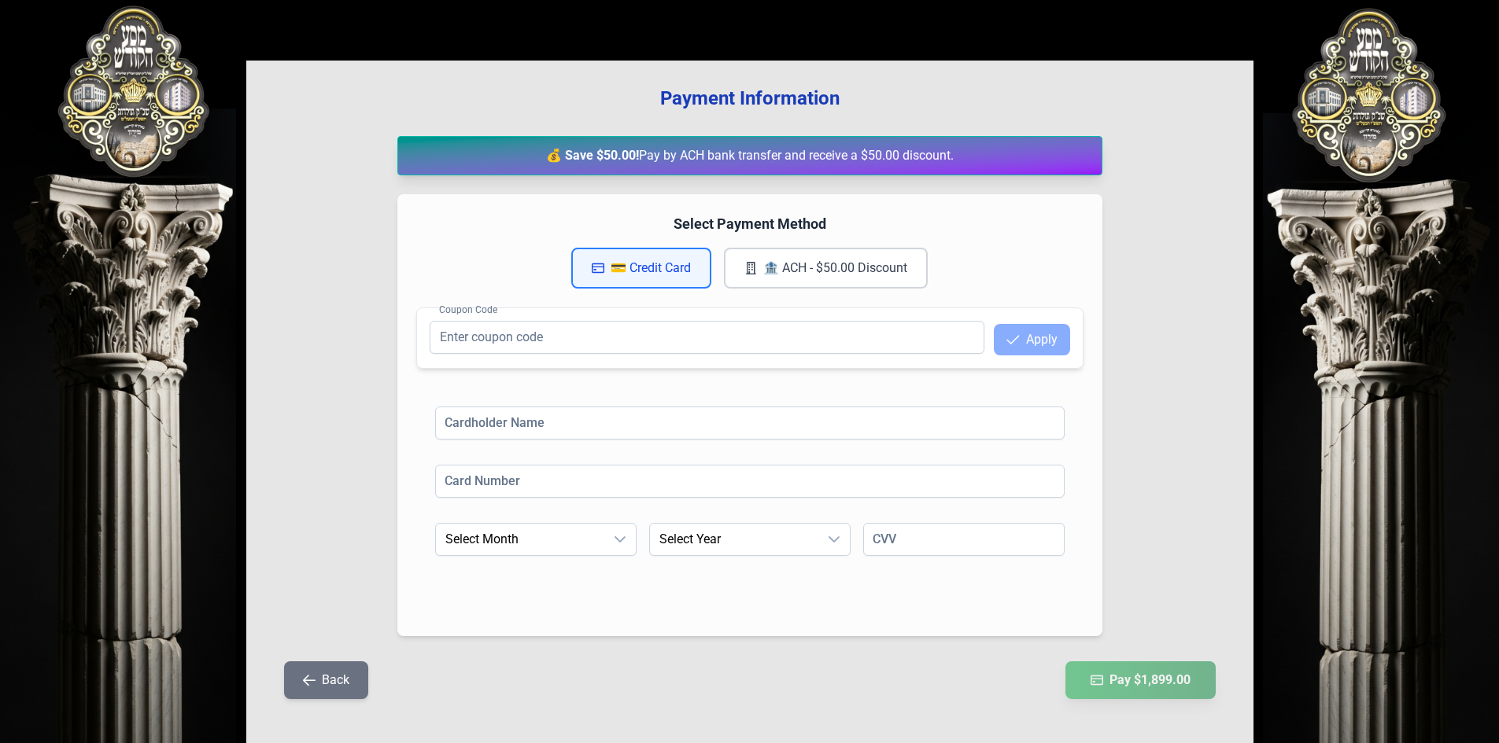
click at [788, 272] on button "🏦 ACH - $50.00 Discount" at bounding box center [826, 268] width 204 height 41
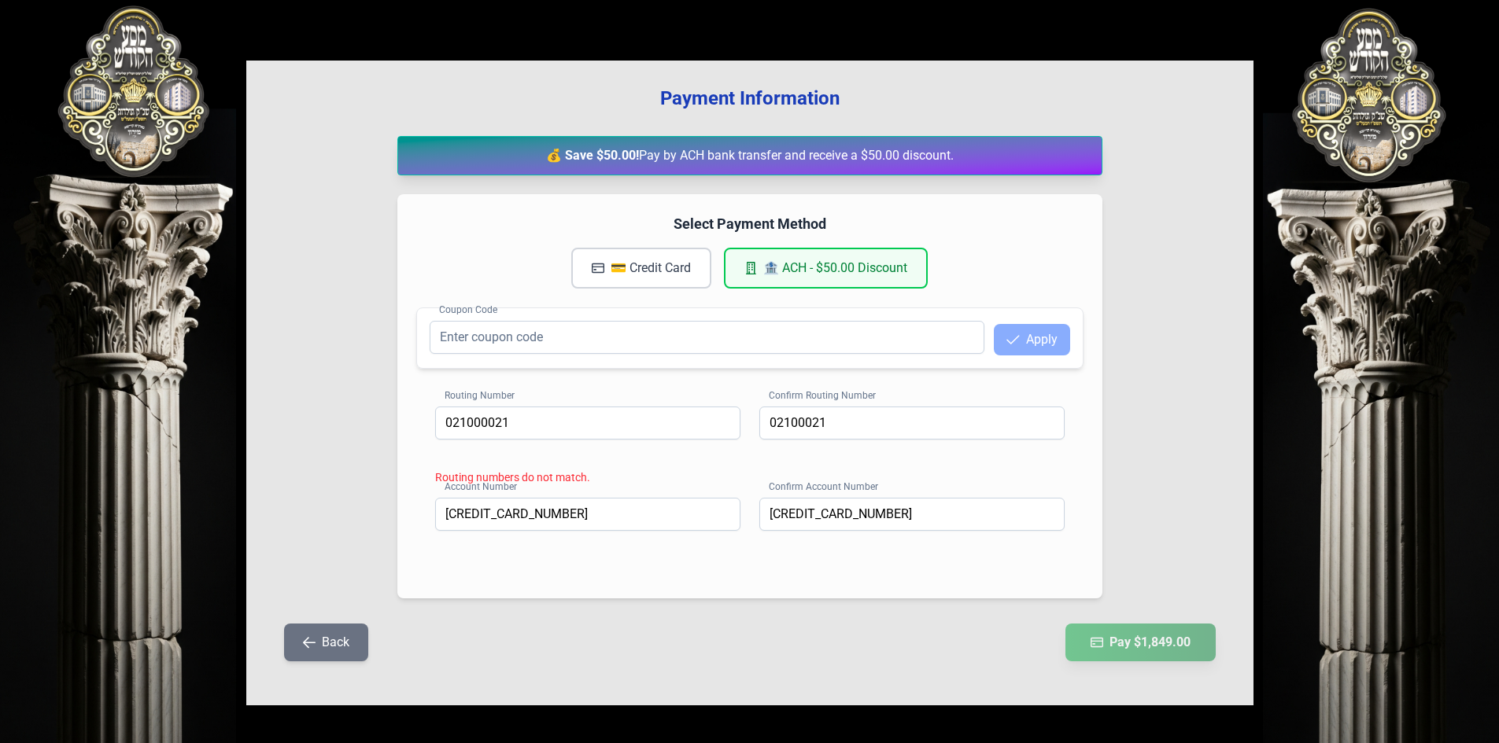
click at [726, 109] on h3 "Payment Information" at bounding box center [749, 98] width 957 height 25
click at [722, 332] on input "Coupon Code" at bounding box center [707, 337] width 555 height 33
click at [799, 422] on input "02100021" at bounding box center [911, 423] width 305 height 33
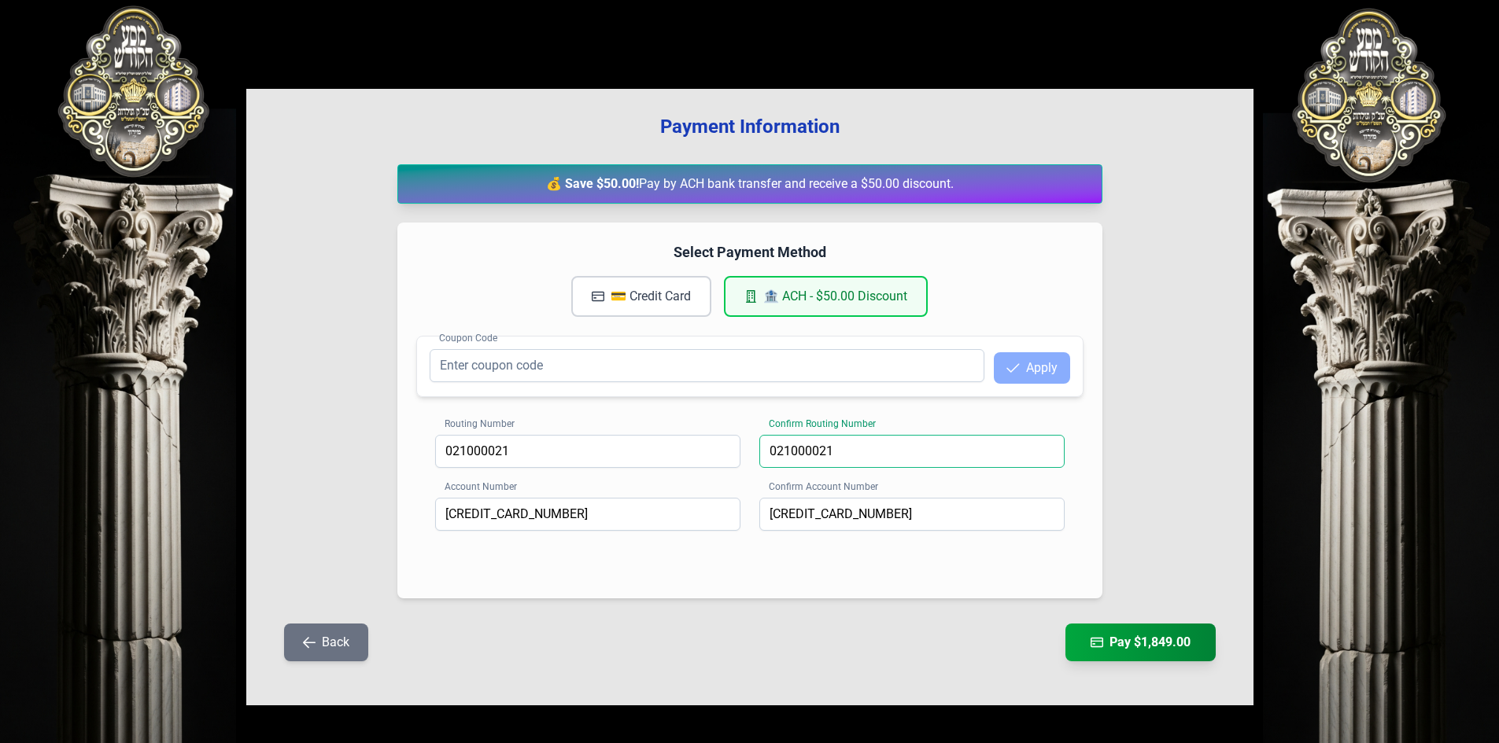
type input "021000021"
click at [252, 474] on div "Payment Information 💰 Save $50.00! Pay by ACH bank transfer and receive a $50.0…" at bounding box center [749, 397] width 1007 height 617
click at [854, 381] on input "Coupon Code" at bounding box center [707, 365] width 555 height 33
click at [666, 510] on input "[CREDIT_CARD_NUMBER]" at bounding box center [587, 514] width 305 height 33
click at [709, 522] on input "[CREDIT_CARD_NUMBER]" at bounding box center [587, 514] width 305 height 33
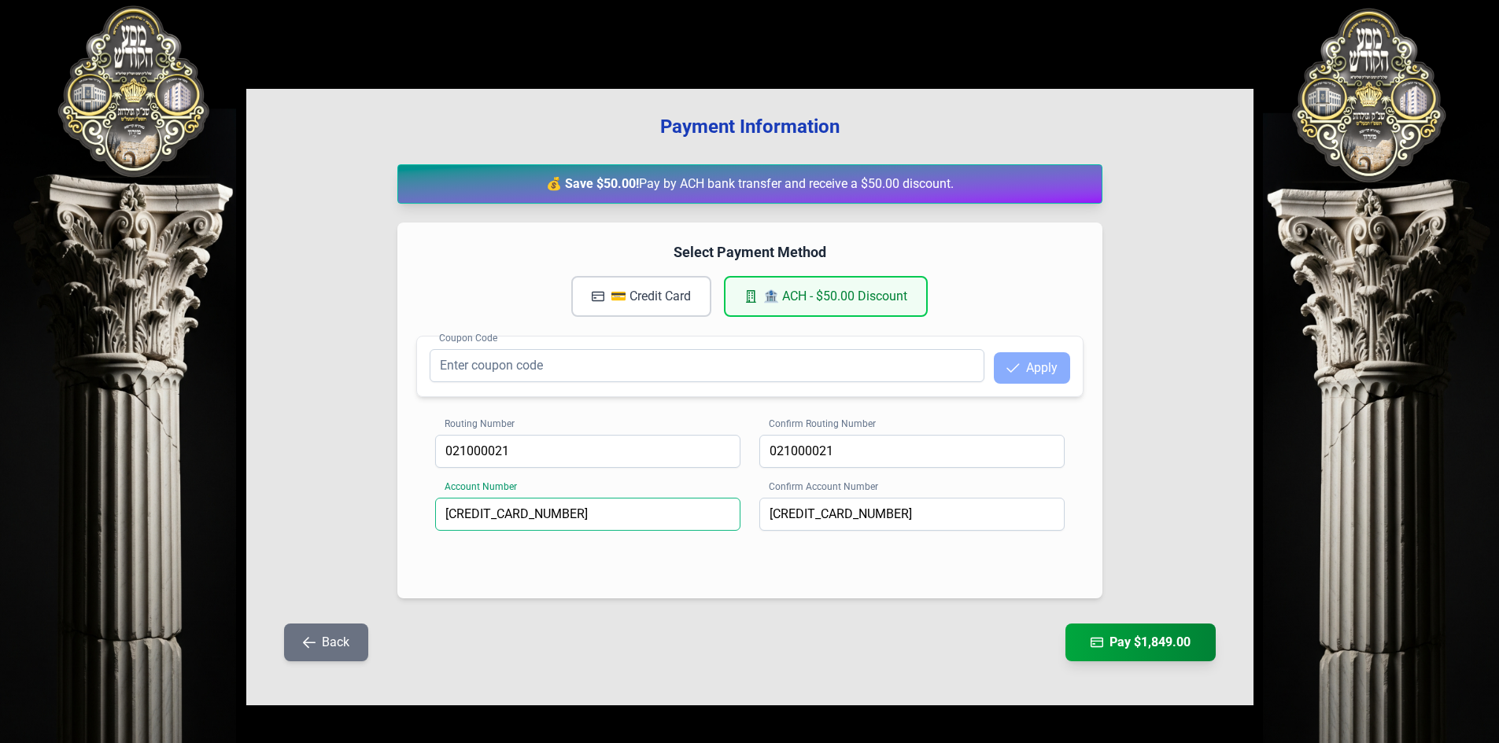
click at [709, 522] on input "[CREDIT_CARD_NUMBER]" at bounding box center [587, 514] width 305 height 33
click at [836, 589] on div "Select Payment Method 💳 Credit Card 🏦 ACH - $50.00 Discount Coupon Code Apply R…" at bounding box center [749, 411] width 705 height 376
click at [814, 639] on div "Back Pay $1,849.00" at bounding box center [749, 652] width 957 height 57
click at [1131, 637] on button "Pay $1,849.00" at bounding box center [1140, 642] width 158 height 39
click at [1098, 652] on button "Pay $1,849.00" at bounding box center [1140, 642] width 158 height 39
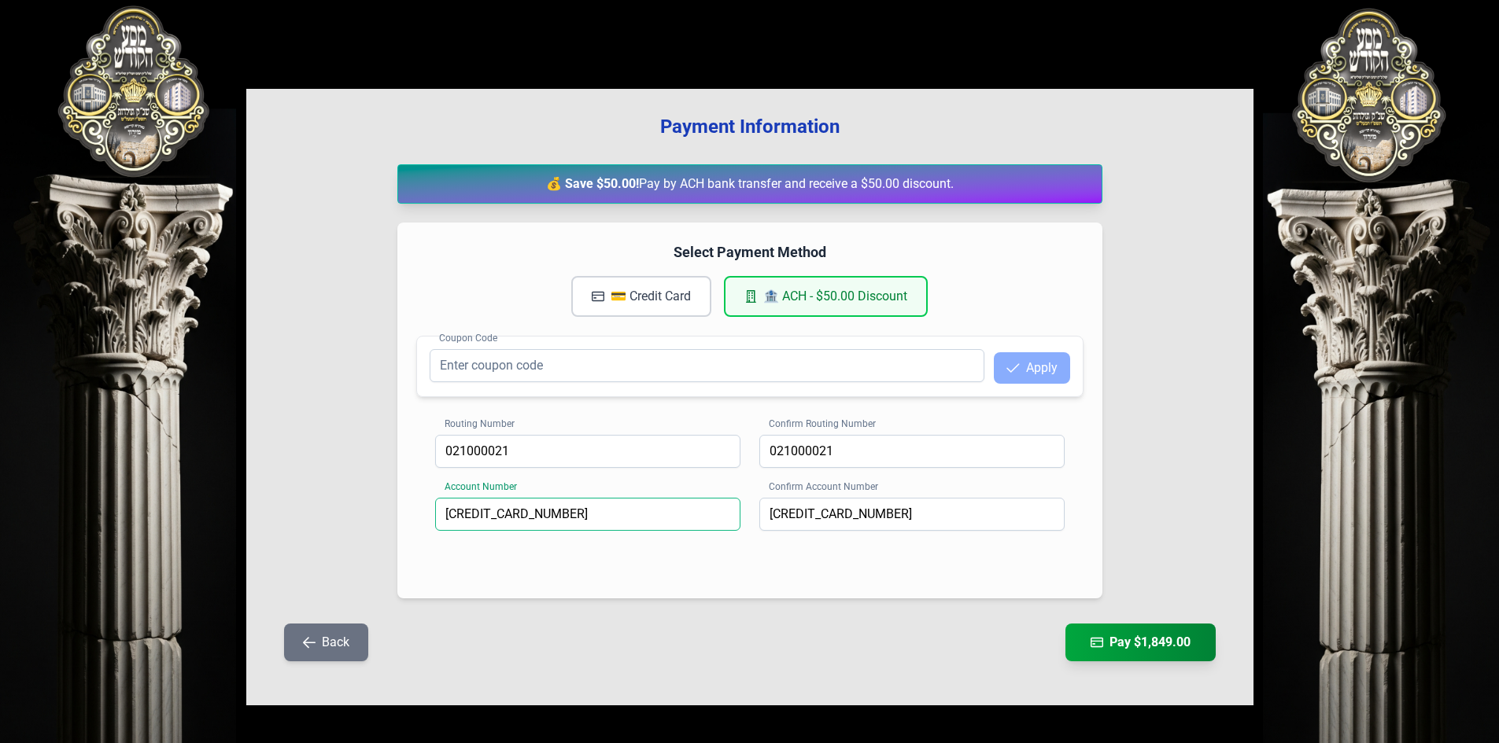
click at [676, 516] on input "[CREDIT_CARD_NUMBER]" at bounding box center [587, 514] width 305 height 33
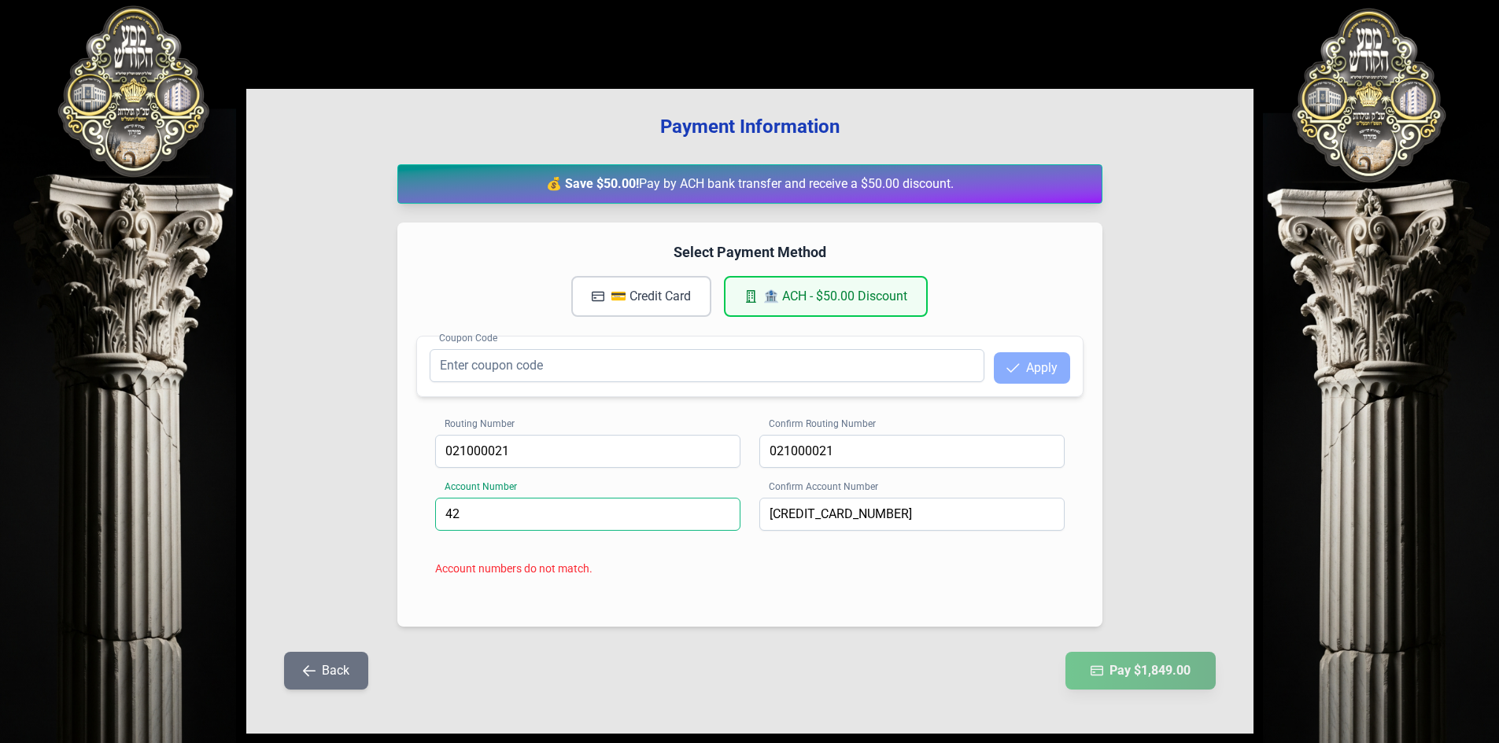
type input "4"
paste input "578698238"
type input "578698238"
click at [633, 567] on div "Account numbers do not match." at bounding box center [749, 569] width 629 height 16
drag, startPoint x: 929, startPoint y: 513, endPoint x: 708, endPoint y: 531, distance: 221.8
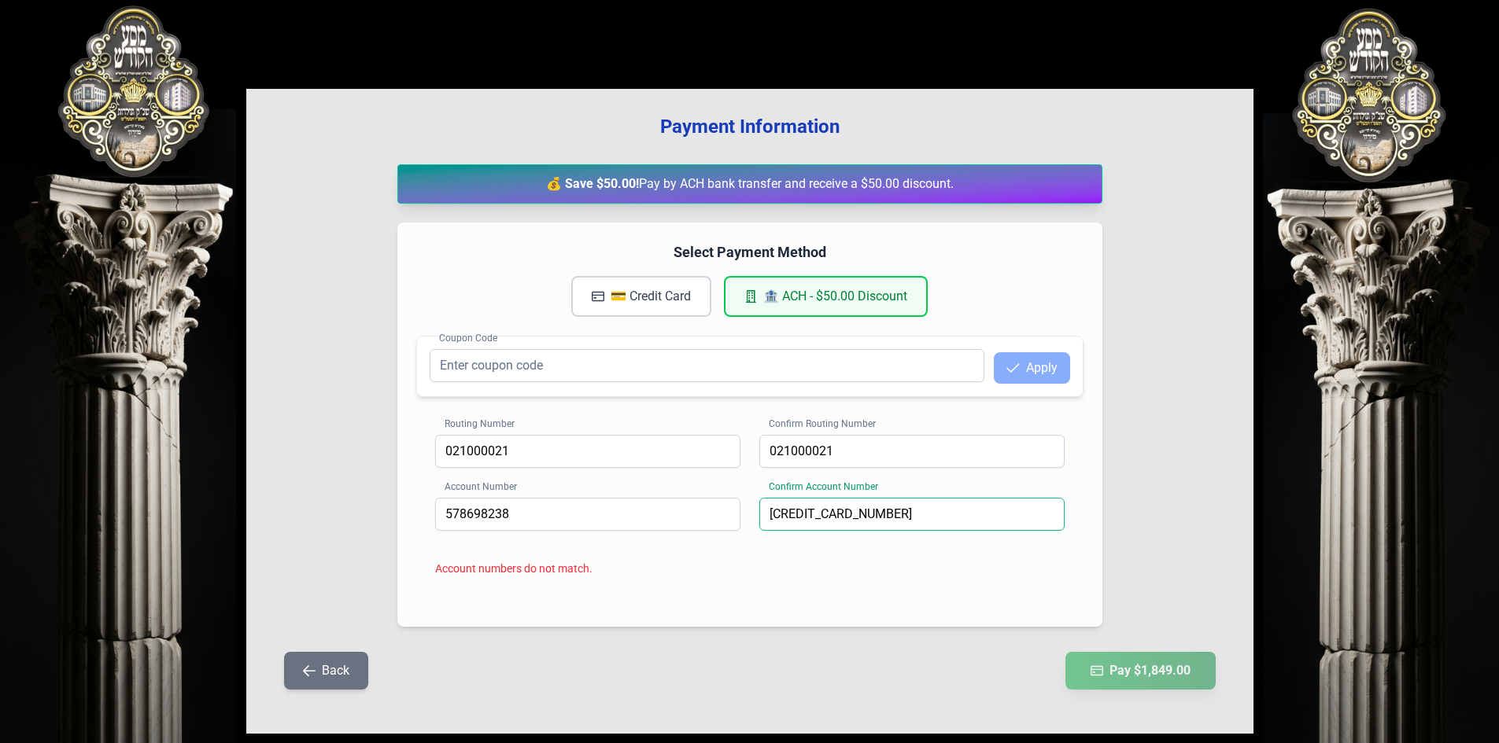
click at [708, 531] on div "Account Number 578698238 Confirm Account Number [CREDIT_CARD_NUMBER]" at bounding box center [749, 529] width 629 height 63
click at [806, 519] on input at bounding box center [911, 514] width 305 height 33
paste input "578698238"
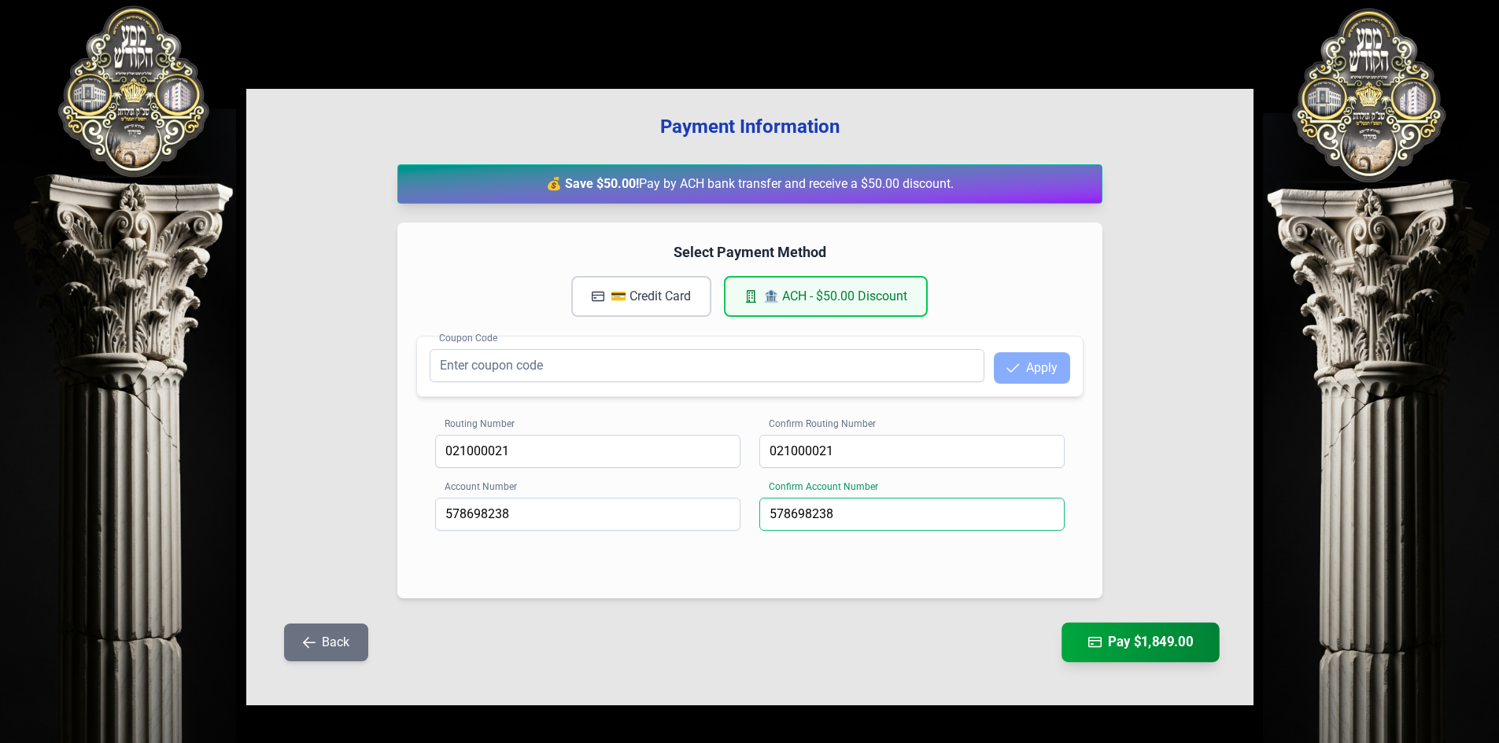
type input "578698238"
click at [1090, 645] on icon "button" at bounding box center [1093, 642] width 13 height 13
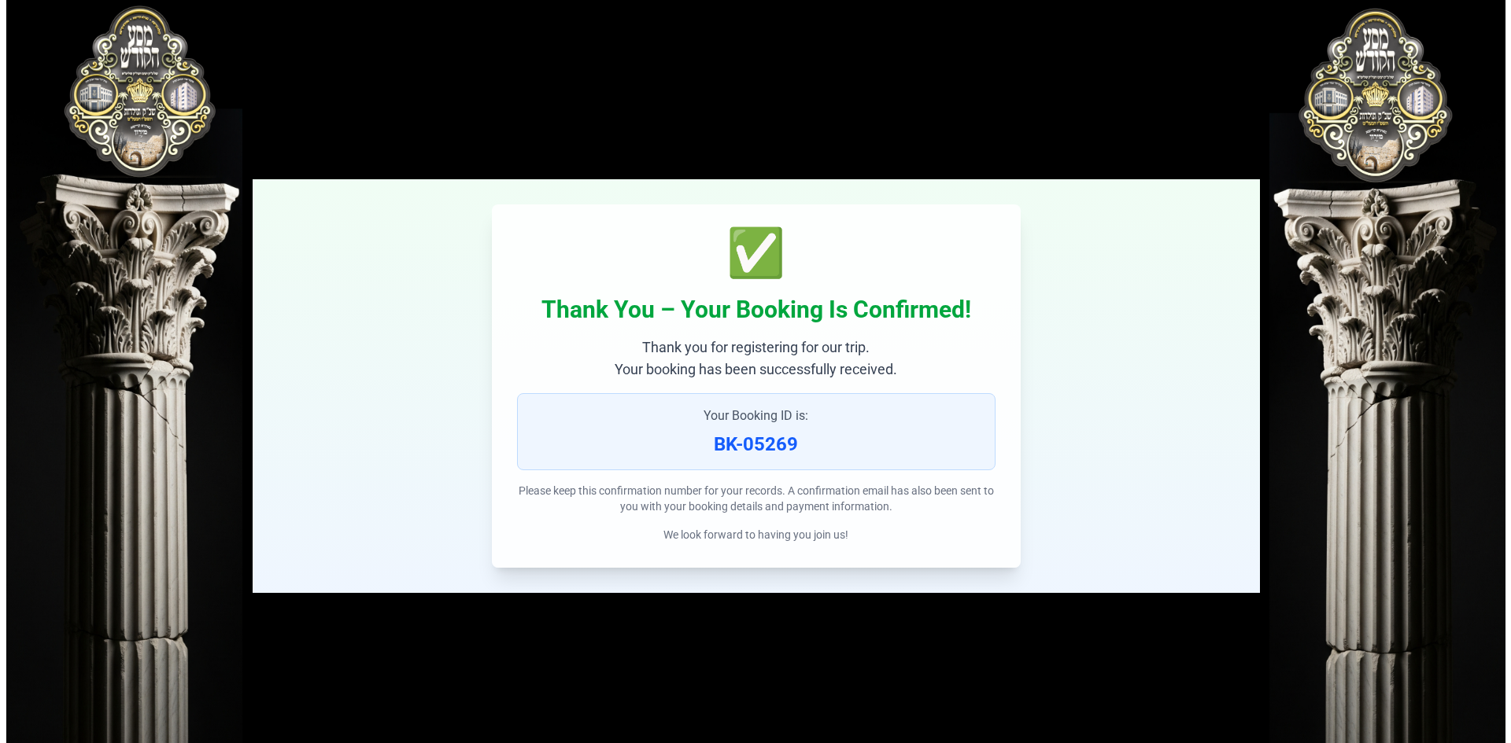
scroll to position [0, 0]
